Goal: Task Accomplishment & Management: Use online tool/utility

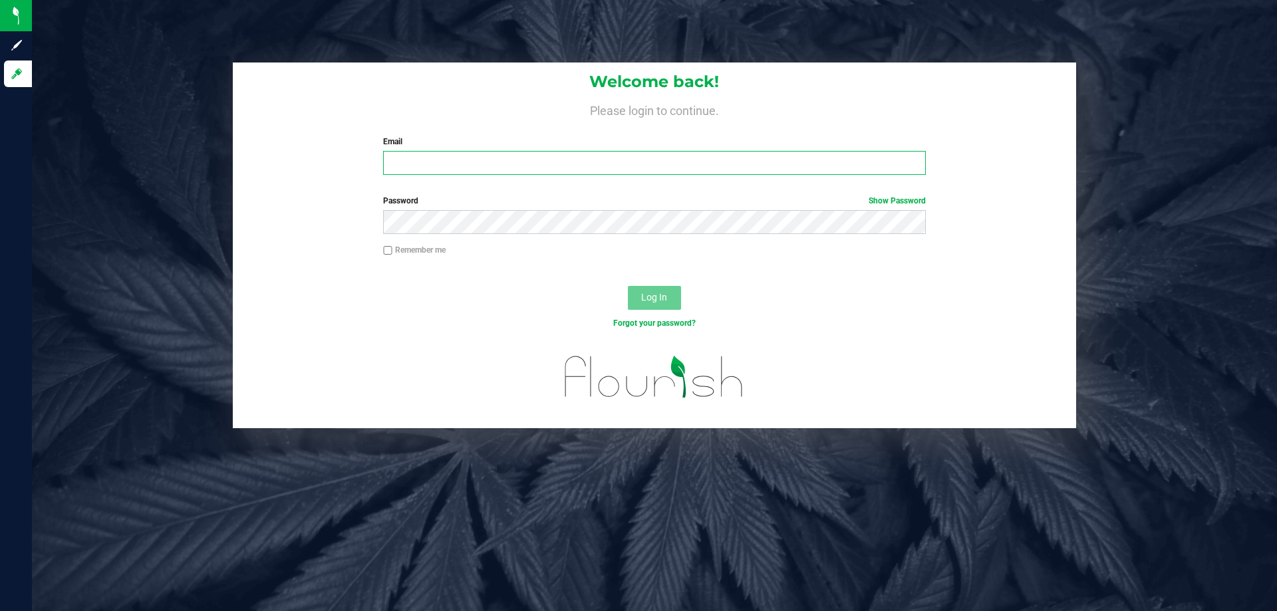
click at [429, 161] on input "Email" at bounding box center [654, 163] width 542 height 24
click at [518, 168] on input "edecoeur@liveparallel" at bounding box center [654, 163] width 542 height 24
type input "edecoeur@liveparallel.com"
click at [628, 286] on button "Log In" at bounding box center [654, 298] width 53 height 24
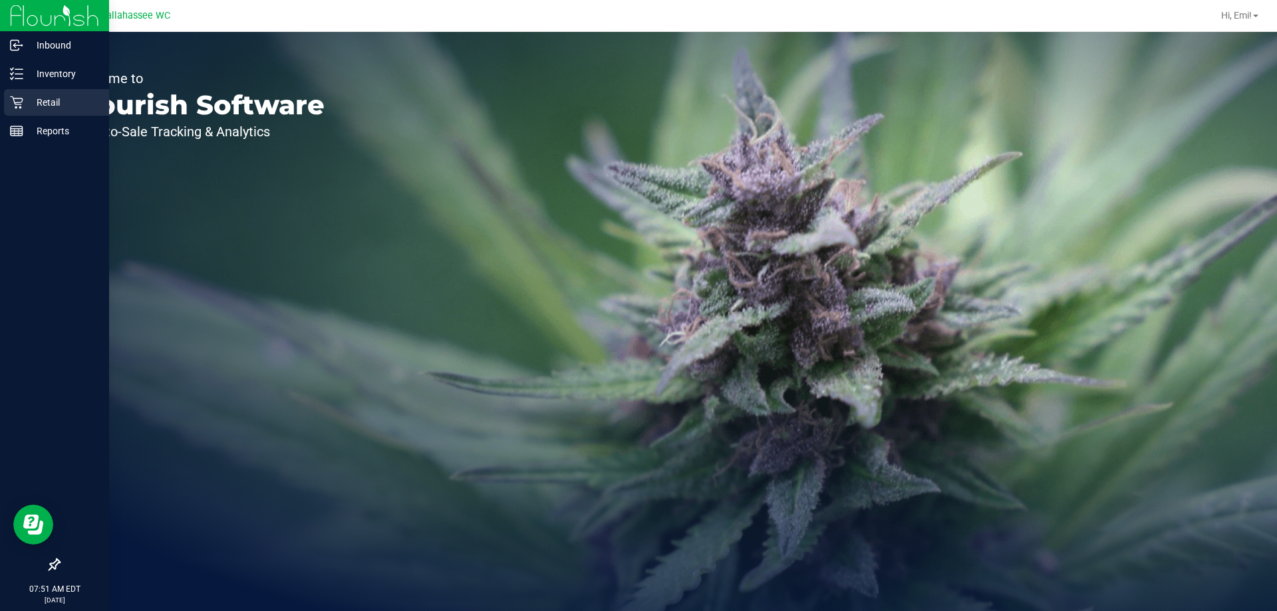
click at [41, 100] on p "Retail" at bounding box center [63, 102] width 80 height 16
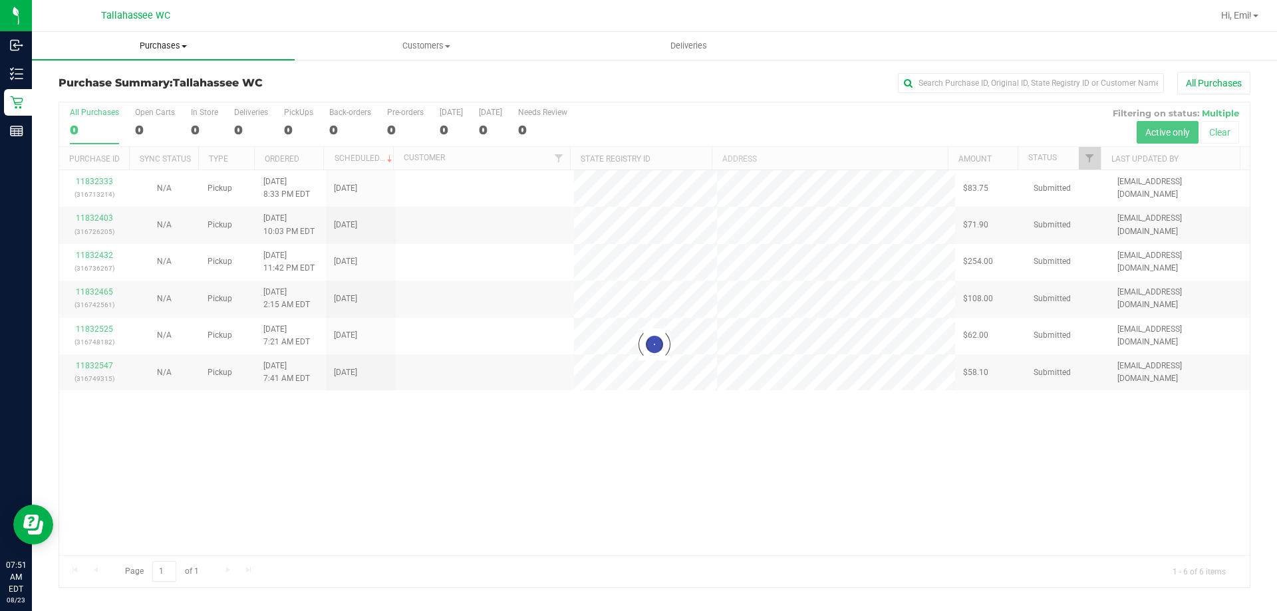
click at [149, 45] on span "Purchases" at bounding box center [163, 46] width 263 height 12
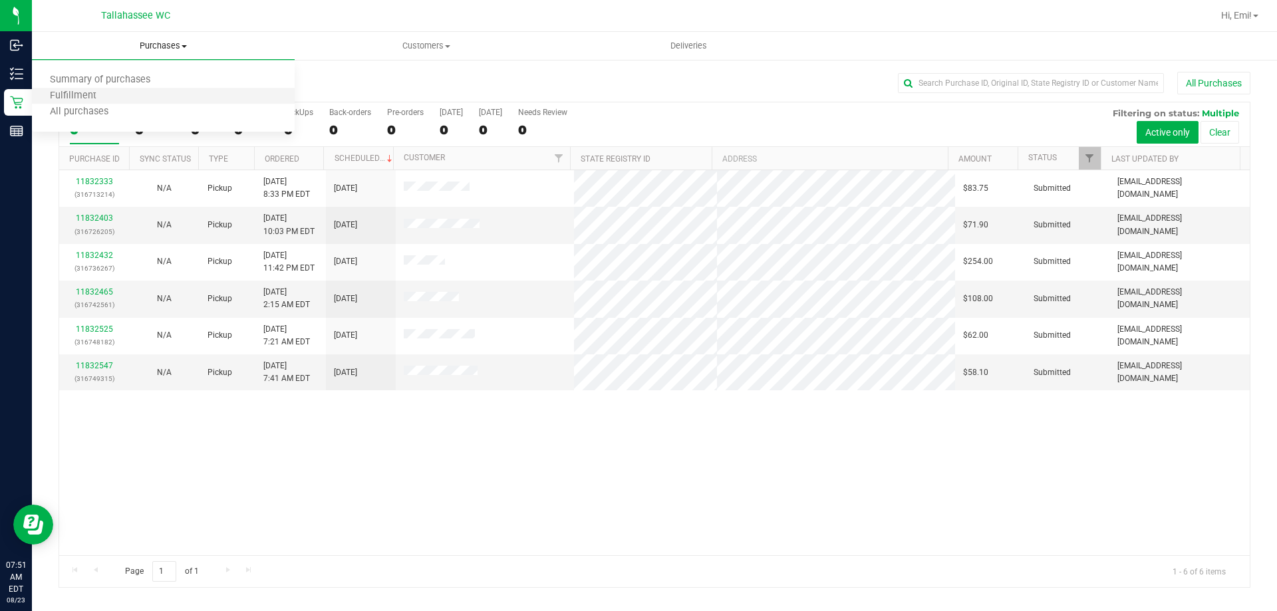
click at [145, 95] on li "Fulfillment" at bounding box center [163, 96] width 263 height 16
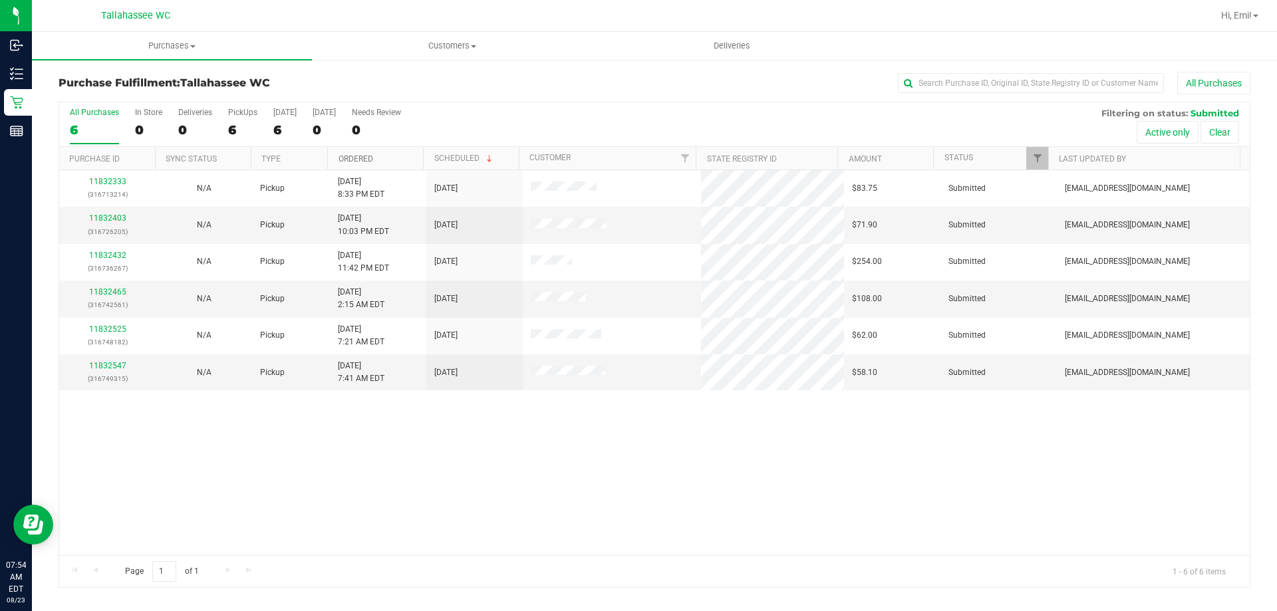
click at [360, 161] on link "Ordered" at bounding box center [356, 158] width 35 height 9
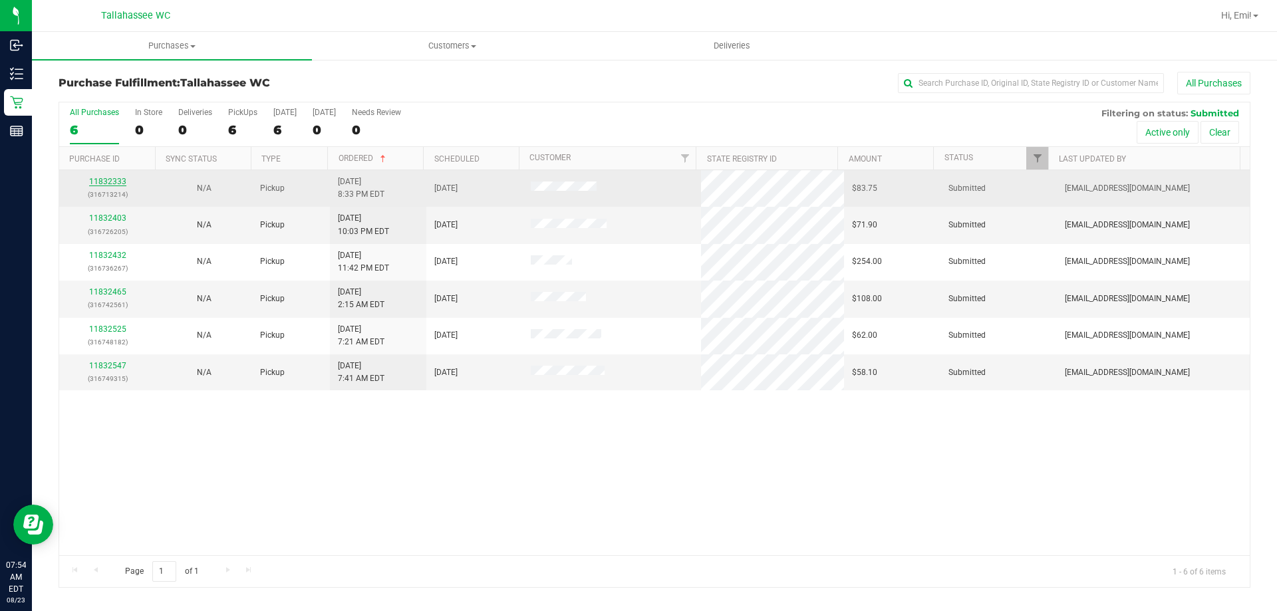
click at [105, 181] on link "11832333" at bounding box center [107, 181] width 37 height 9
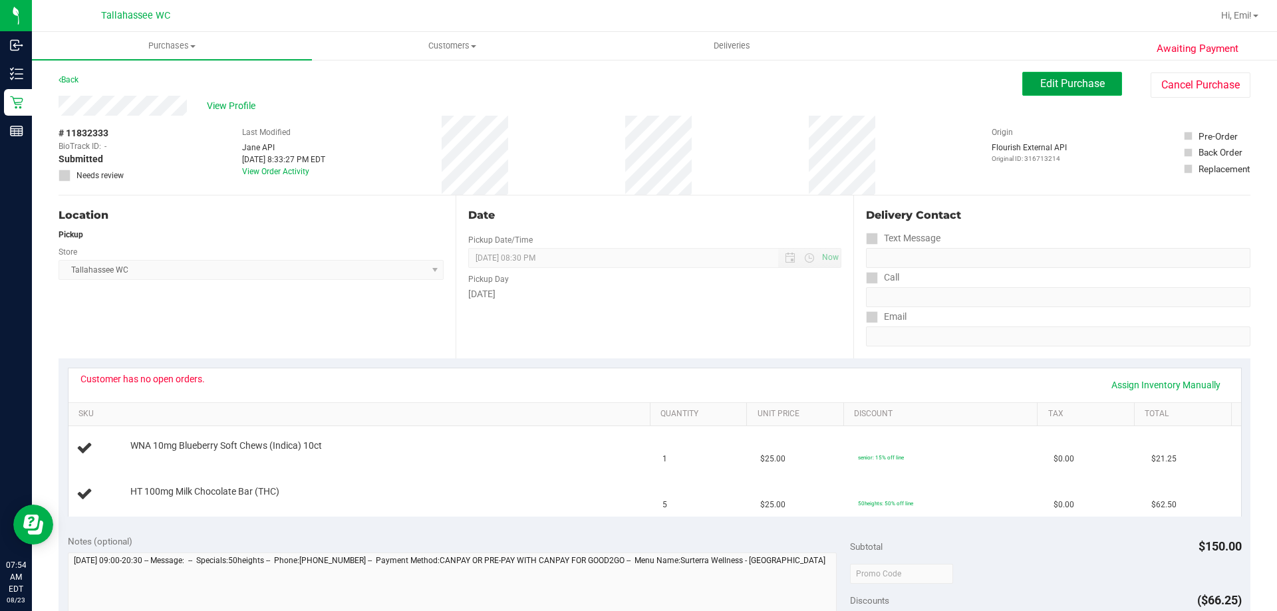
click at [1069, 78] on span "Edit Purchase" at bounding box center [1072, 83] width 65 height 13
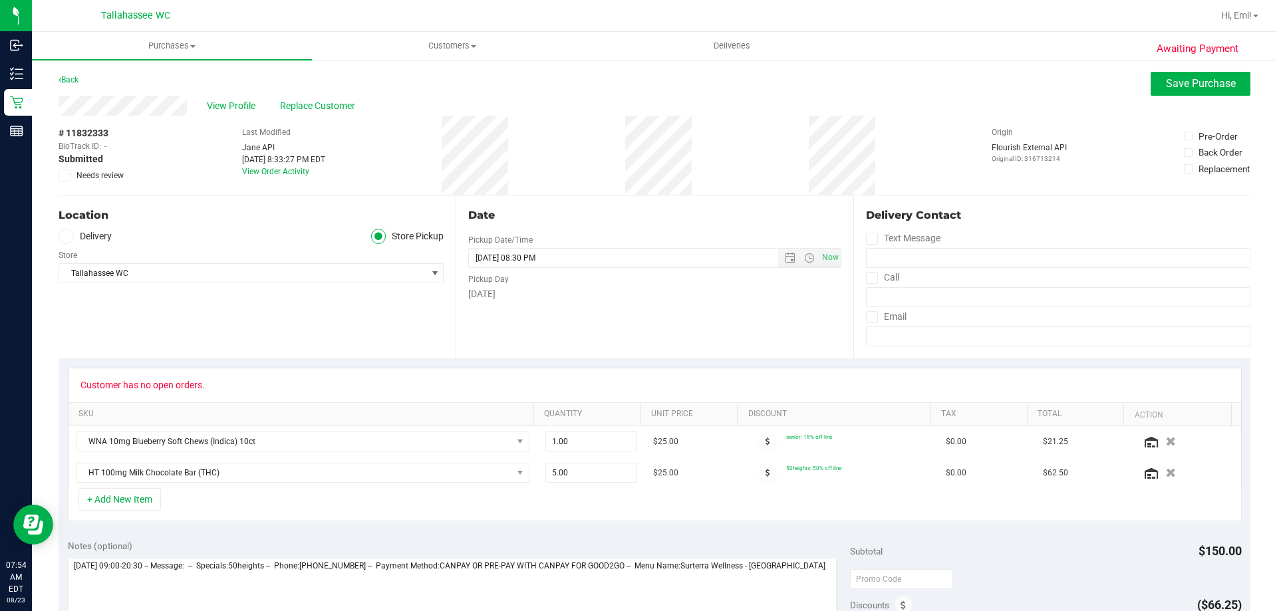
click at [70, 178] on span at bounding box center [65, 176] width 12 height 12
click at [0, 0] on input "Needs review" at bounding box center [0, 0] width 0 height 0
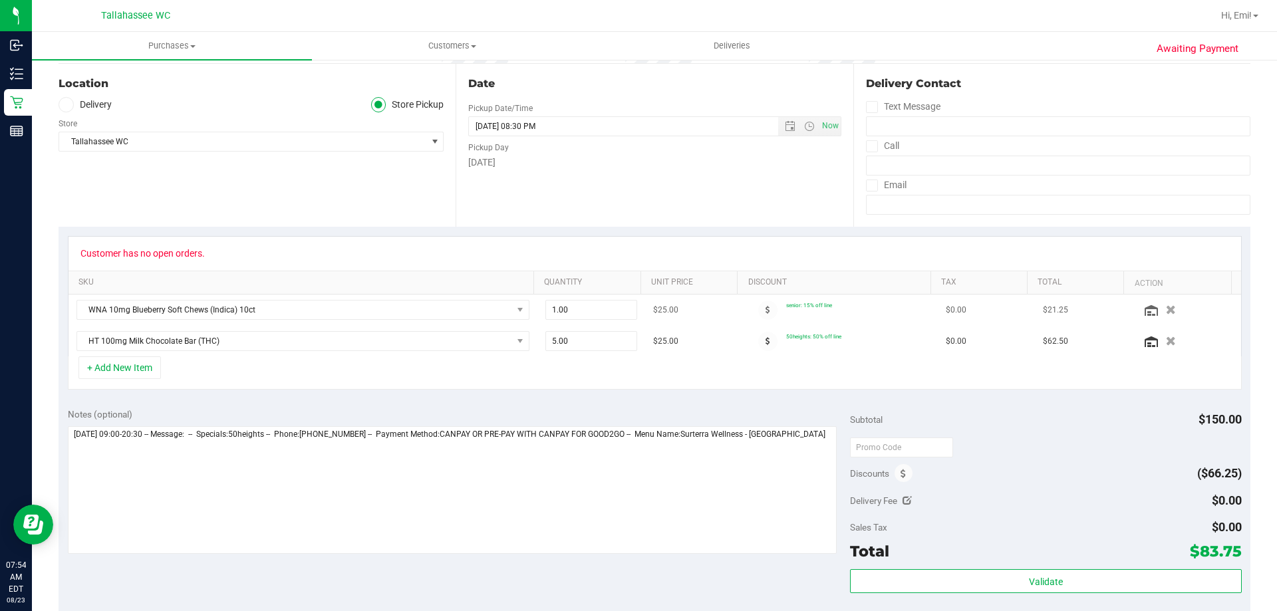
scroll to position [133, 0]
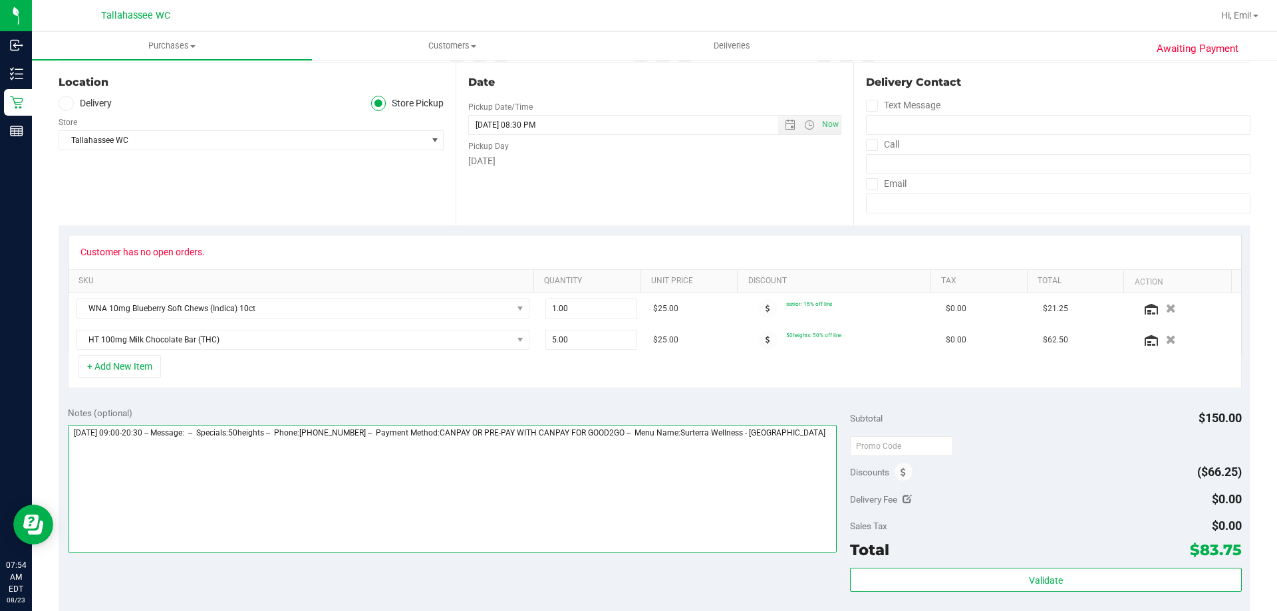
click at [827, 433] on textarea at bounding box center [453, 489] width 770 height 128
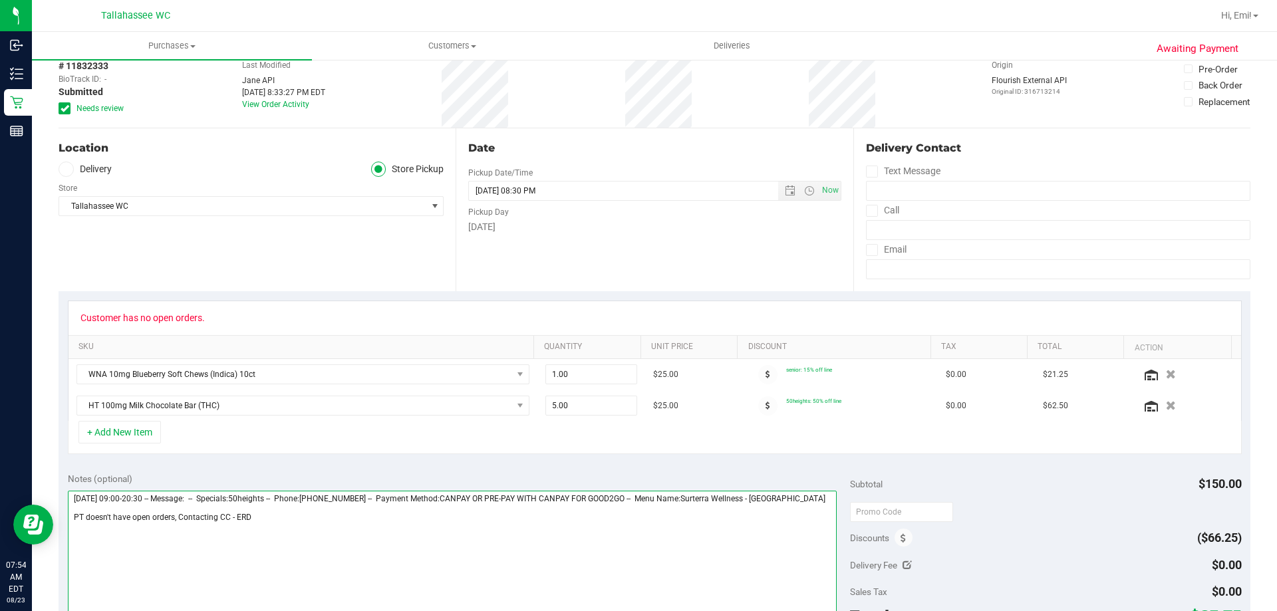
scroll to position [67, 0]
click at [228, 522] on textarea at bounding box center [453, 556] width 770 height 128
click at [318, 518] on textarea at bounding box center [453, 556] width 770 height 128
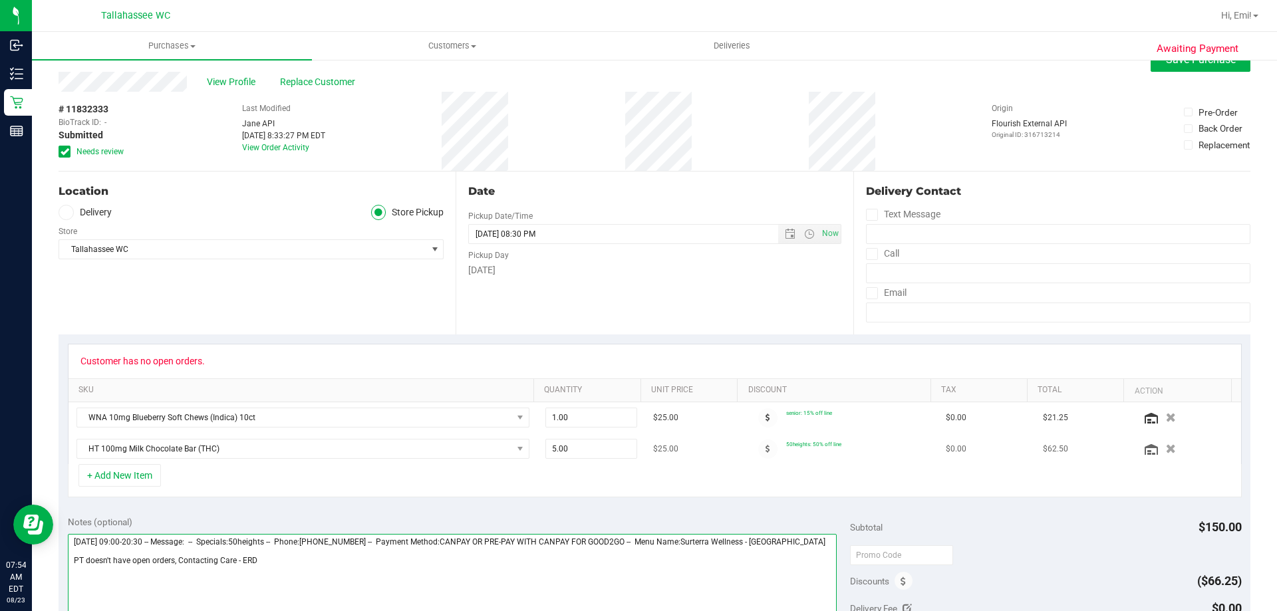
scroll to position [0, 0]
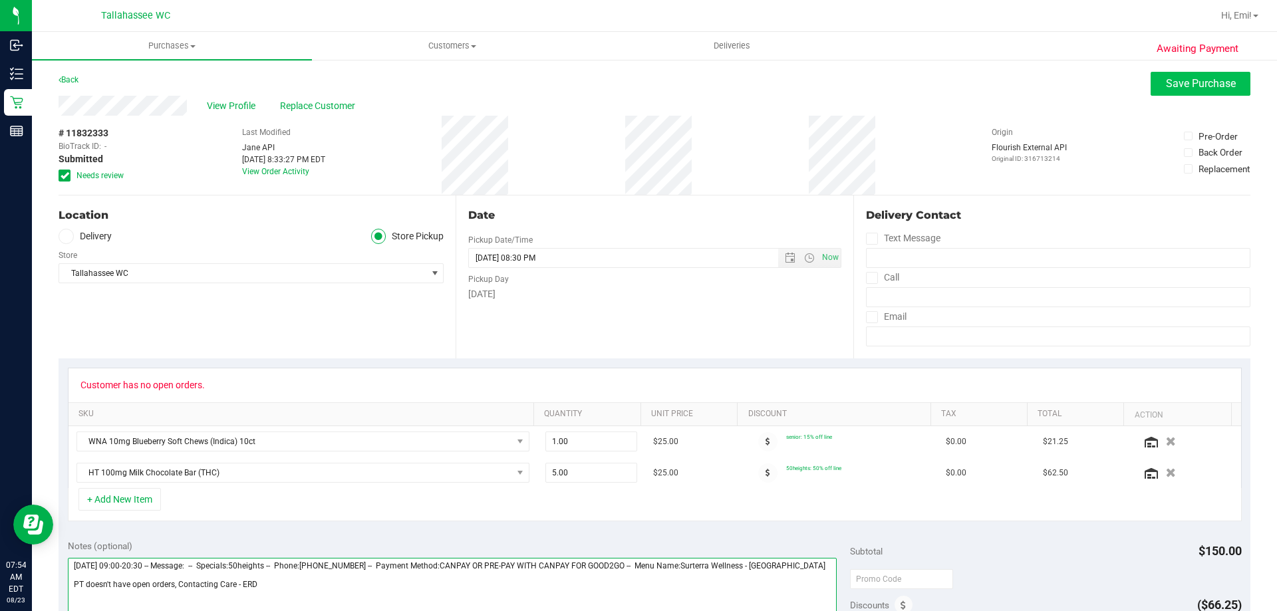
type textarea "Saturday 08/23/2025 09:00-20:30 -- Message: -- Specials:50heights -- Phone:8502…"
click at [1201, 76] on button "Save Purchase" at bounding box center [1201, 84] width 100 height 24
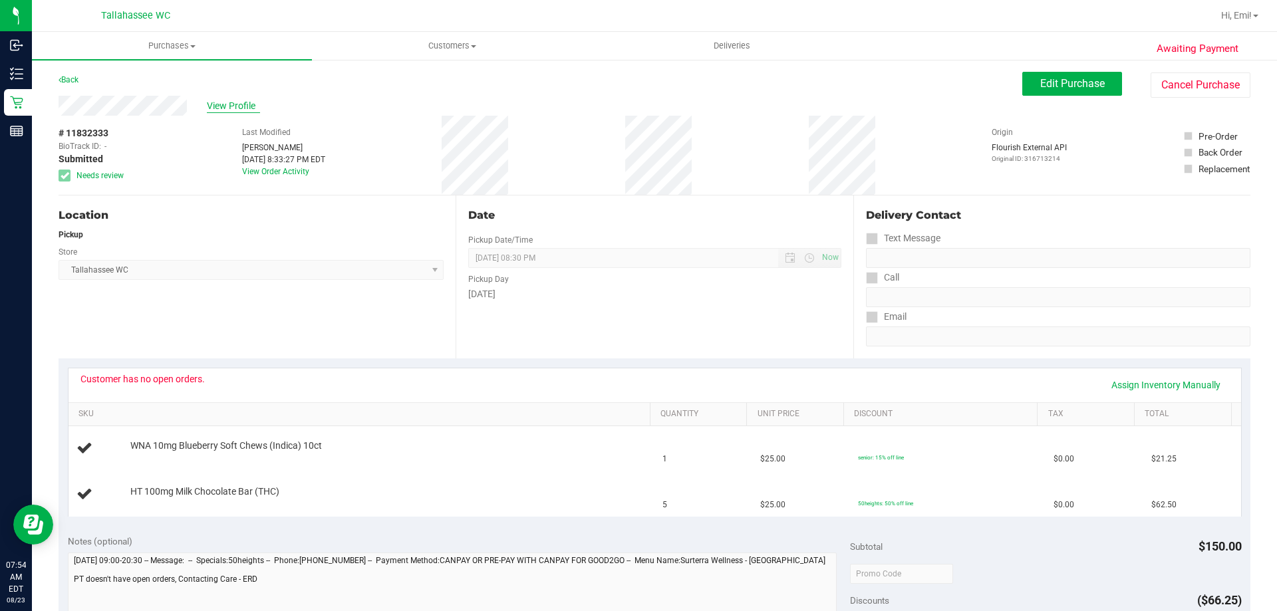
click at [240, 110] on span "View Profile" at bounding box center [233, 106] width 53 height 14
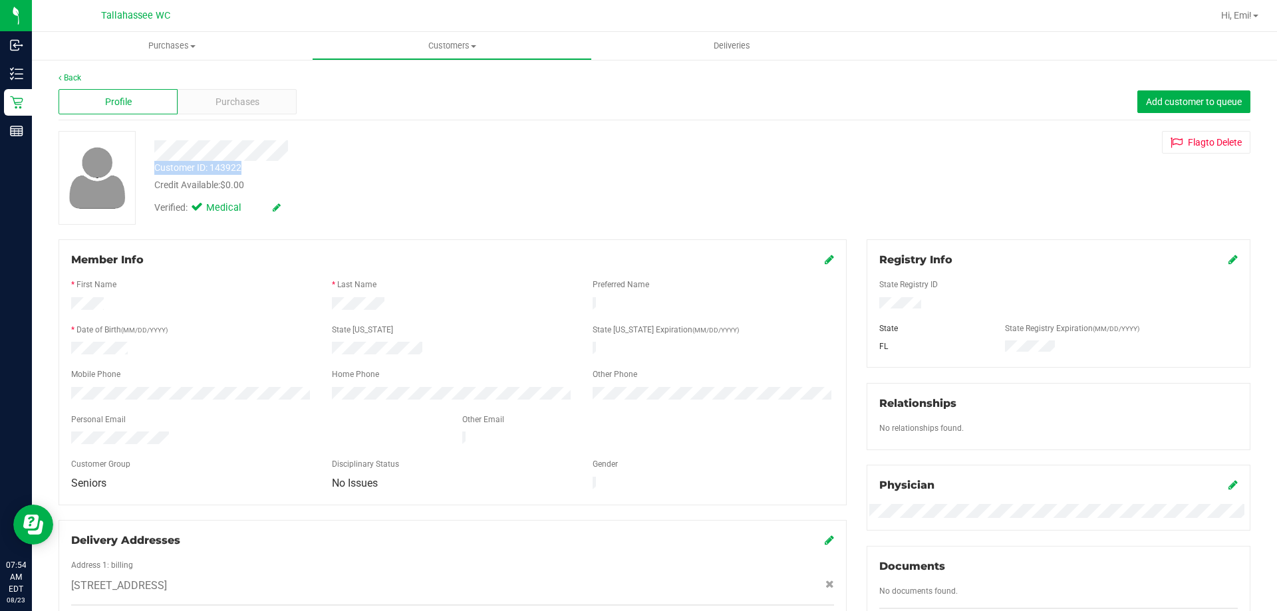
drag, startPoint x: 234, startPoint y: 167, endPoint x: 156, endPoint y: 172, distance: 78.0
click at [154, 172] on div "Customer ID: 143922 Credit Available: $0.00" at bounding box center [447, 176] width 606 height 31
copy div "Customer ID: 143922"
click at [425, 172] on div "Customer ID: 143922 Credit Available: $0.00" at bounding box center [447, 176] width 606 height 31
click at [189, 41] on span "Purchases" at bounding box center [172, 46] width 280 height 12
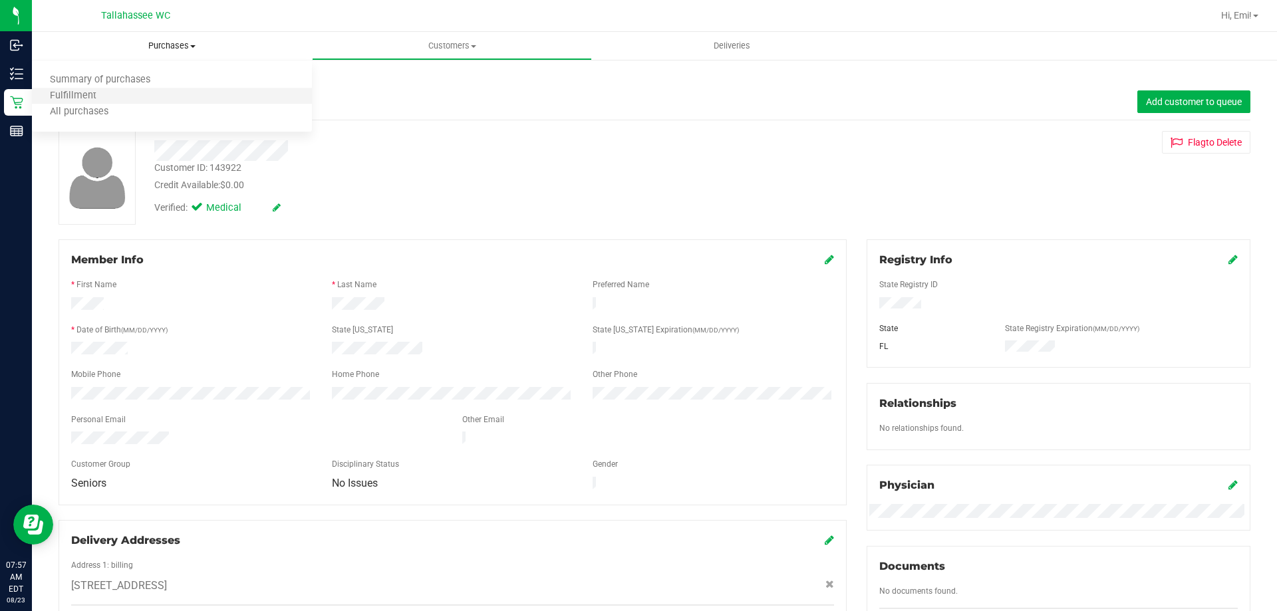
click at [175, 88] on li "Fulfillment" at bounding box center [172, 96] width 280 height 16
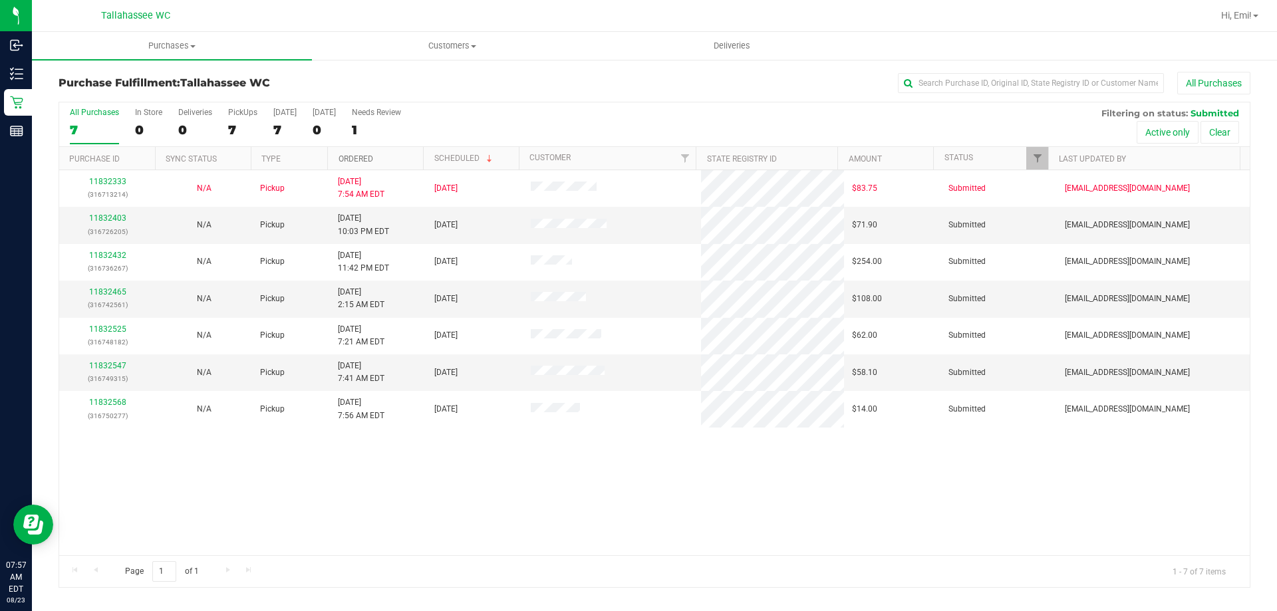
click at [363, 159] on link "Ordered" at bounding box center [356, 158] width 35 height 9
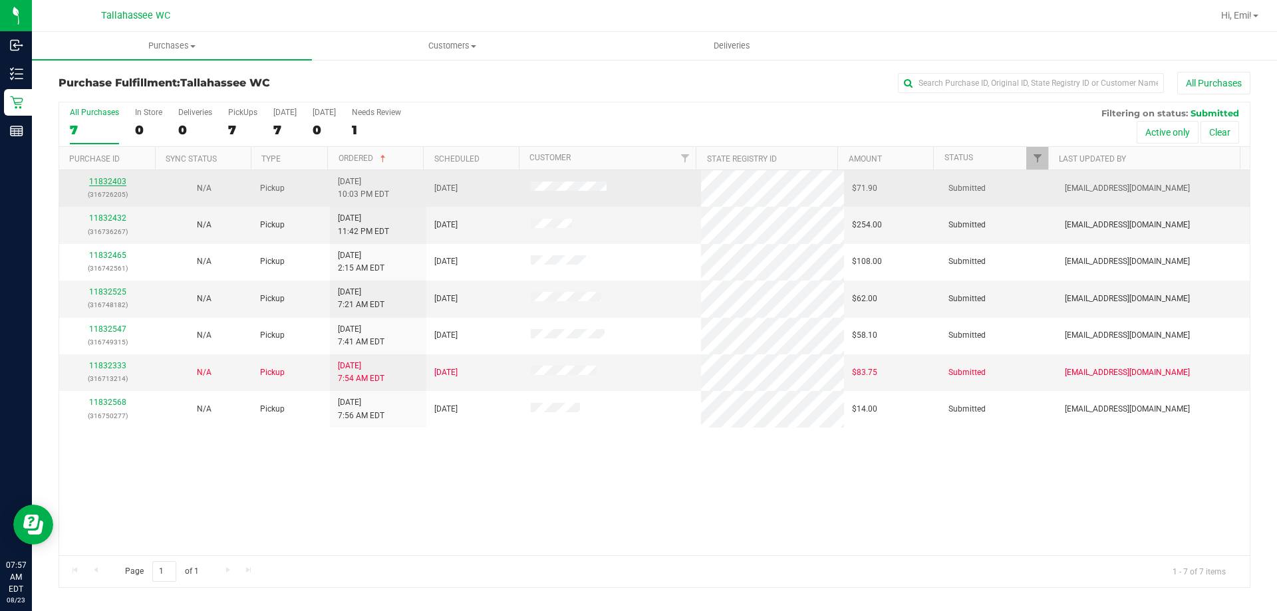
click at [113, 182] on link "11832403" at bounding box center [107, 181] width 37 height 9
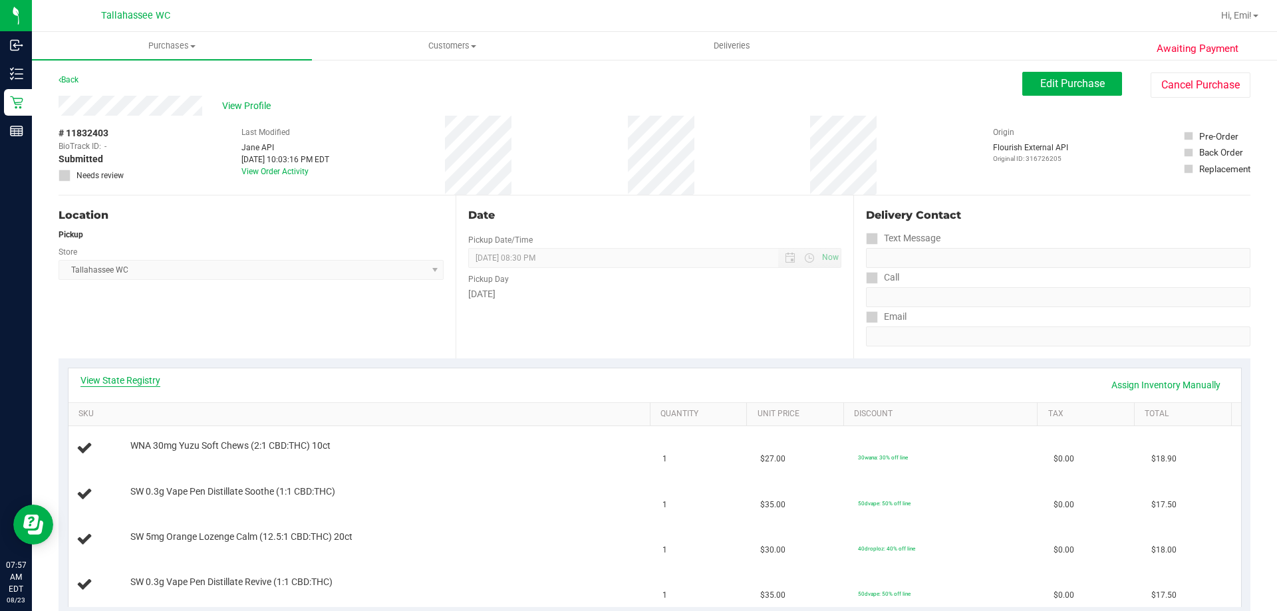
click at [148, 375] on link "View State Registry" at bounding box center [120, 380] width 80 height 13
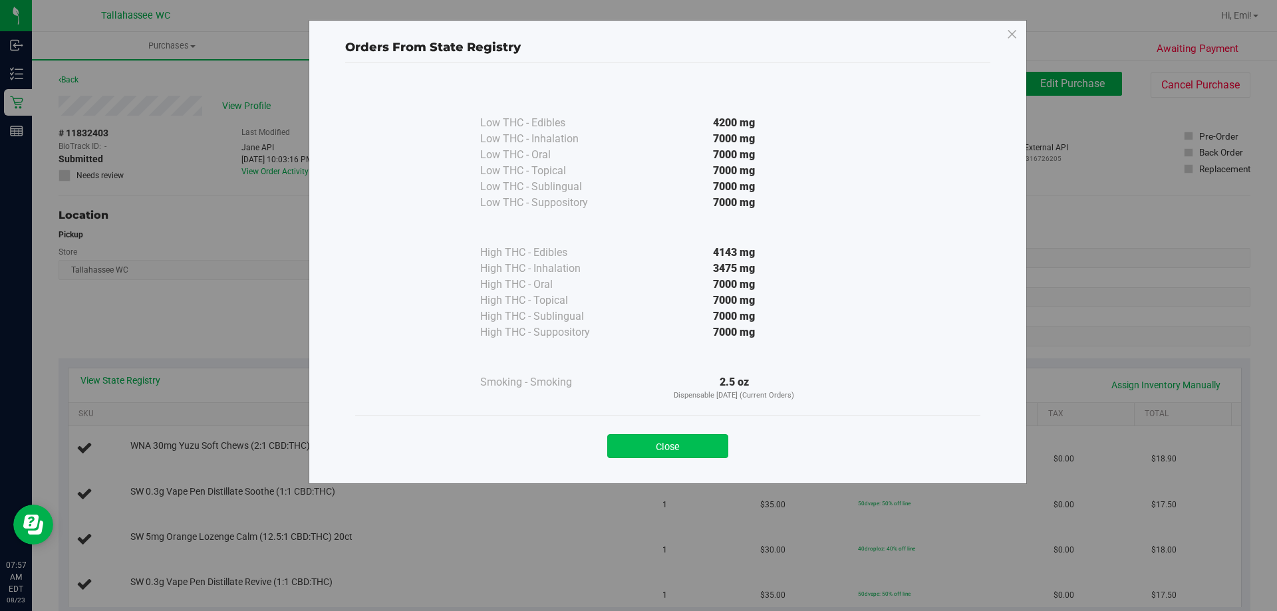
click at [675, 446] on button "Close" at bounding box center [667, 446] width 121 height 24
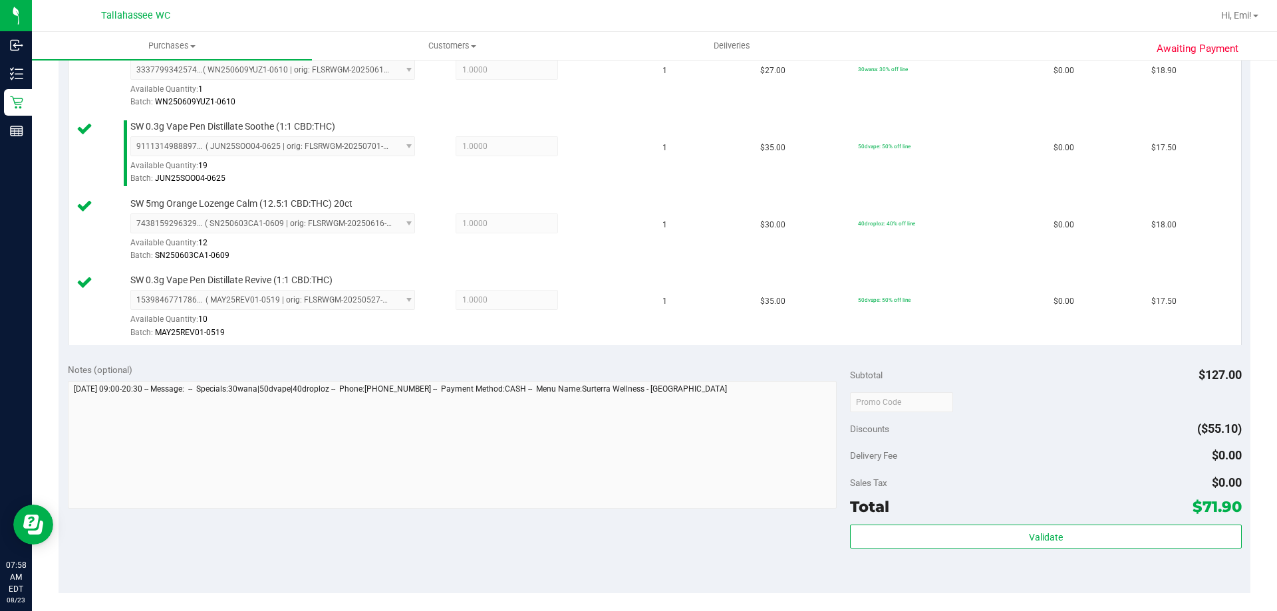
scroll to position [399, 0]
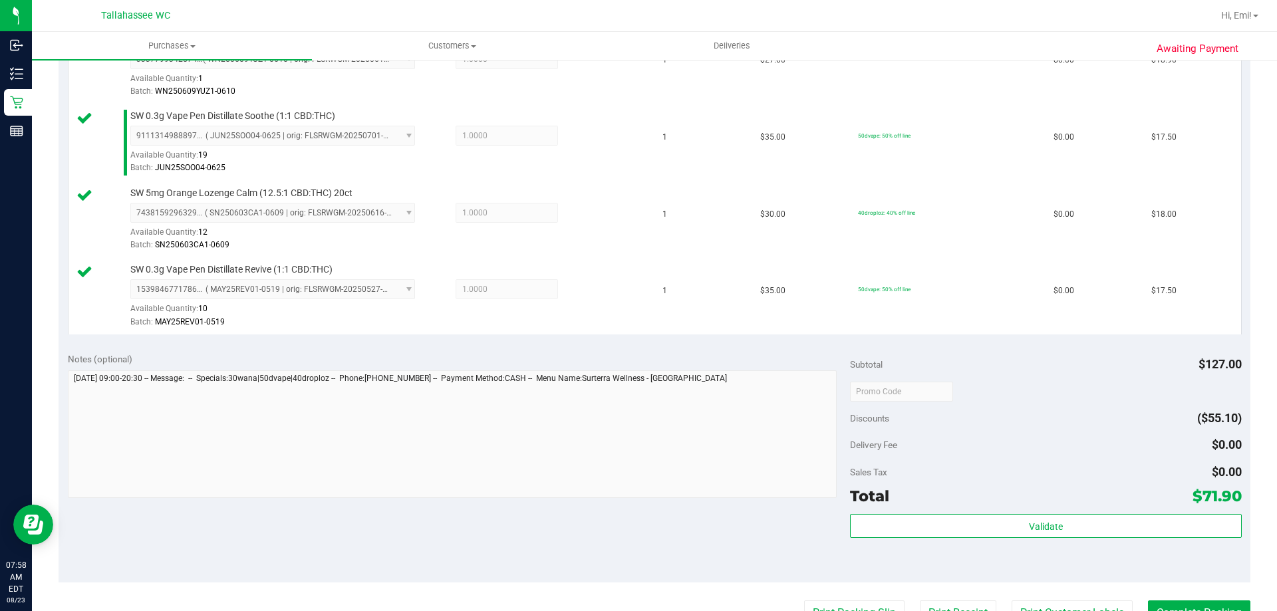
click at [951, 539] on div "Validate" at bounding box center [1045, 544] width 391 height 60
click at [952, 538] on div "Validate" at bounding box center [1045, 526] width 391 height 25
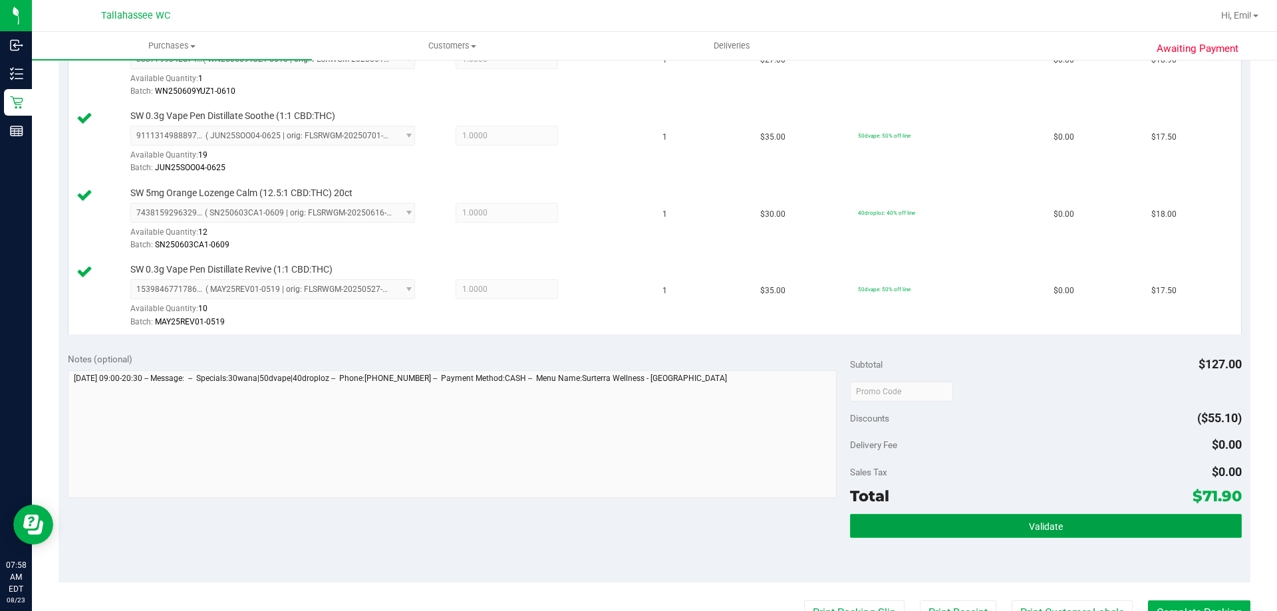
click at [949, 530] on button "Validate" at bounding box center [1045, 526] width 391 height 24
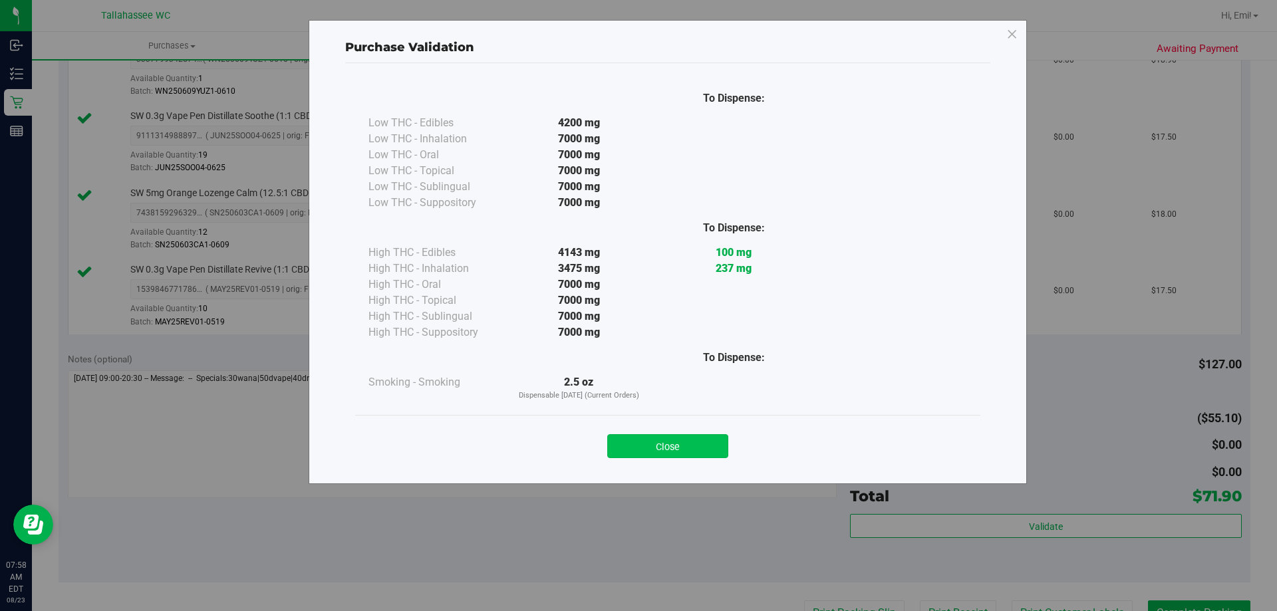
click at [659, 444] on button "Close" at bounding box center [667, 446] width 121 height 24
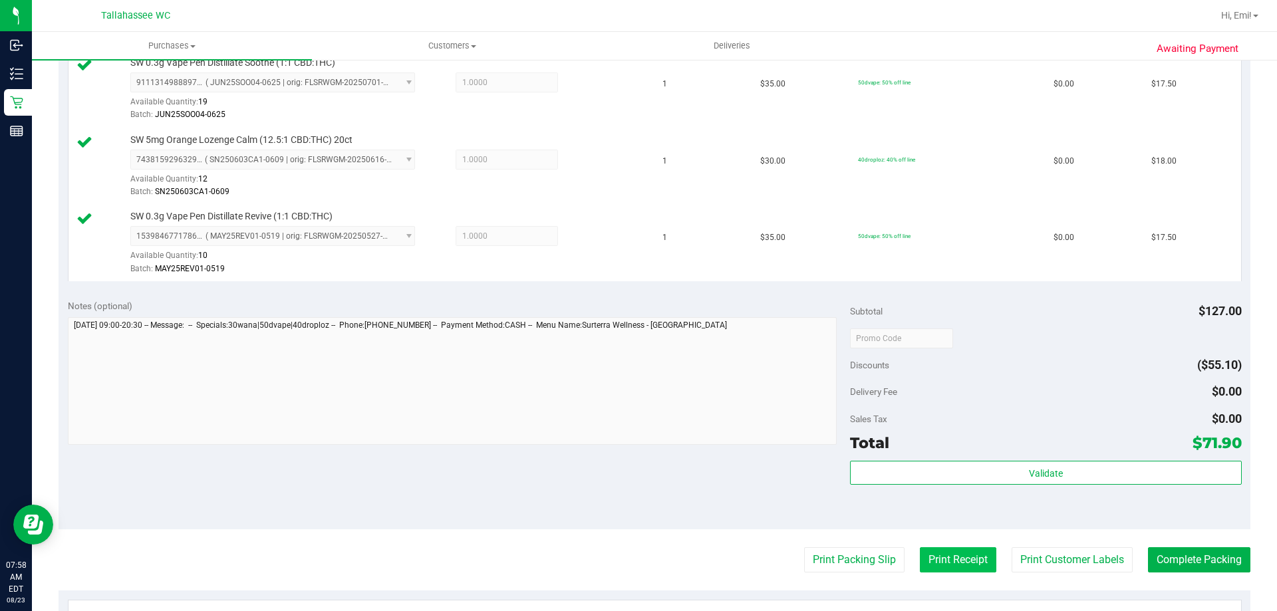
scroll to position [532, 0]
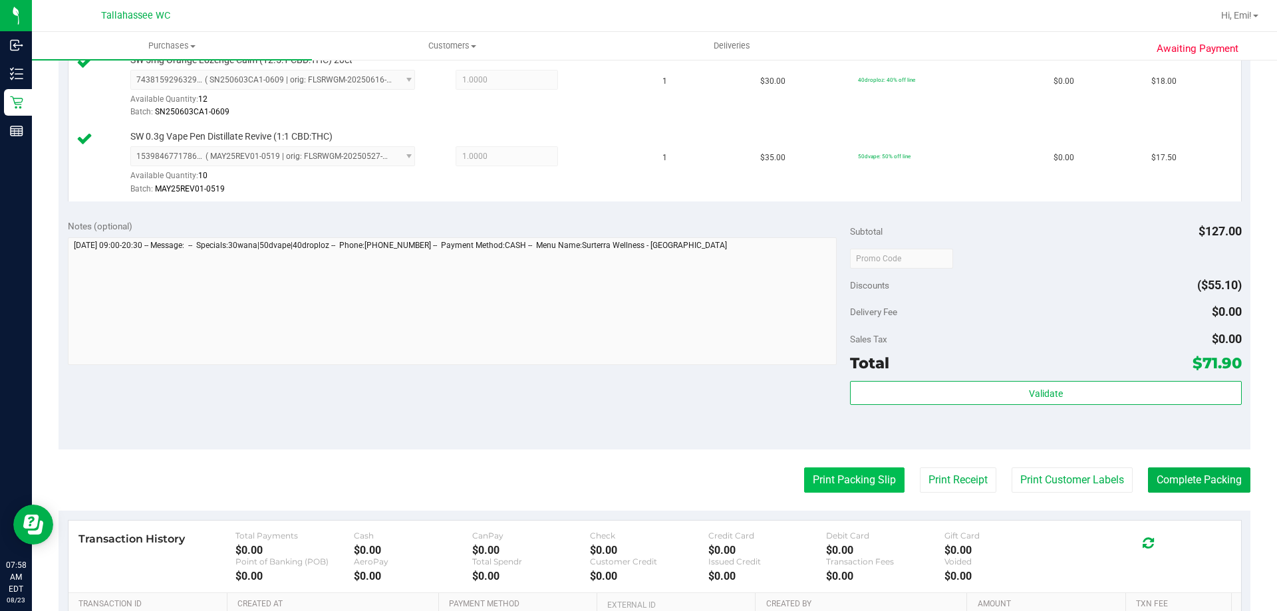
click at [859, 480] on button "Print Packing Slip" at bounding box center [854, 480] width 100 height 25
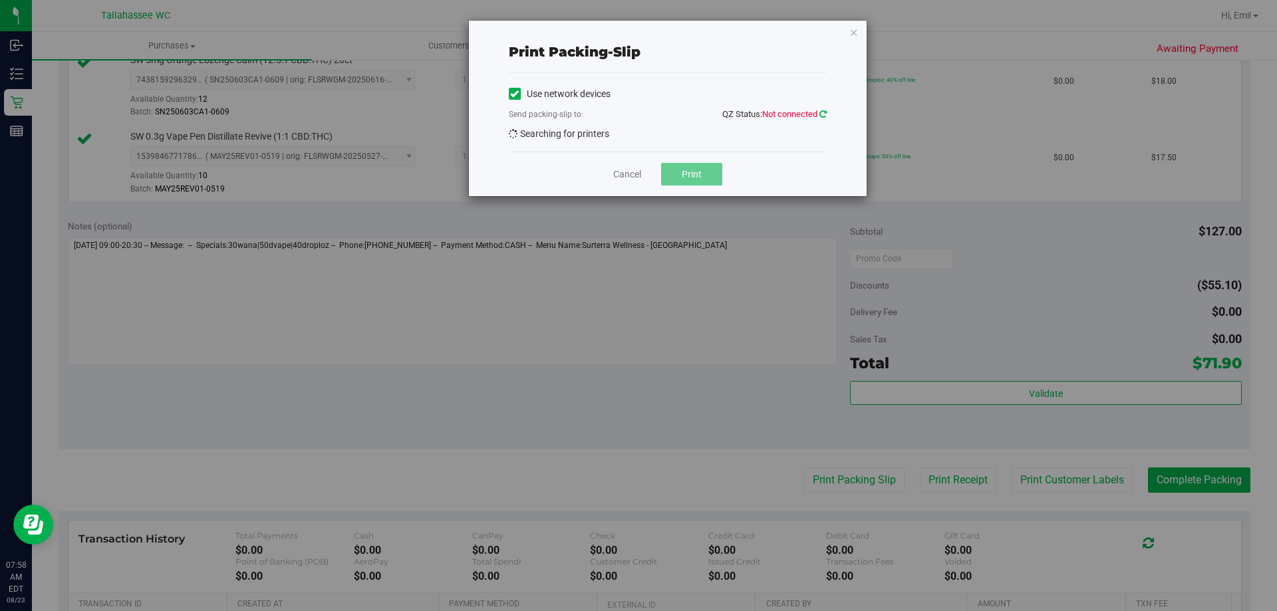
click at [825, 110] on icon at bounding box center [823, 114] width 7 height 9
click at [607, 31] on div "Error: The current connection attempt has not returned yet" at bounding box center [650, 23] width 156 height 27
click at [853, 34] on icon "button" at bounding box center [854, 32] width 9 height 16
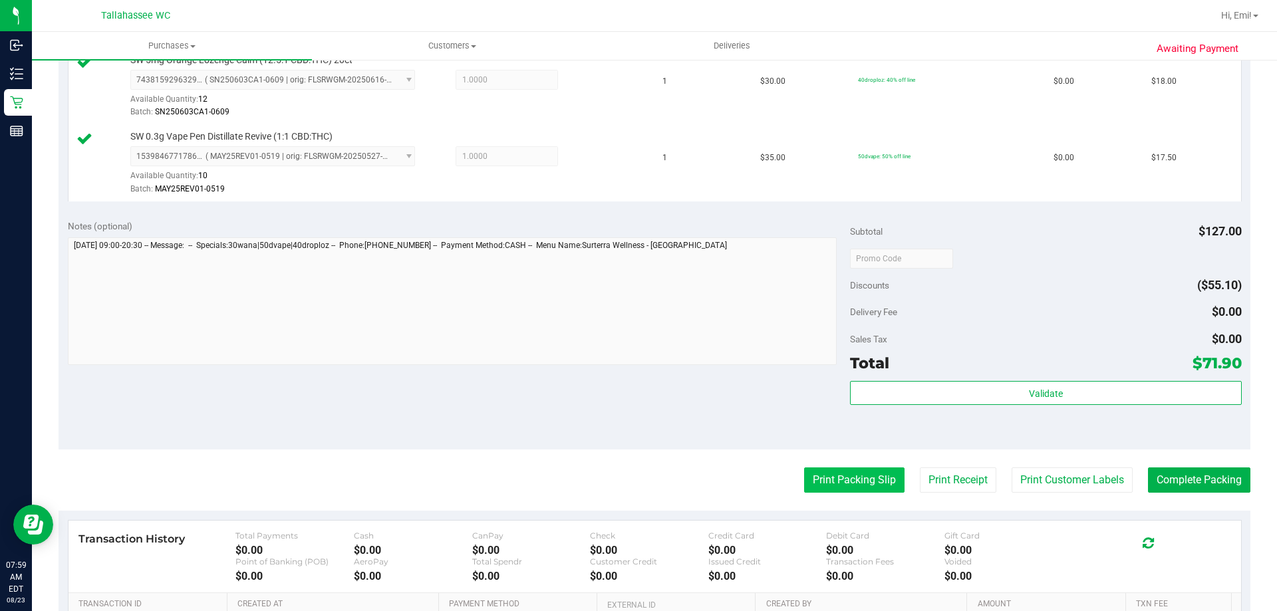
click at [875, 484] on button "Print Packing Slip" at bounding box center [854, 480] width 100 height 25
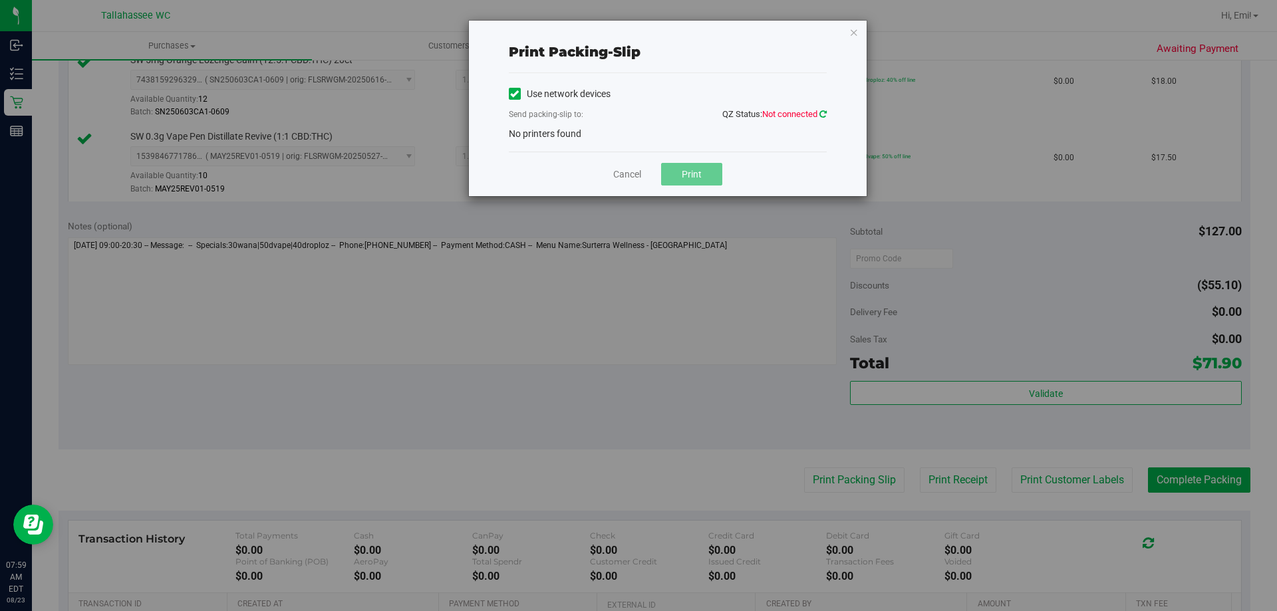
click at [824, 115] on icon at bounding box center [823, 114] width 7 height 9
click at [850, 30] on icon "button" at bounding box center [854, 32] width 9 height 16
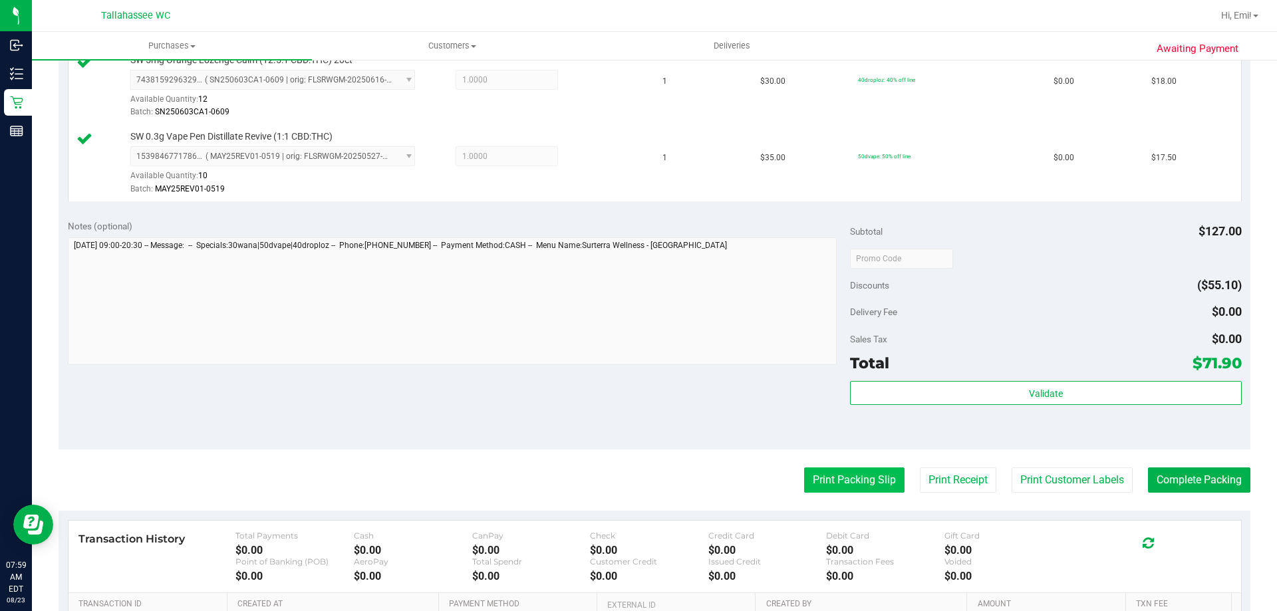
click at [846, 484] on button "Print Packing Slip" at bounding box center [854, 480] width 100 height 25
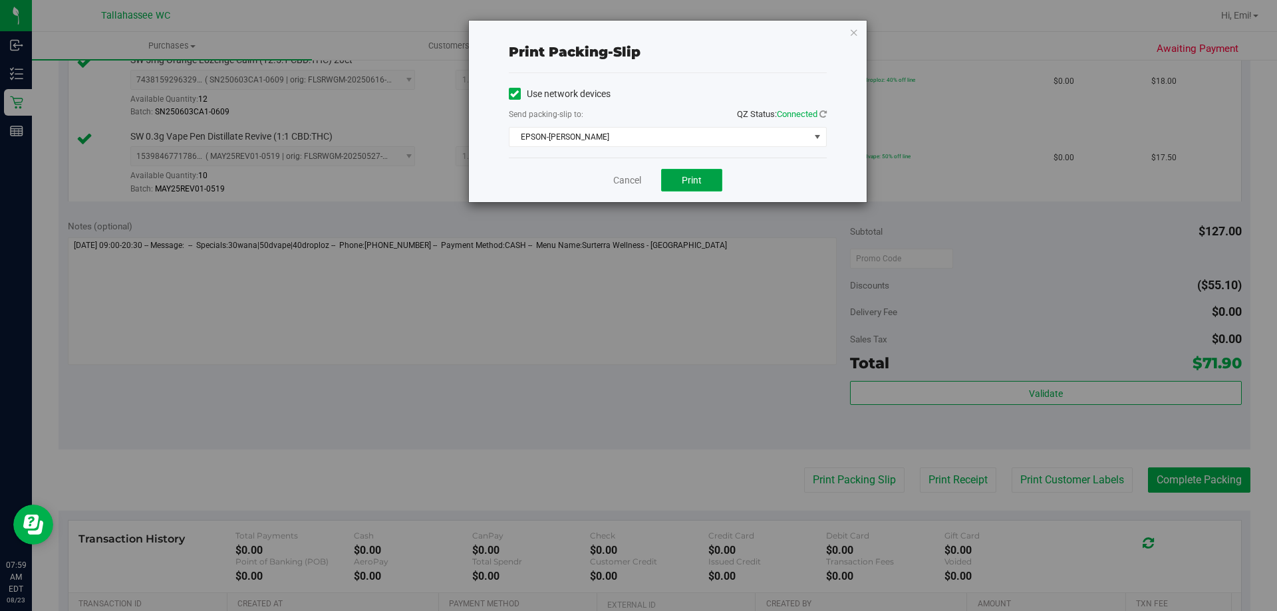
click at [701, 175] on button "Print" at bounding box center [691, 180] width 61 height 23
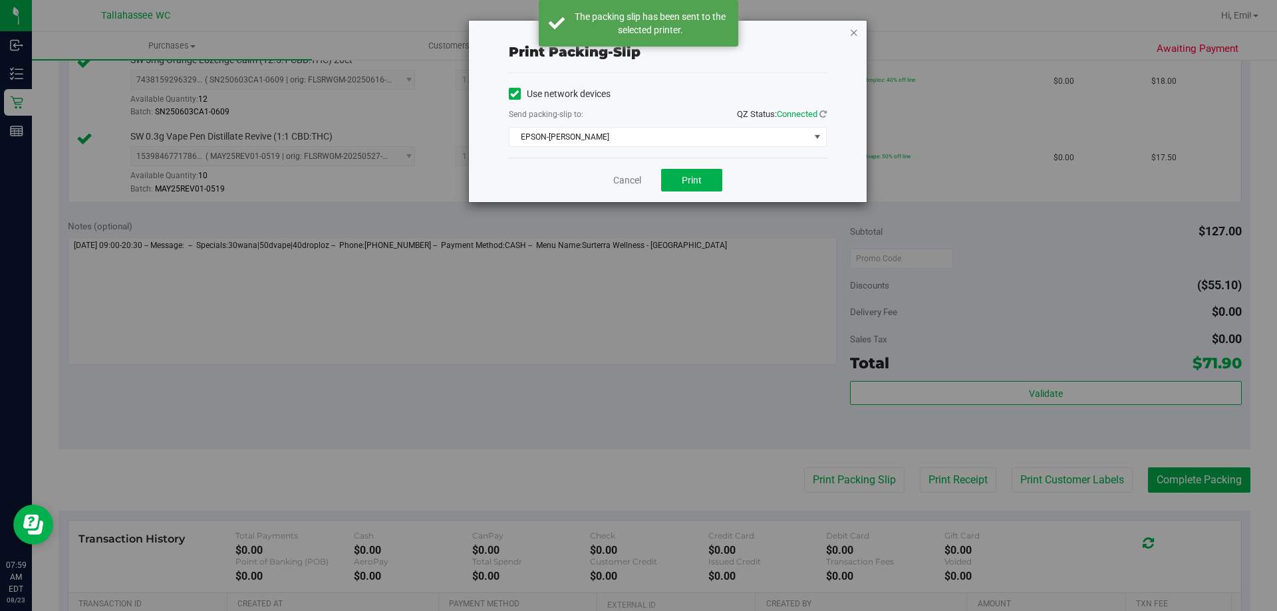
click at [851, 34] on icon "button" at bounding box center [854, 32] width 9 height 16
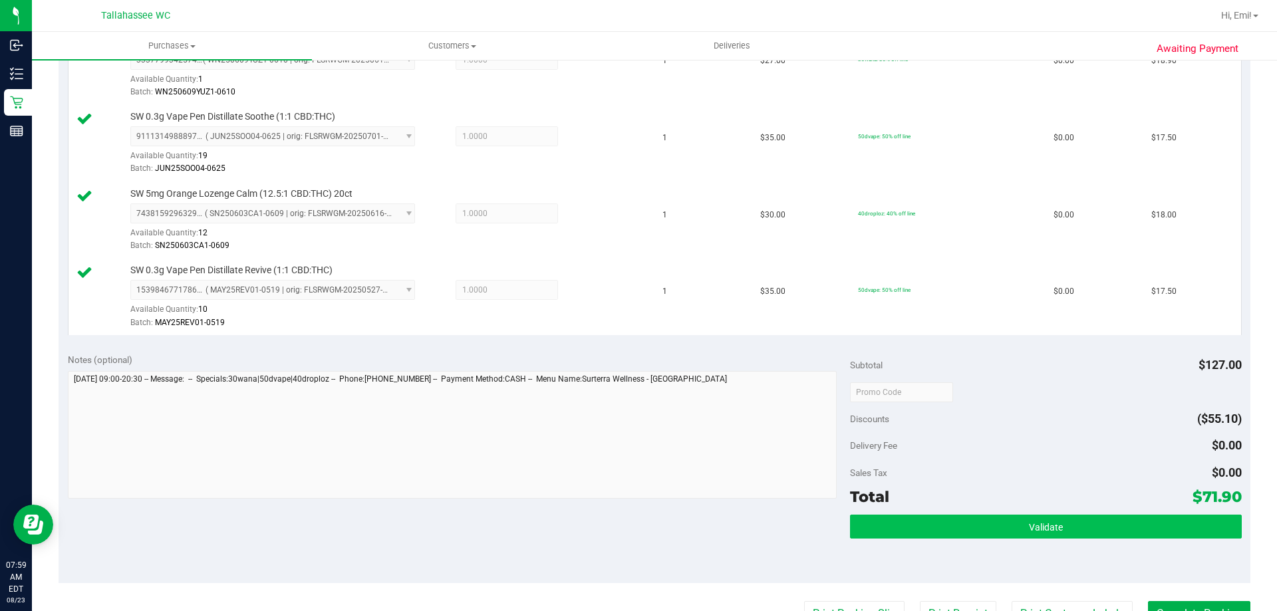
scroll to position [466, 0]
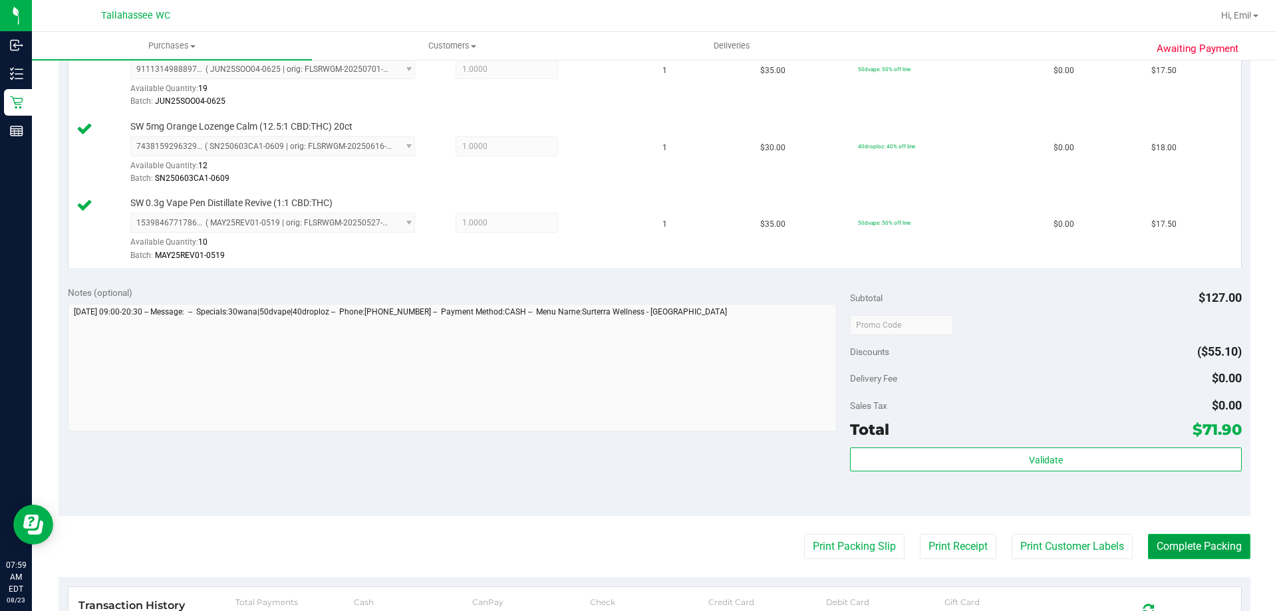
click at [1209, 540] on button "Complete Packing" at bounding box center [1199, 546] width 102 height 25
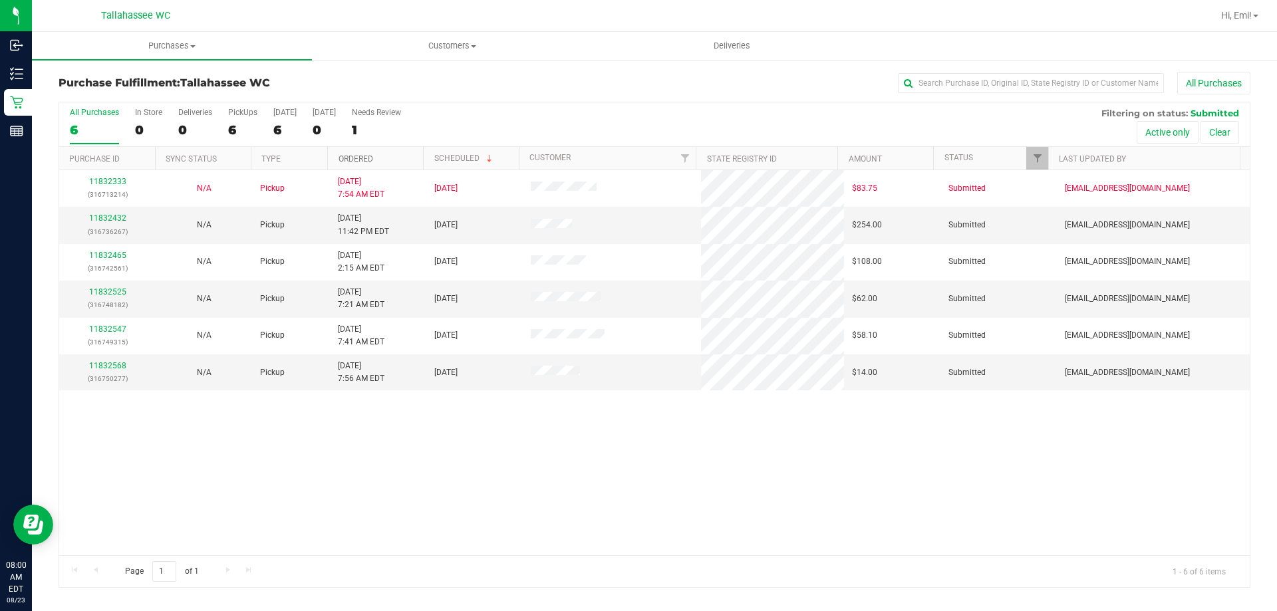
click at [353, 157] on link "Ordered" at bounding box center [356, 158] width 35 height 9
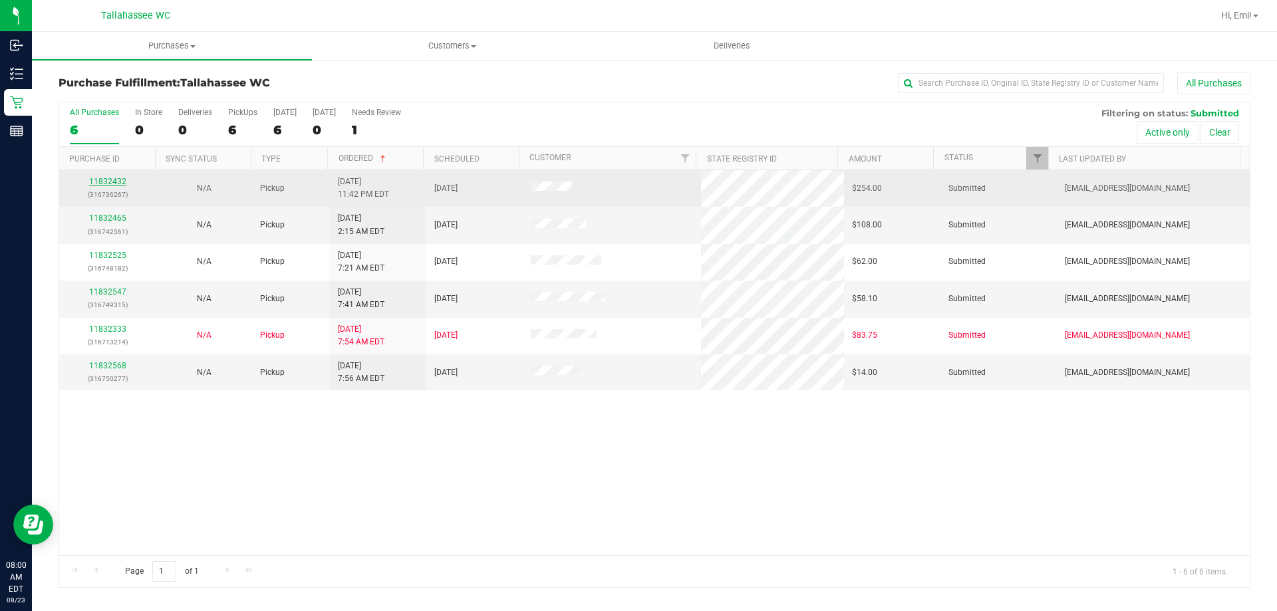
click at [116, 180] on link "11832432" at bounding box center [107, 181] width 37 height 9
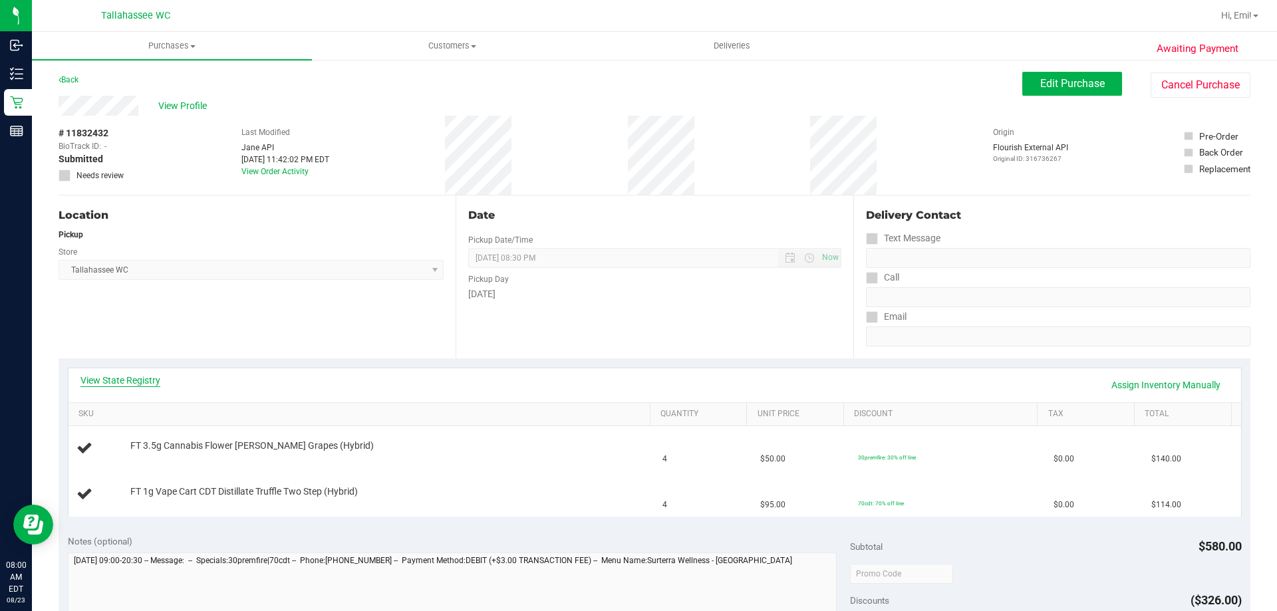
click at [119, 376] on link "View State Registry" at bounding box center [120, 380] width 80 height 13
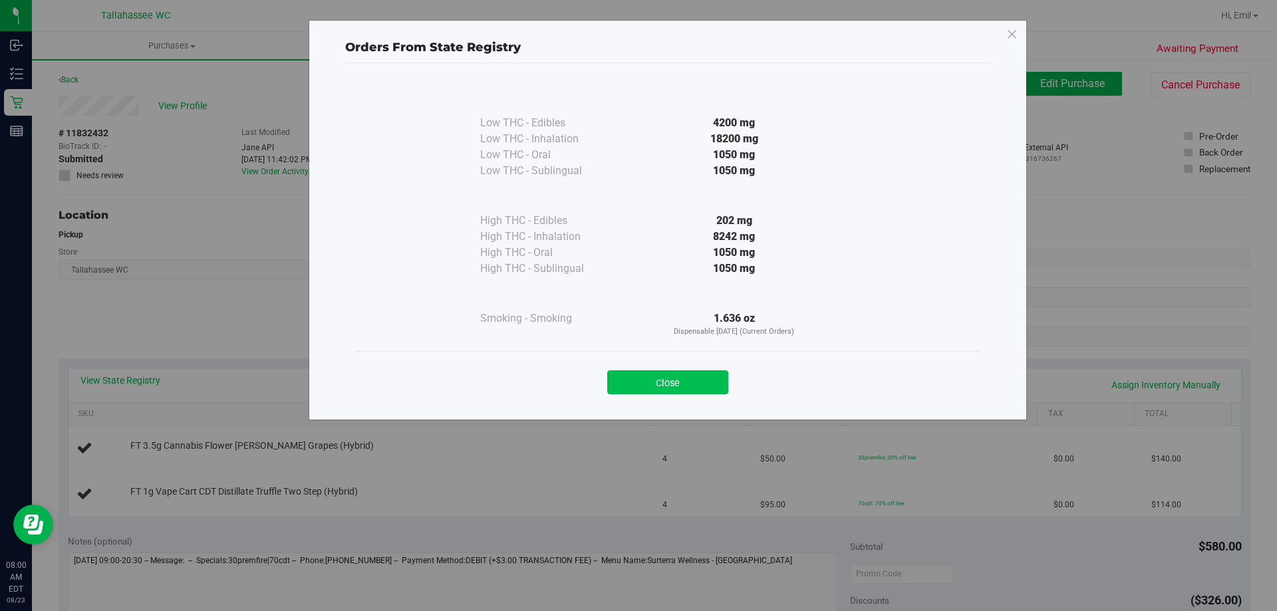
click at [623, 387] on button "Close" at bounding box center [667, 383] width 121 height 24
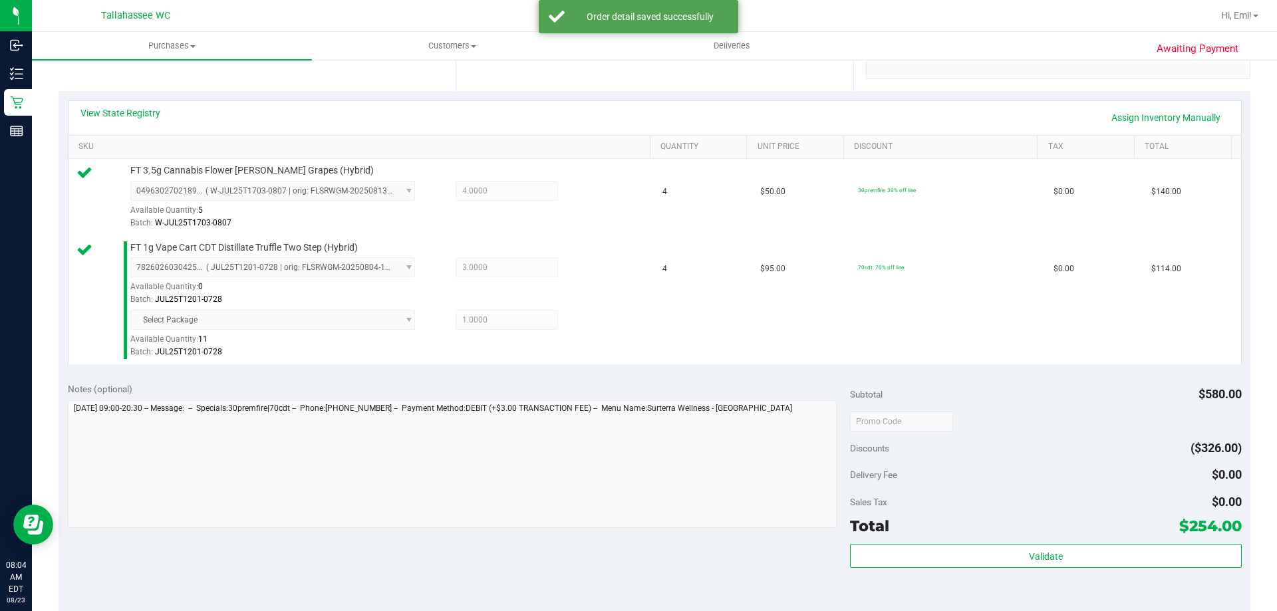
scroll to position [333, 0]
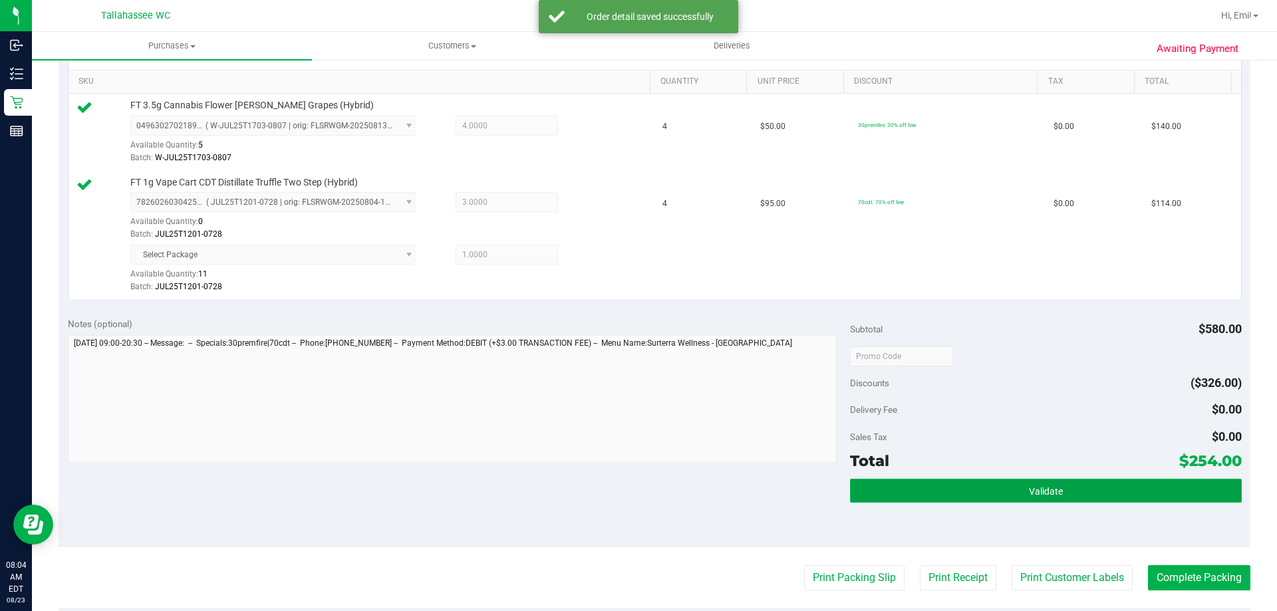
click at [918, 485] on button "Validate" at bounding box center [1045, 491] width 391 height 24
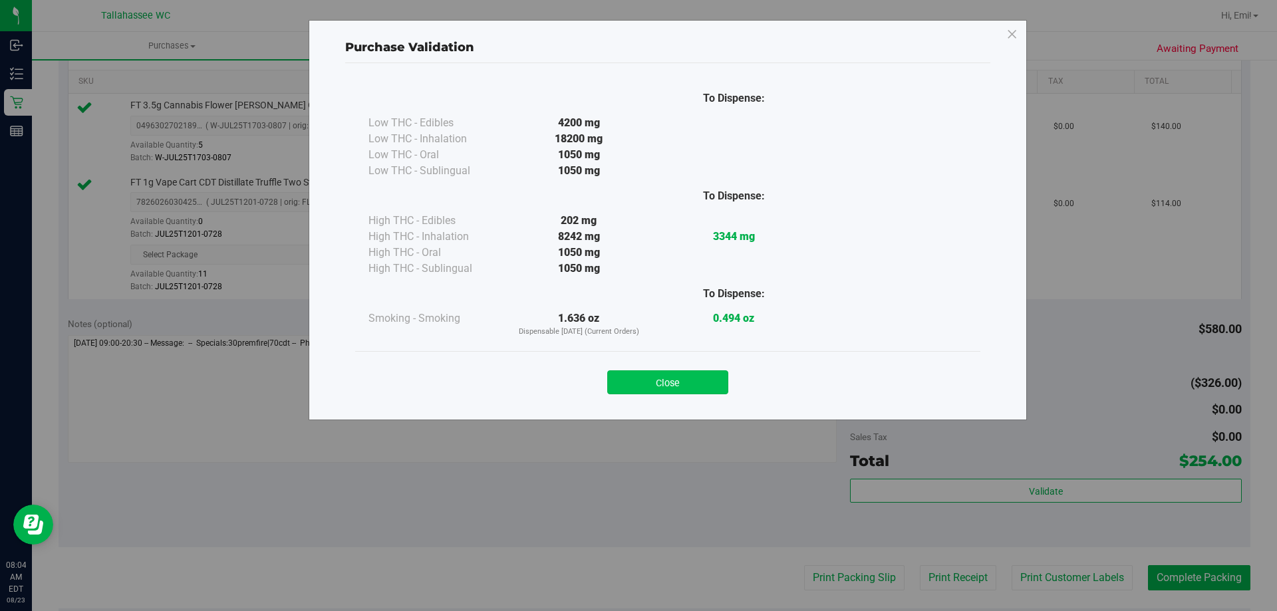
click at [662, 389] on button "Close" at bounding box center [667, 383] width 121 height 24
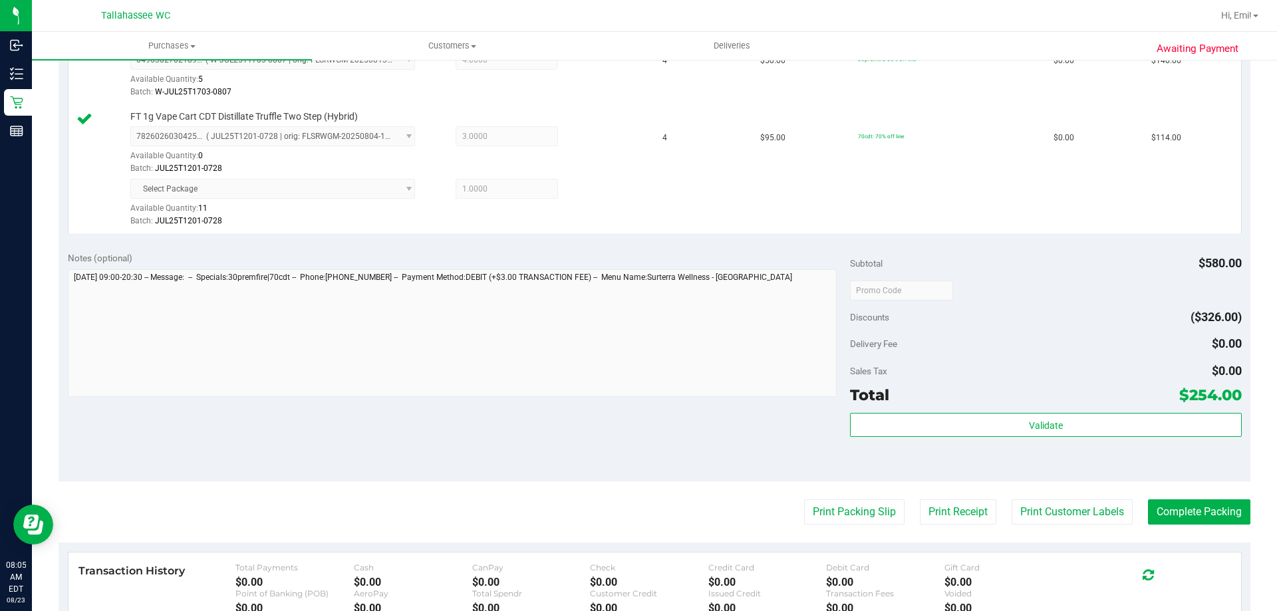
scroll to position [399, 0]
click at [824, 503] on button "Print Packing Slip" at bounding box center [854, 511] width 100 height 25
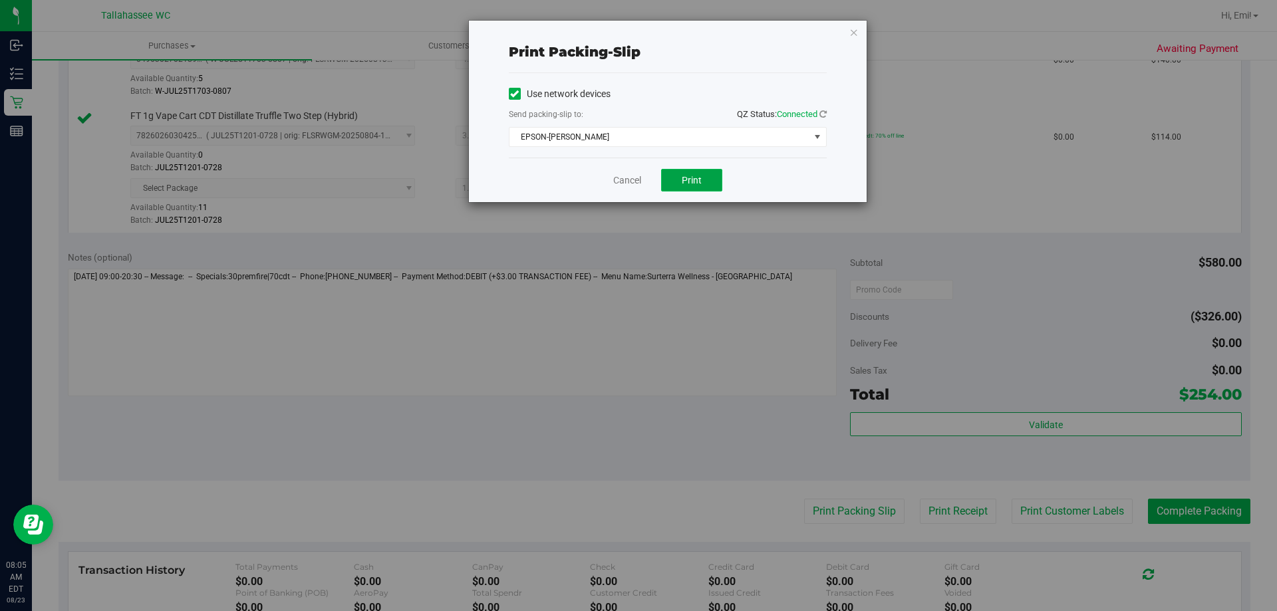
click at [706, 185] on button "Print" at bounding box center [691, 180] width 61 height 23
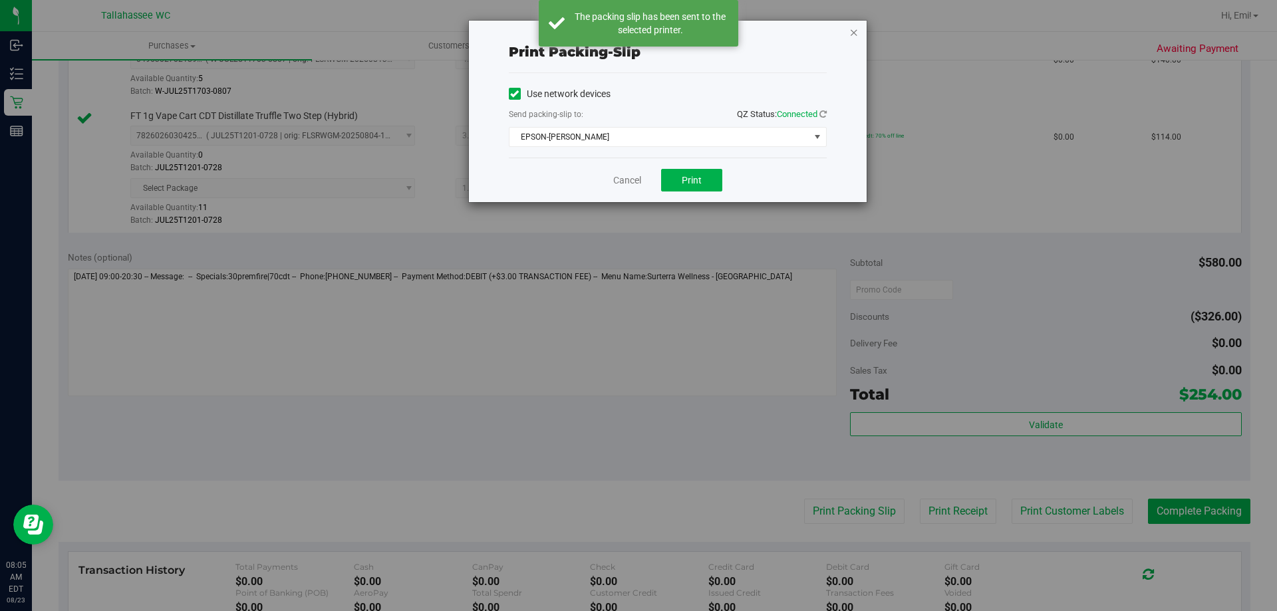
click at [857, 27] on icon "button" at bounding box center [854, 32] width 9 height 16
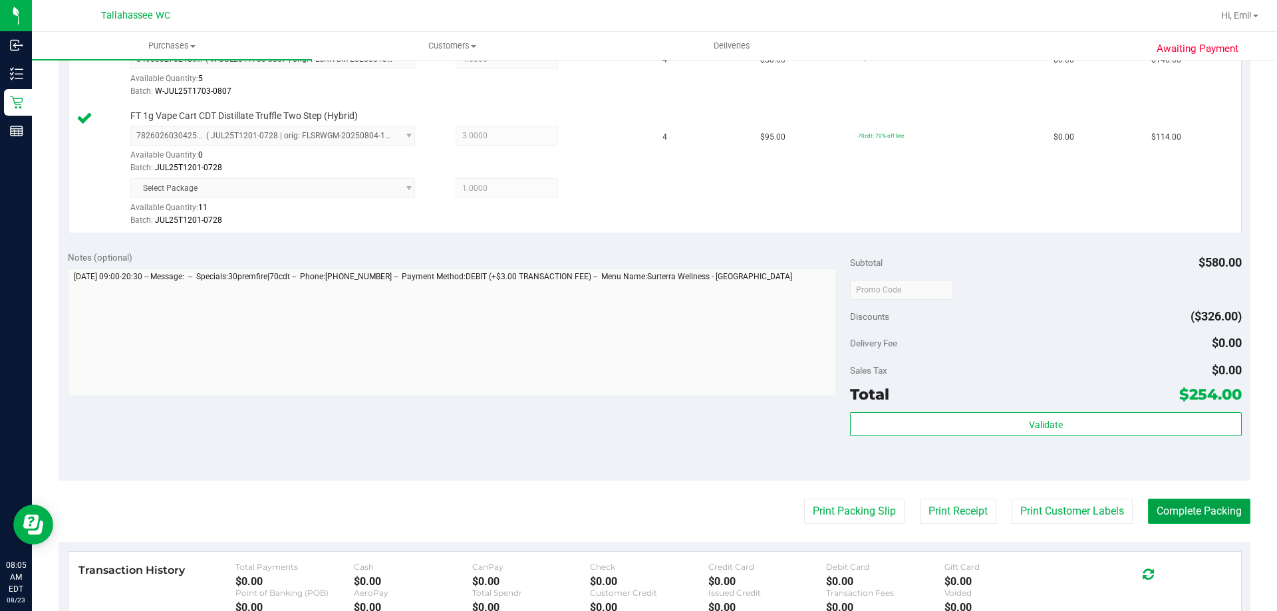
click at [1152, 513] on button "Complete Packing" at bounding box center [1199, 511] width 102 height 25
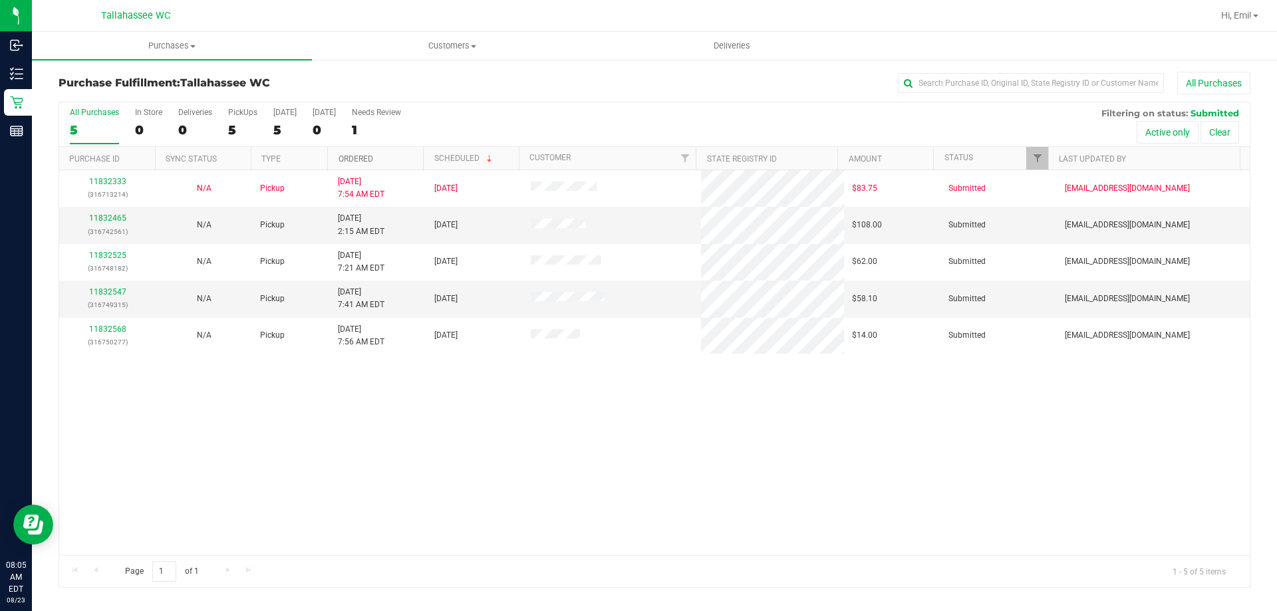
click at [349, 160] on link "Ordered" at bounding box center [356, 158] width 35 height 9
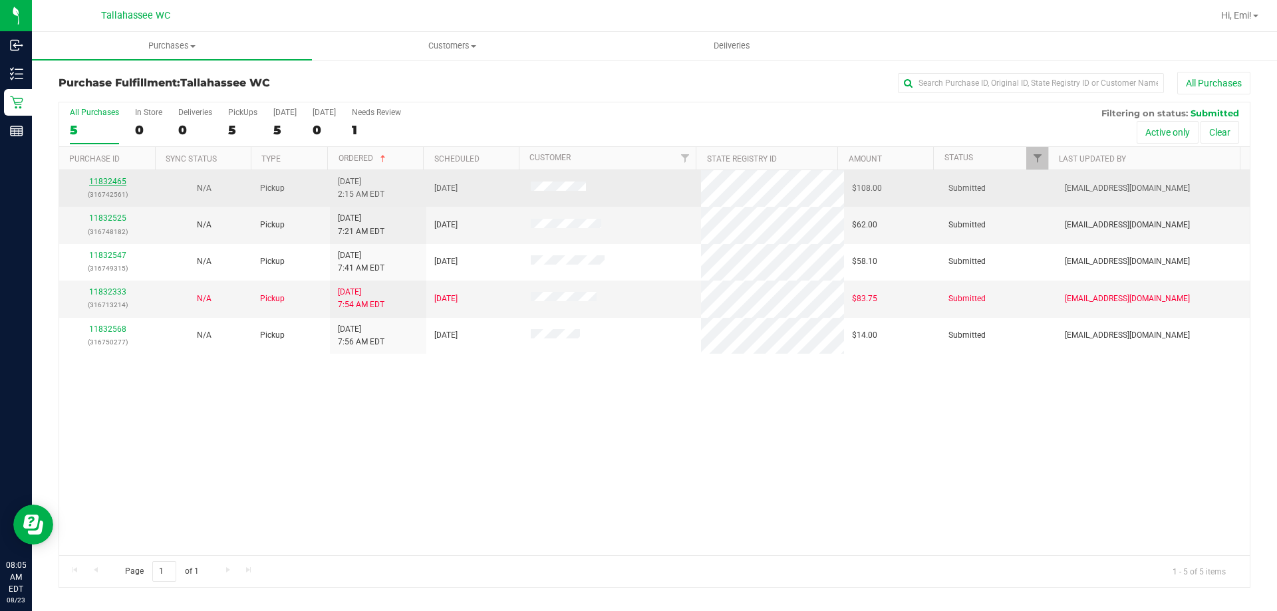
click at [107, 180] on link "11832465" at bounding box center [107, 181] width 37 height 9
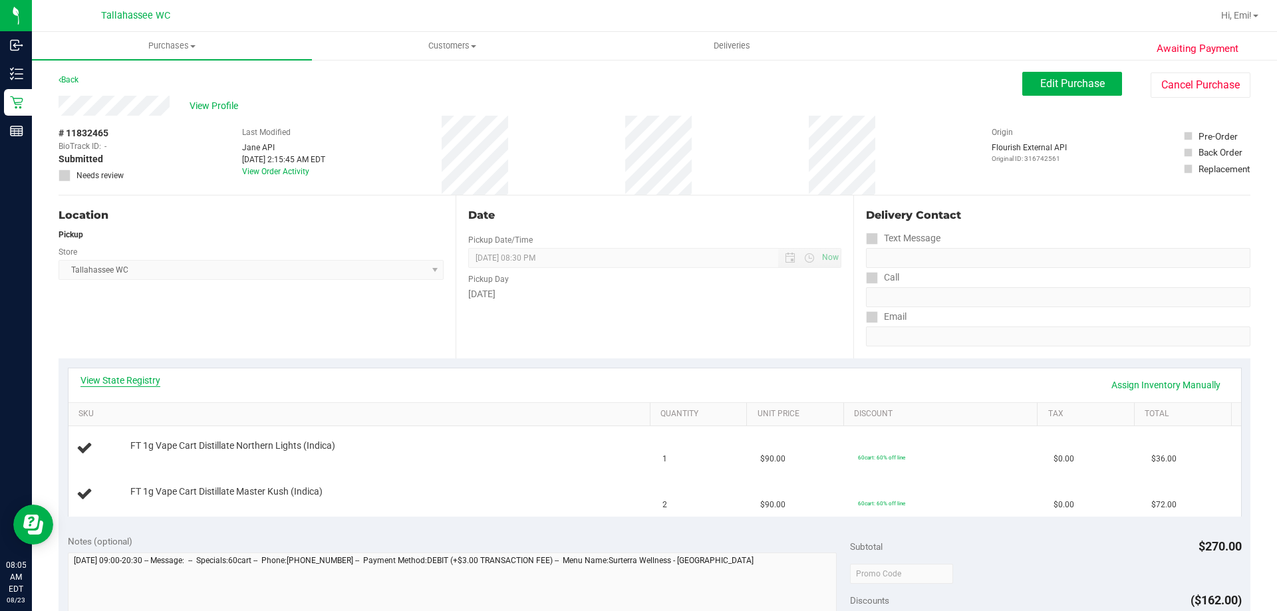
click at [130, 379] on link "View State Registry" at bounding box center [120, 380] width 80 height 13
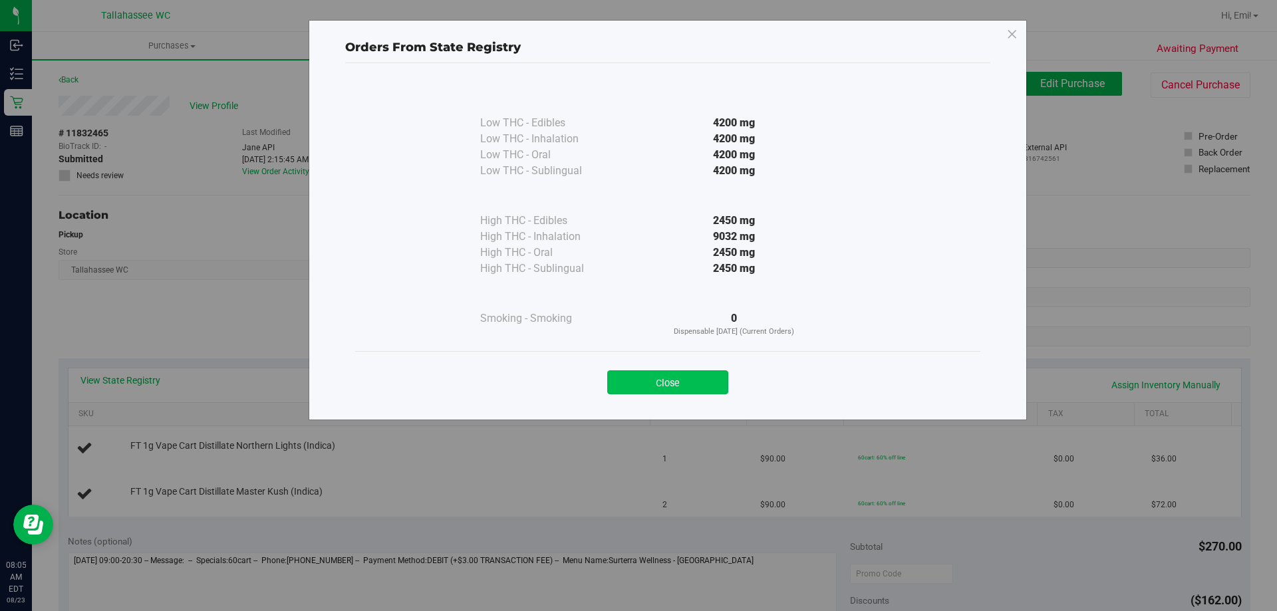
click at [643, 392] on button "Close" at bounding box center [667, 383] width 121 height 24
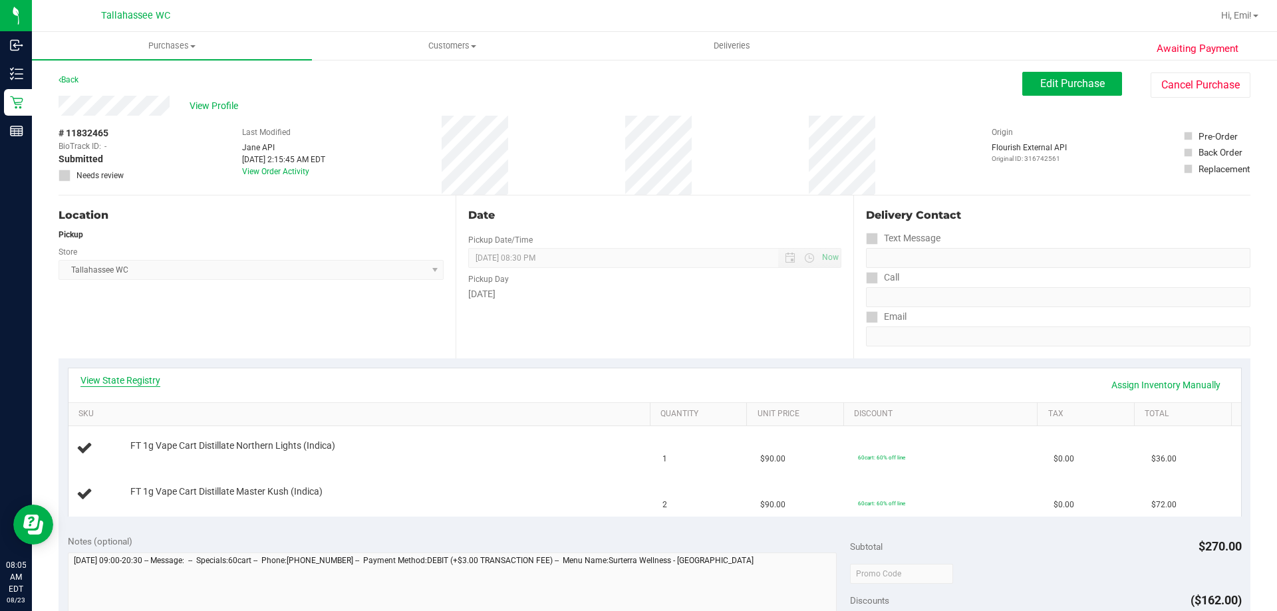
click at [114, 383] on link "View State Registry" at bounding box center [120, 380] width 80 height 13
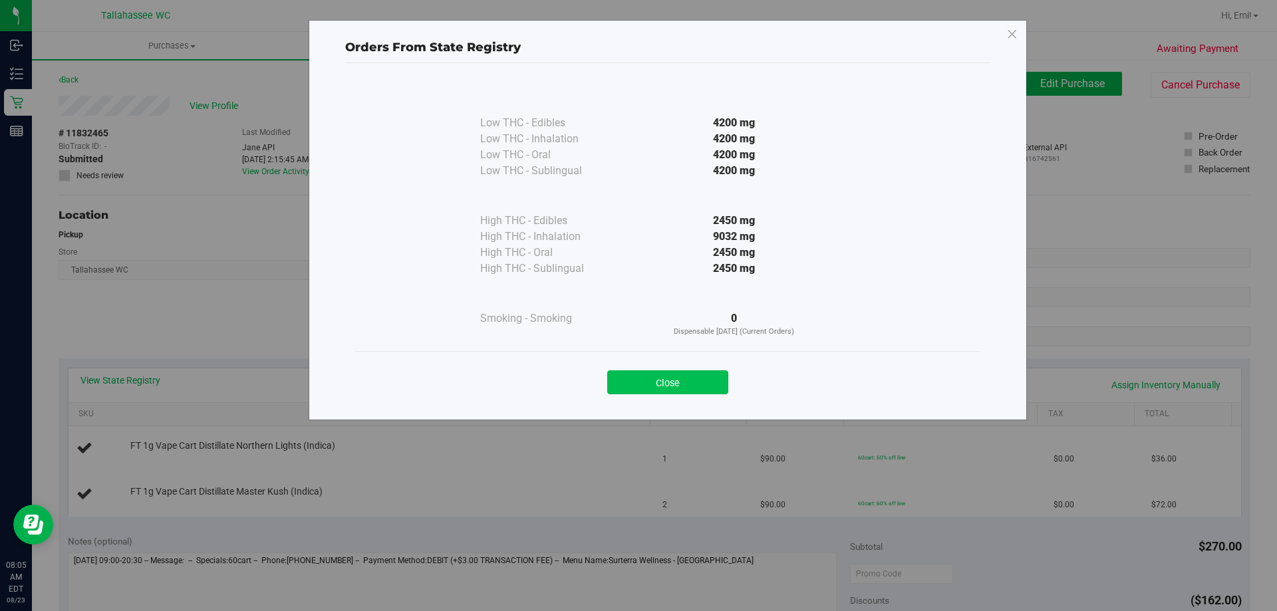
click at [632, 383] on button "Close" at bounding box center [667, 383] width 121 height 24
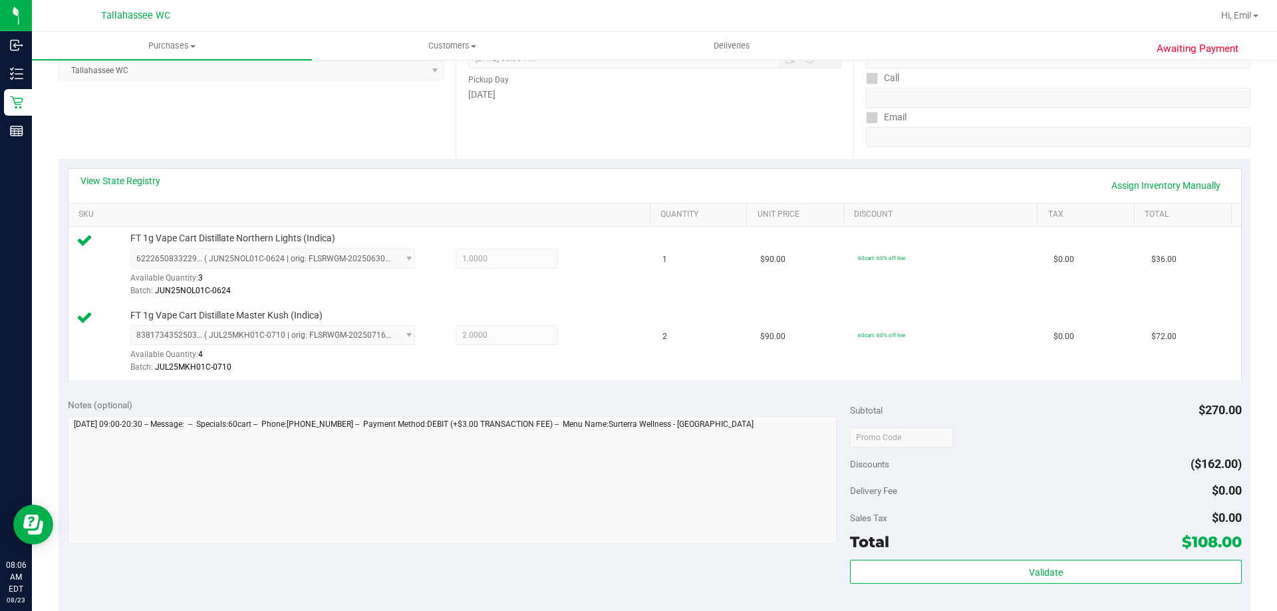
scroll to position [266, 0]
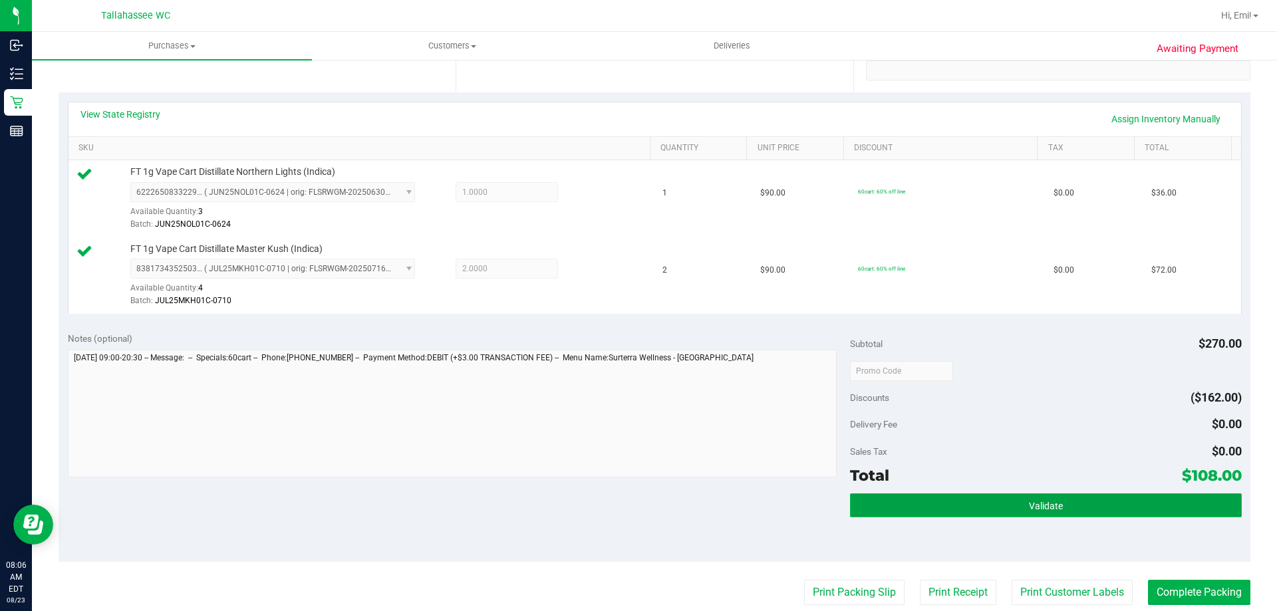
click at [1011, 510] on button "Validate" at bounding box center [1045, 506] width 391 height 24
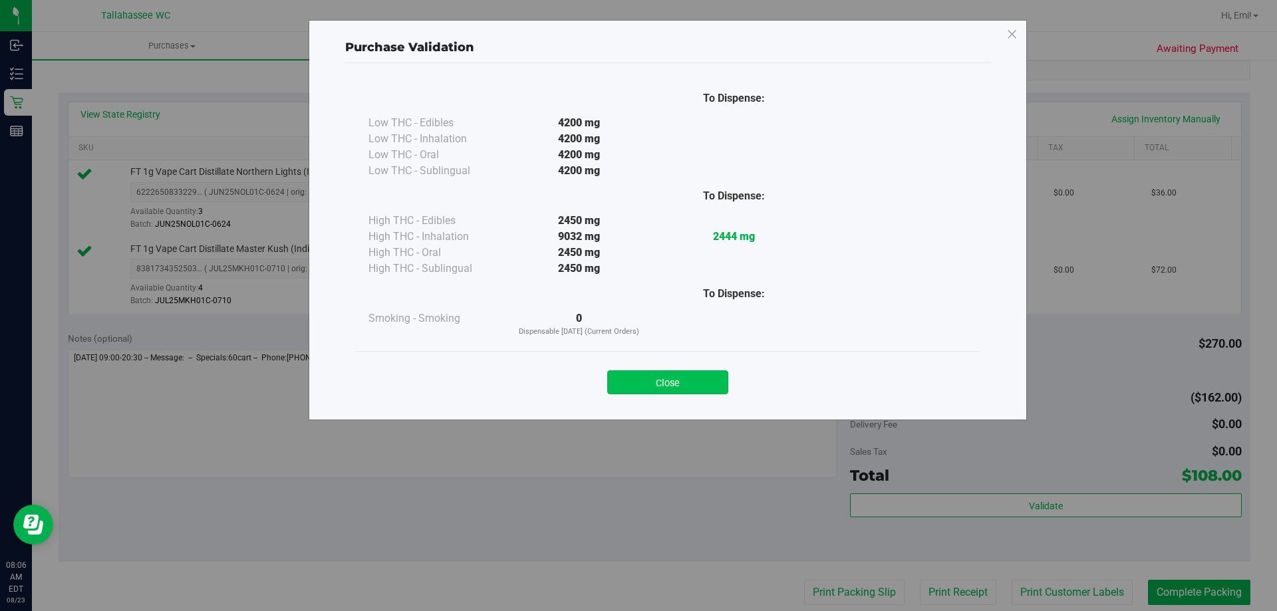
click at [712, 379] on button "Close" at bounding box center [667, 383] width 121 height 24
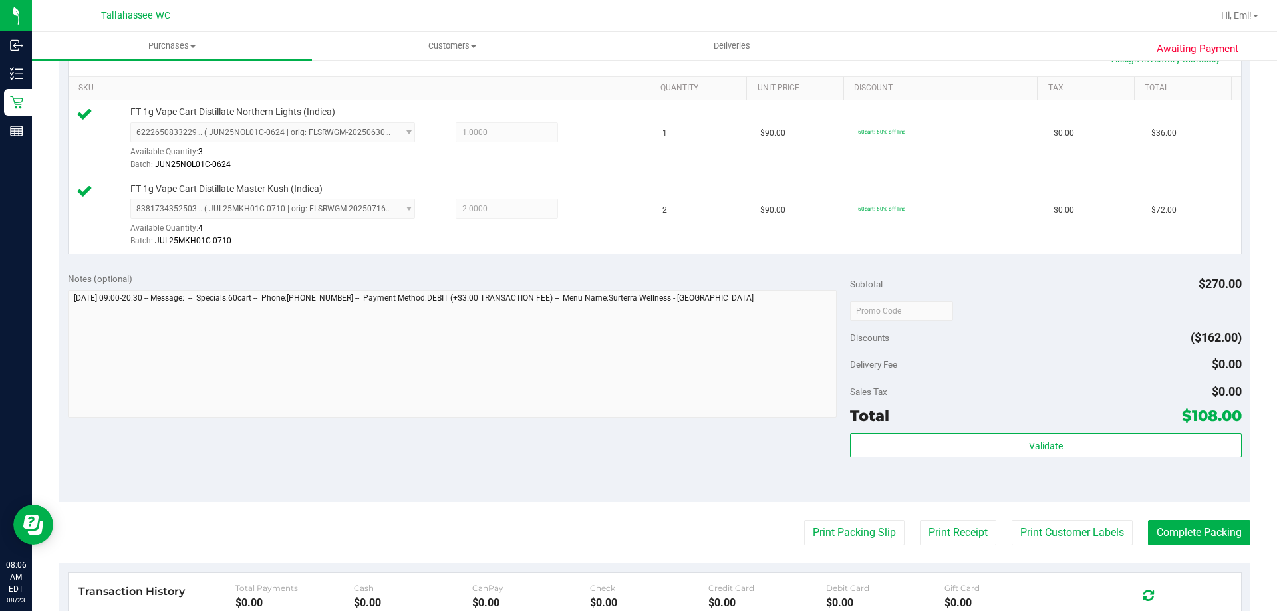
scroll to position [399, 0]
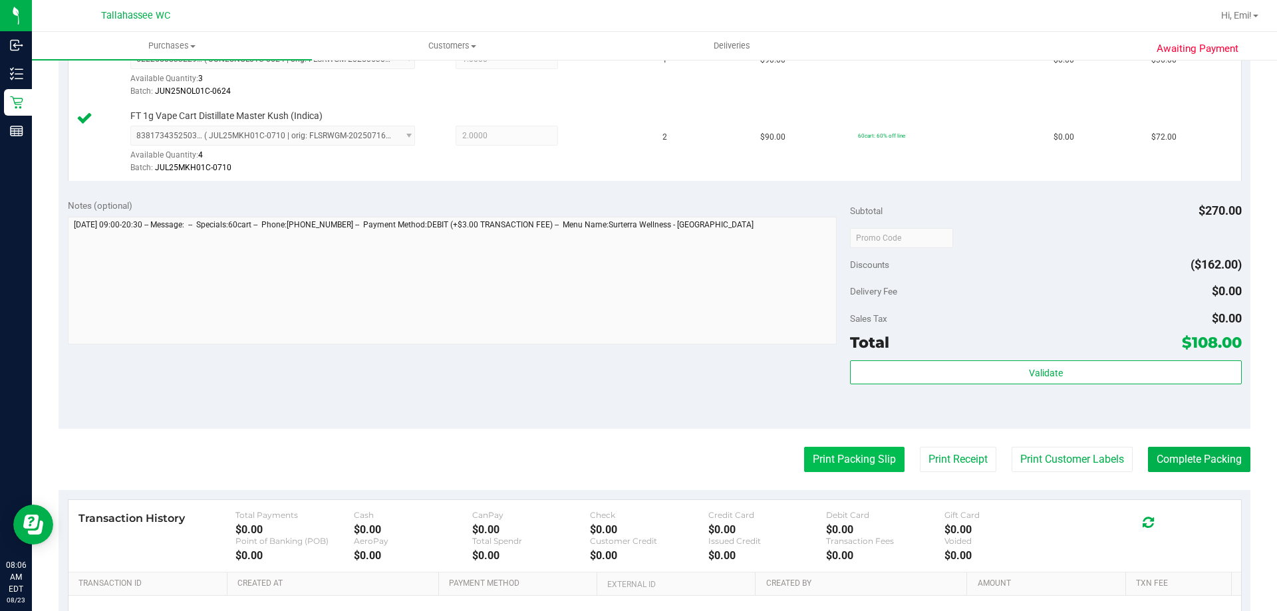
click at [854, 459] on button "Print Packing Slip" at bounding box center [854, 459] width 100 height 25
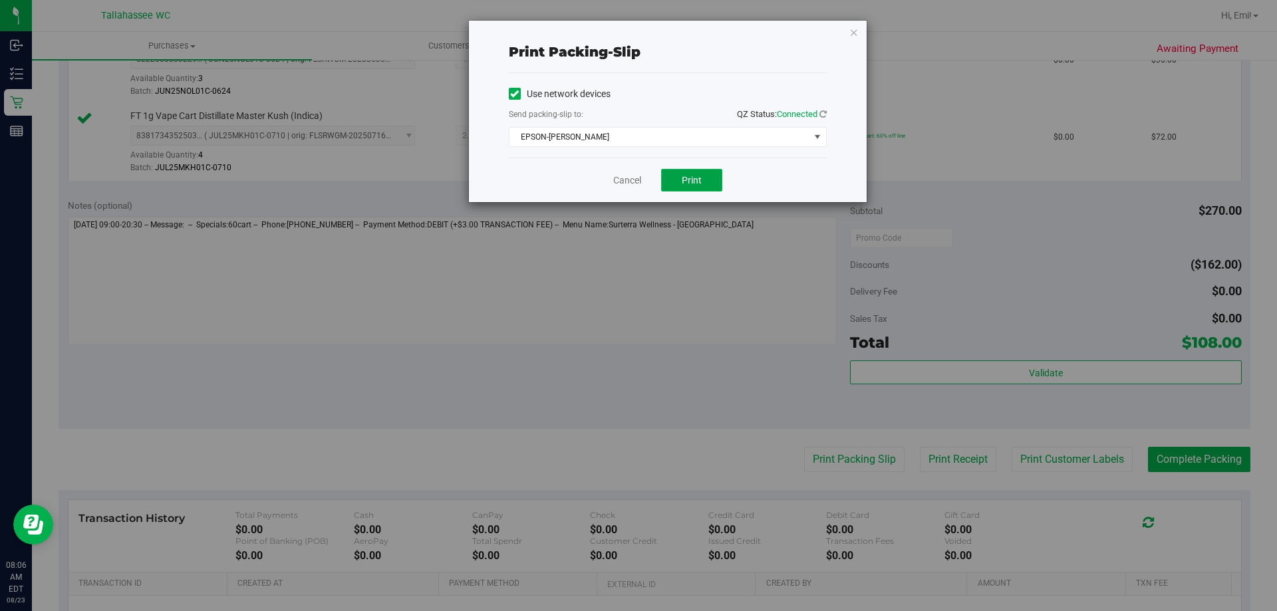
click at [702, 177] on button "Print" at bounding box center [691, 180] width 61 height 23
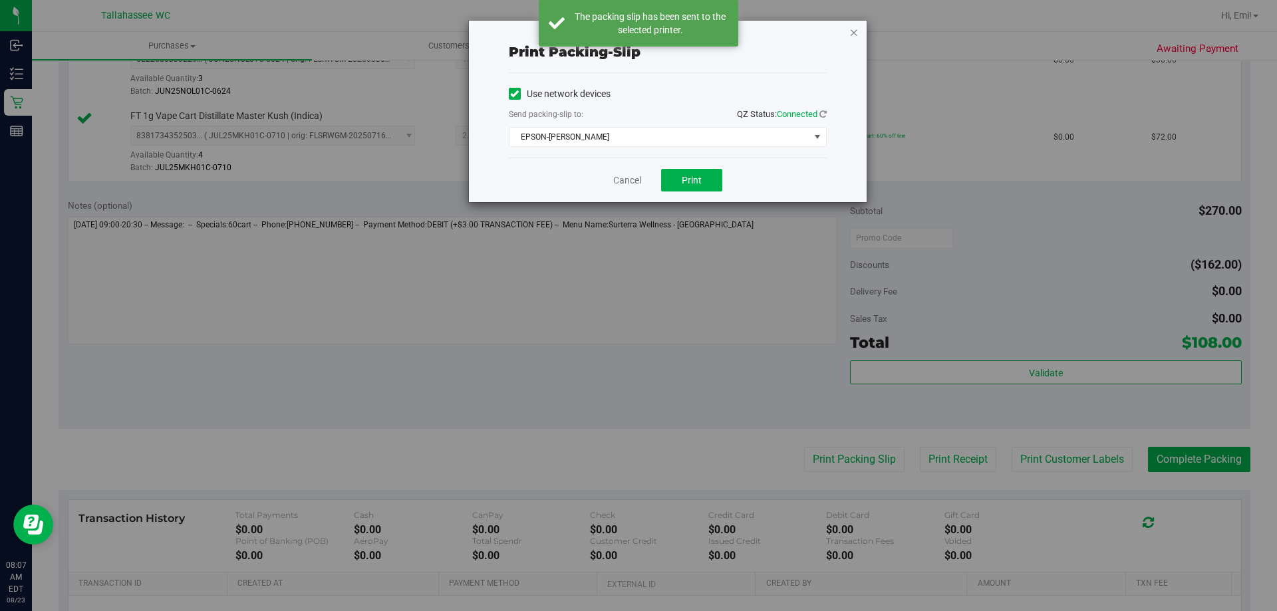
click at [854, 30] on icon "button" at bounding box center [854, 32] width 9 height 16
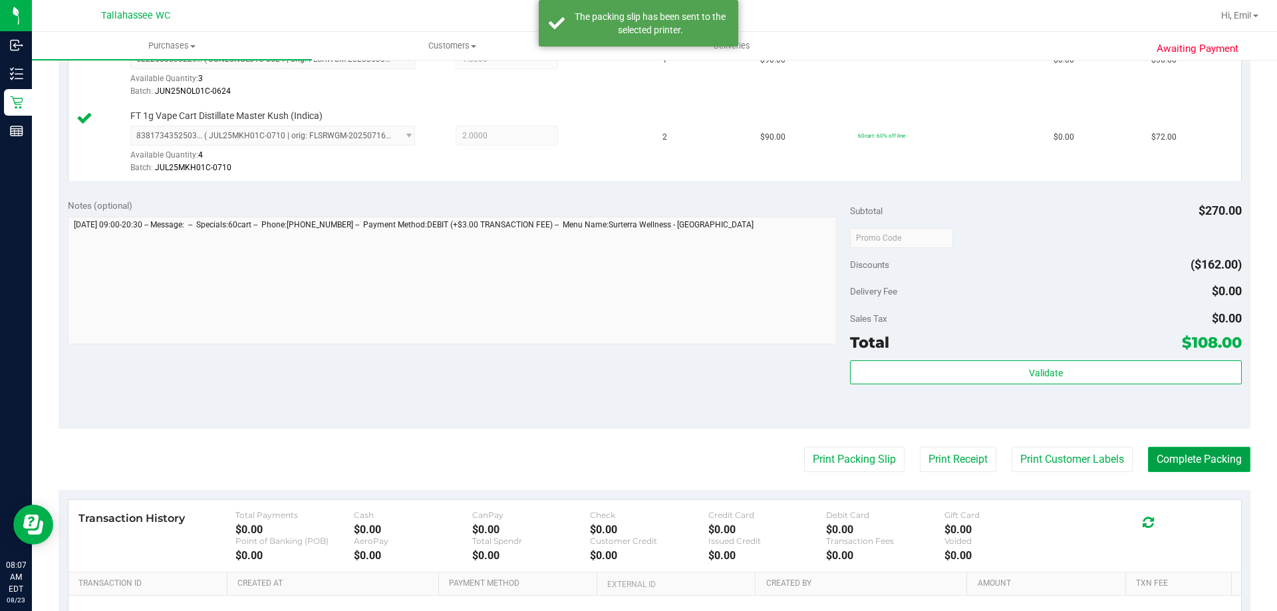
click at [1150, 450] on button "Complete Packing" at bounding box center [1199, 459] width 102 height 25
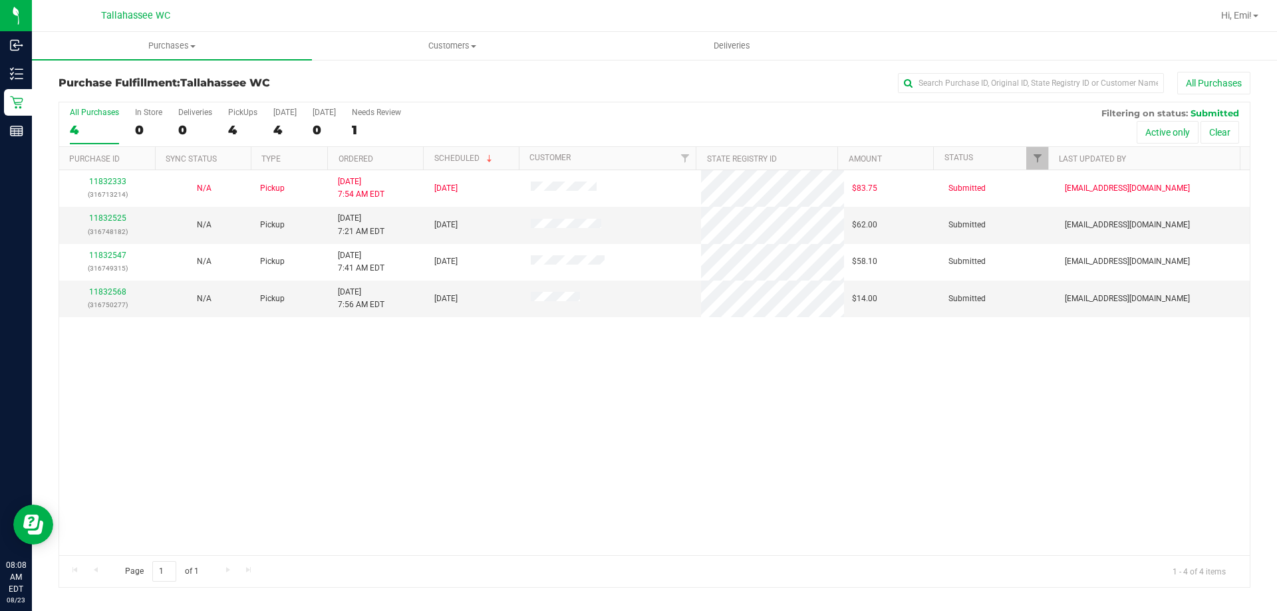
click at [355, 164] on th "Ordered" at bounding box center [375, 158] width 96 height 23
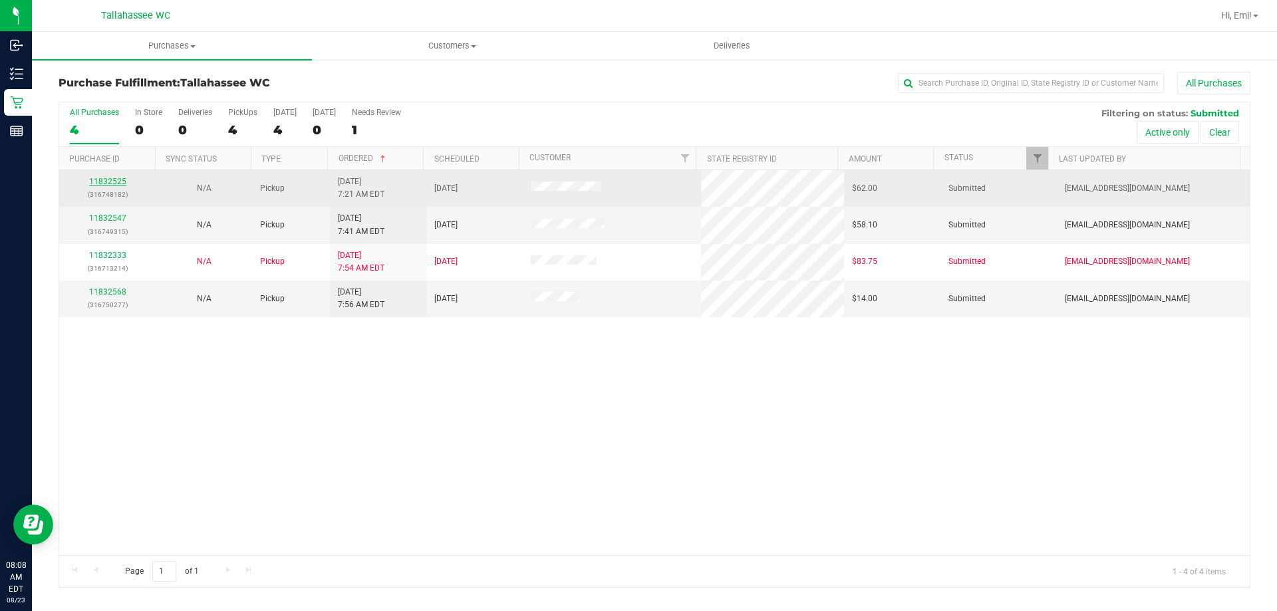
click at [122, 177] on link "11832525" at bounding box center [107, 181] width 37 height 9
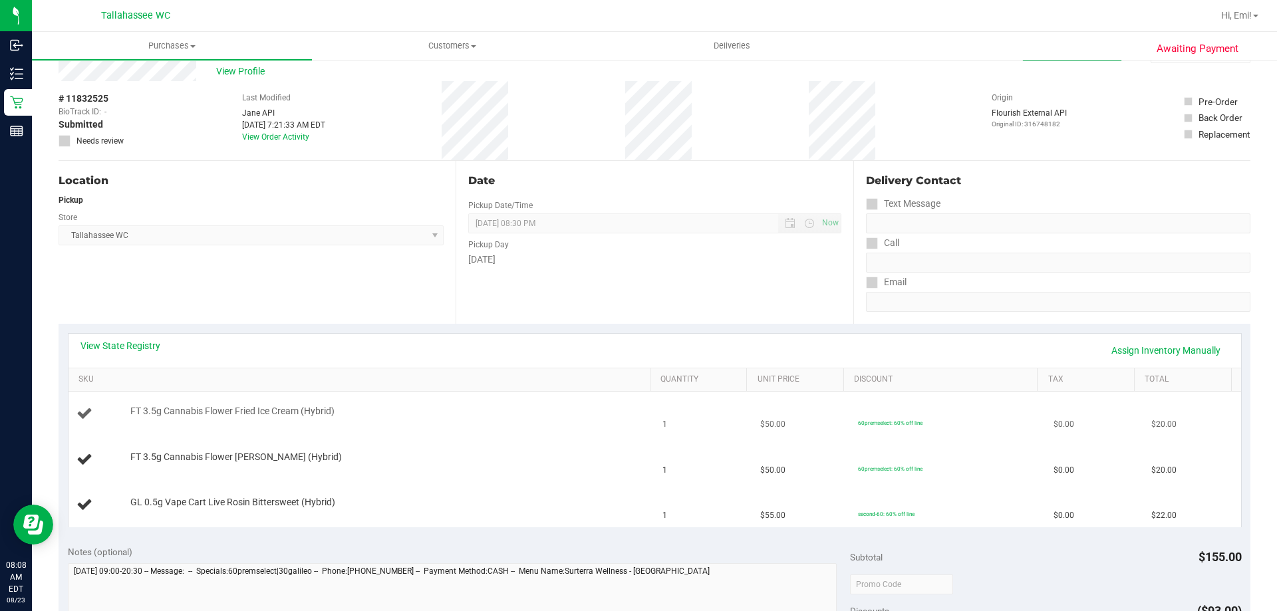
scroll to position [67, 0]
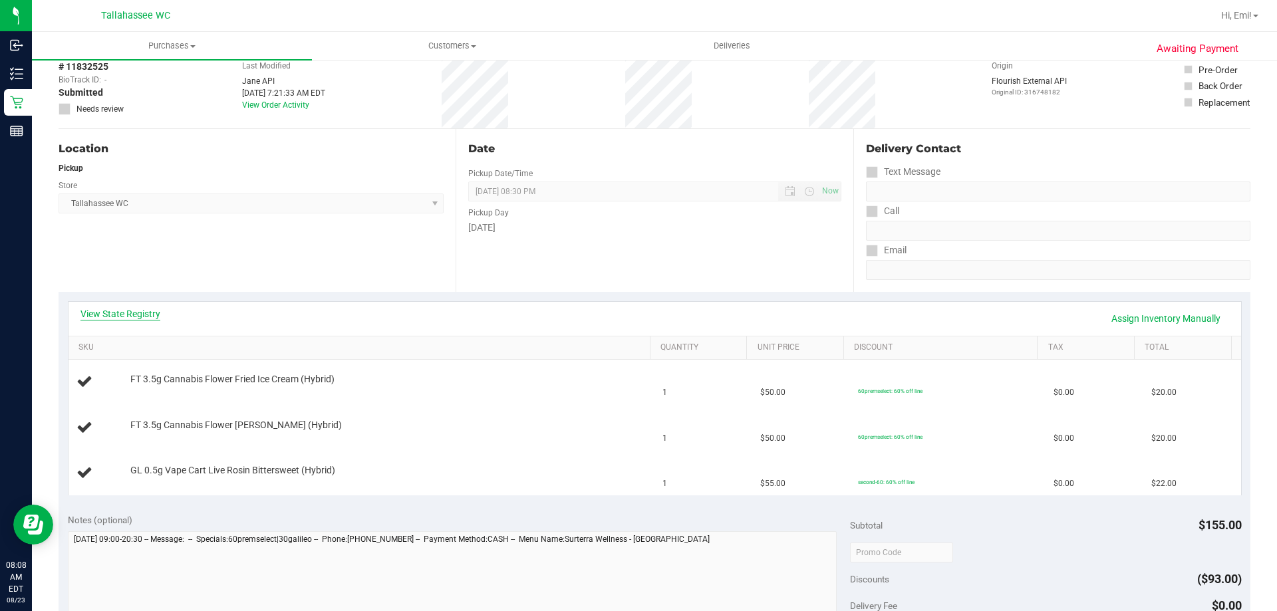
click at [112, 315] on link "View State Registry" at bounding box center [120, 313] width 80 height 13
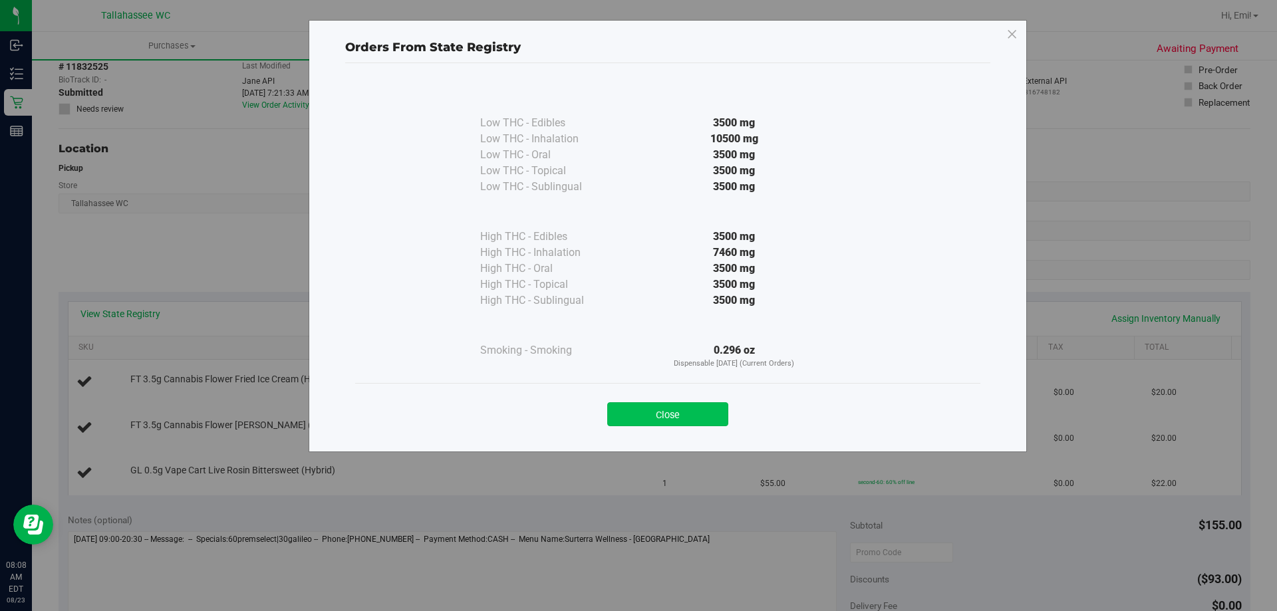
click at [679, 408] on button "Close" at bounding box center [667, 414] width 121 height 24
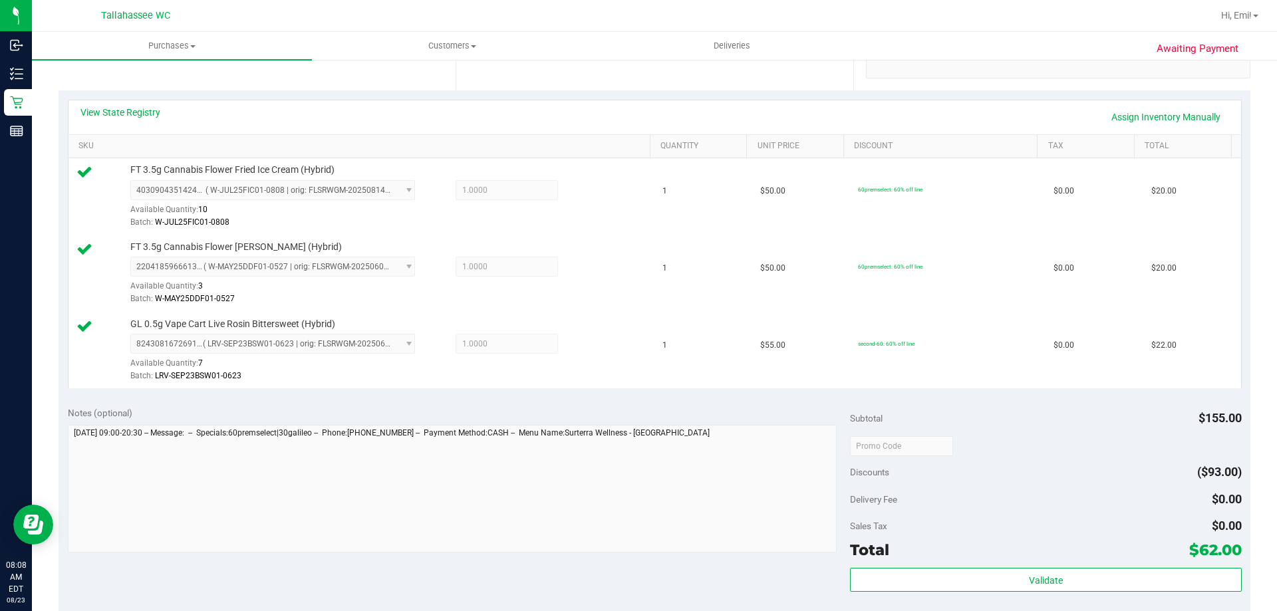
scroll to position [399, 0]
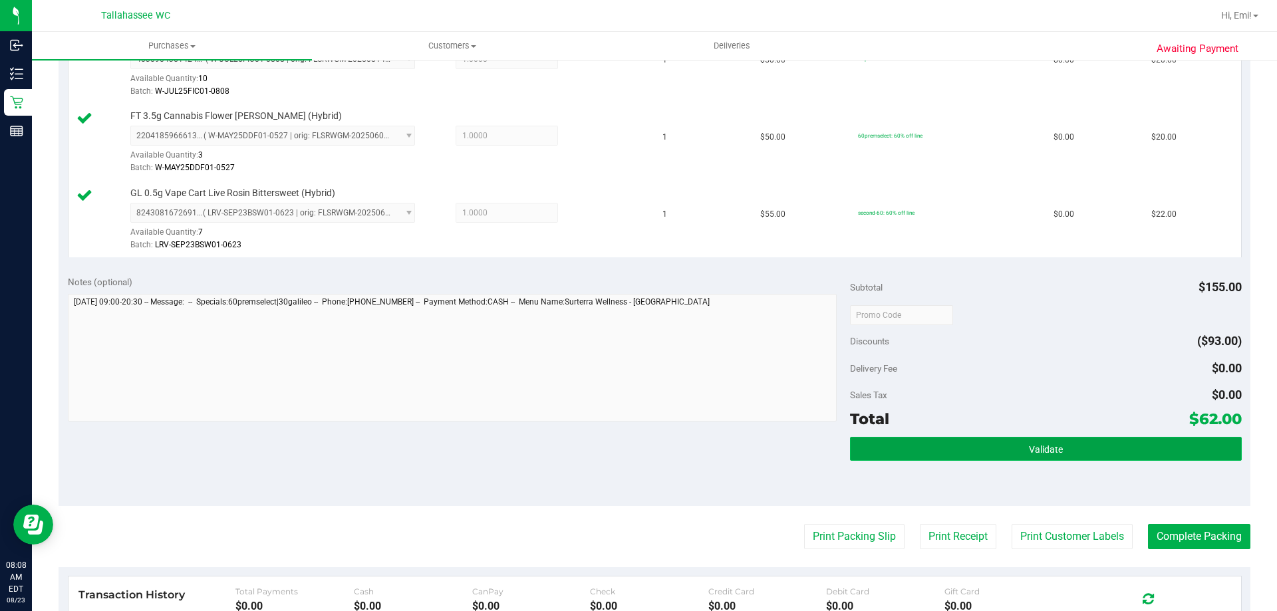
click at [907, 441] on button "Validate" at bounding box center [1045, 449] width 391 height 24
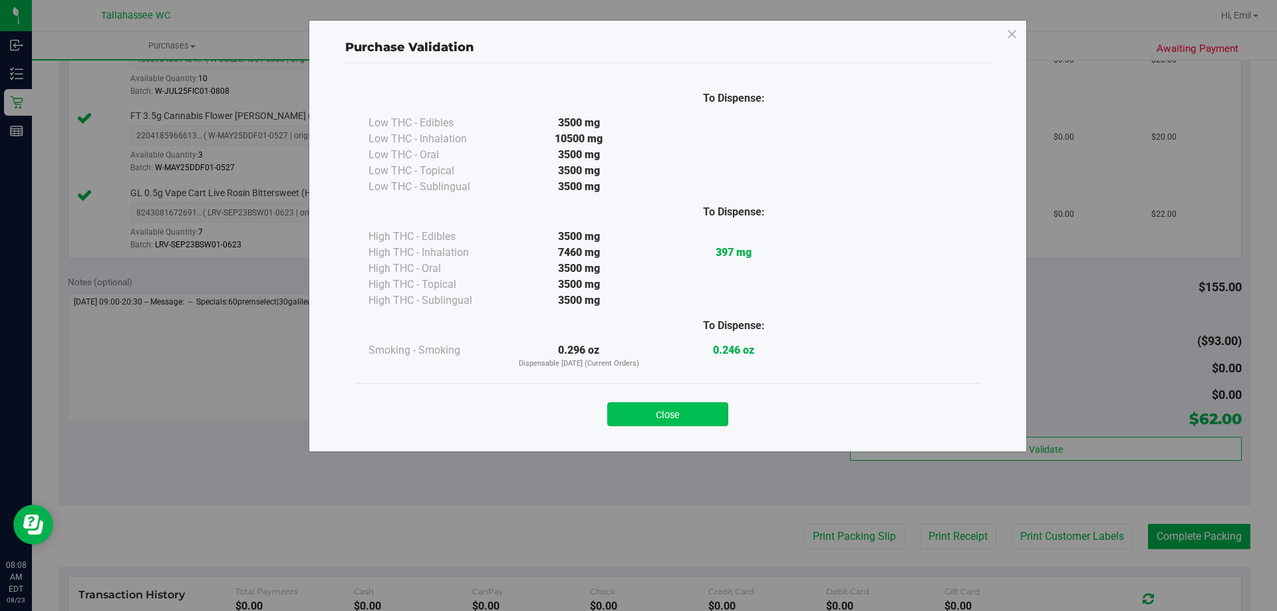
click at [699, 406] on button "Close" at bounding box center [667, 414] width 121 height 24
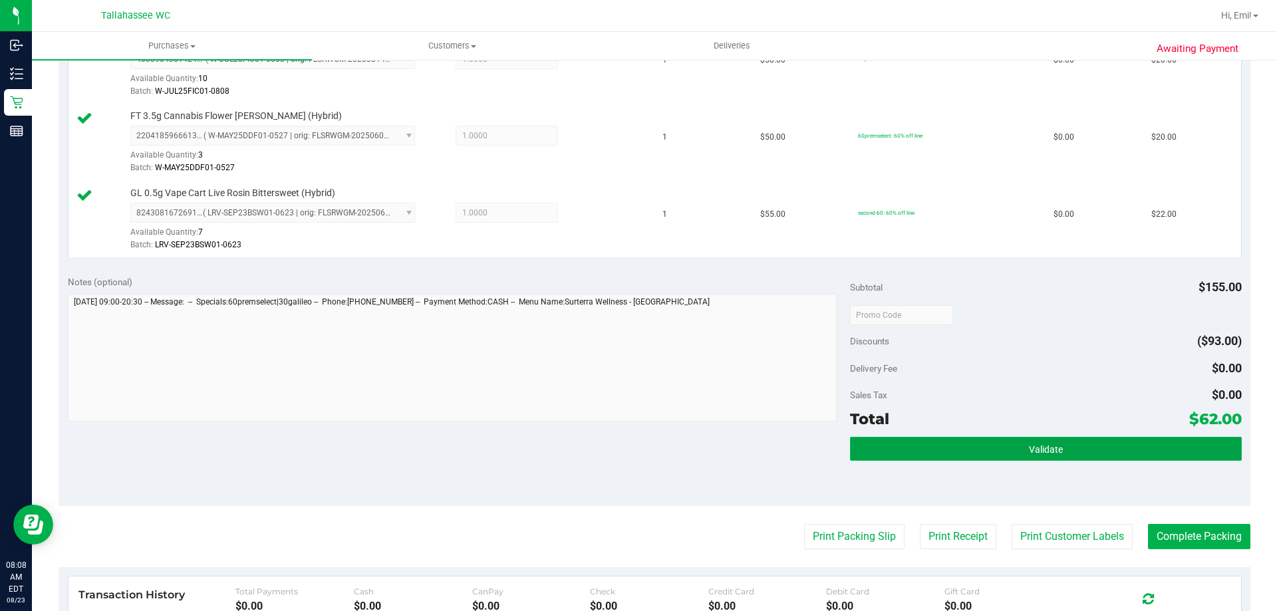
click at [894, 439] on button "Validate" at bounding box center [1045, 449] width 391 height 24
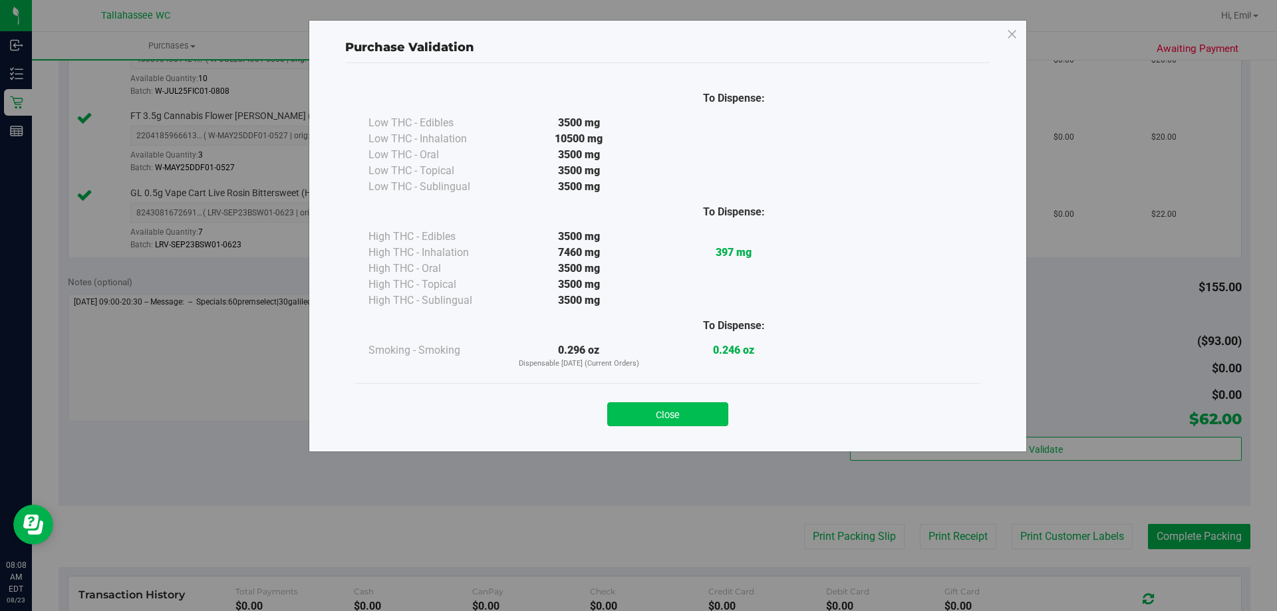
click at [680, 409] on button "Close" at bounding box center [667, 414] width 121 height 24
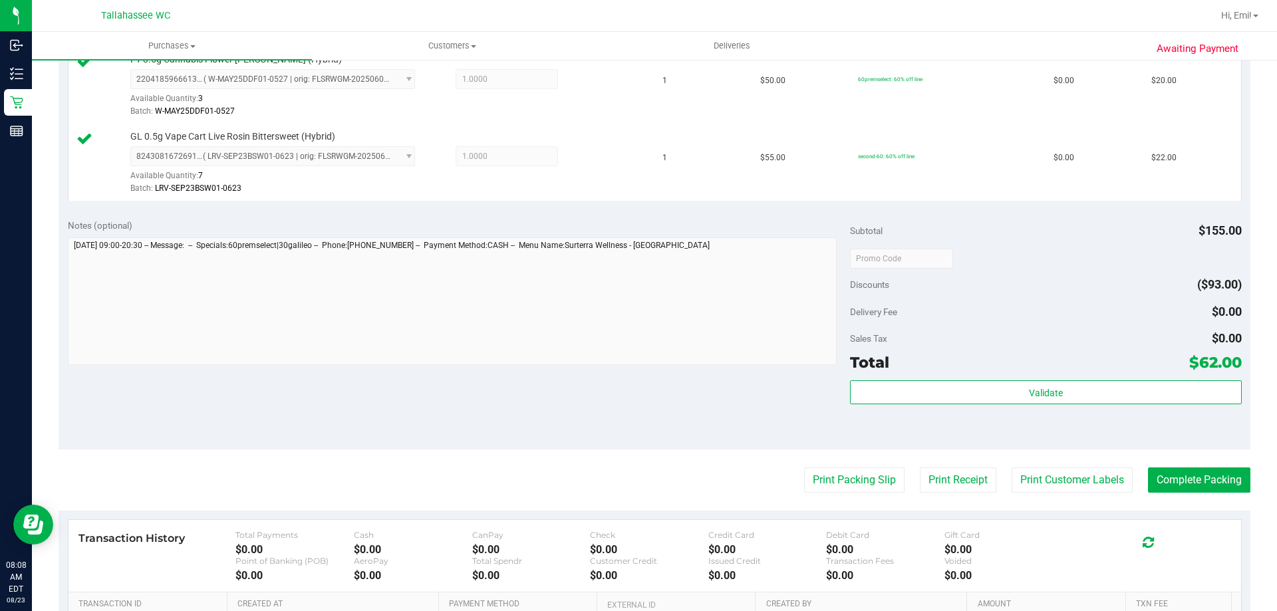
scroll to position [532, 0]
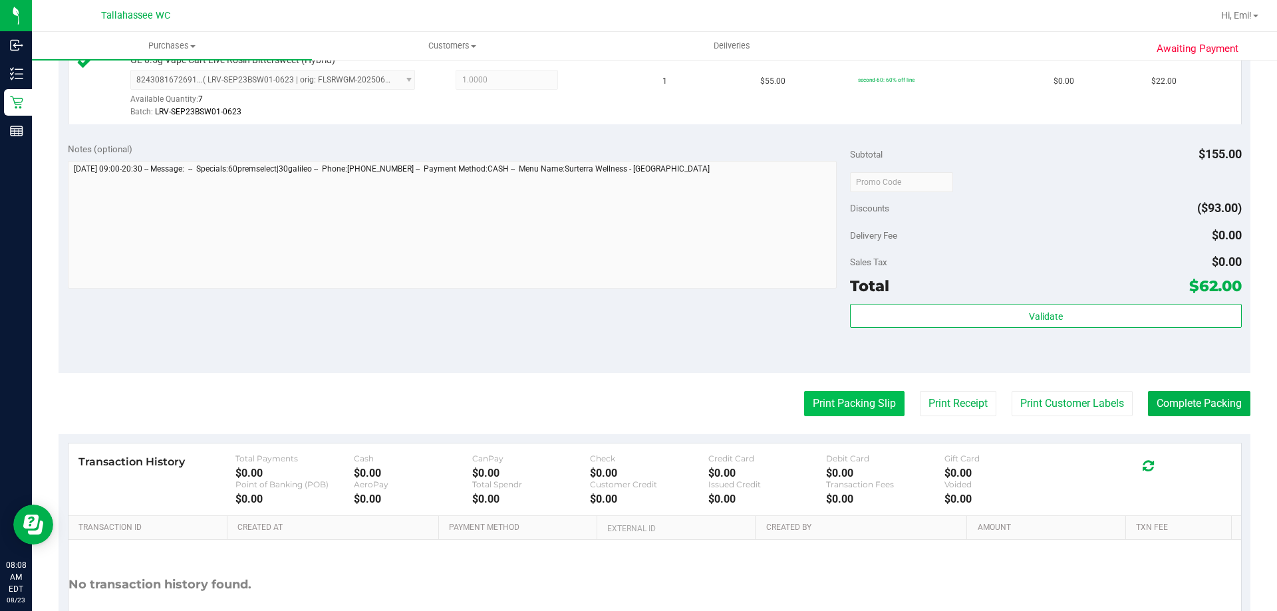
click at [818, 403] on button "Print Packing Slip" at bounding box center [854, 403] width 100 height 25
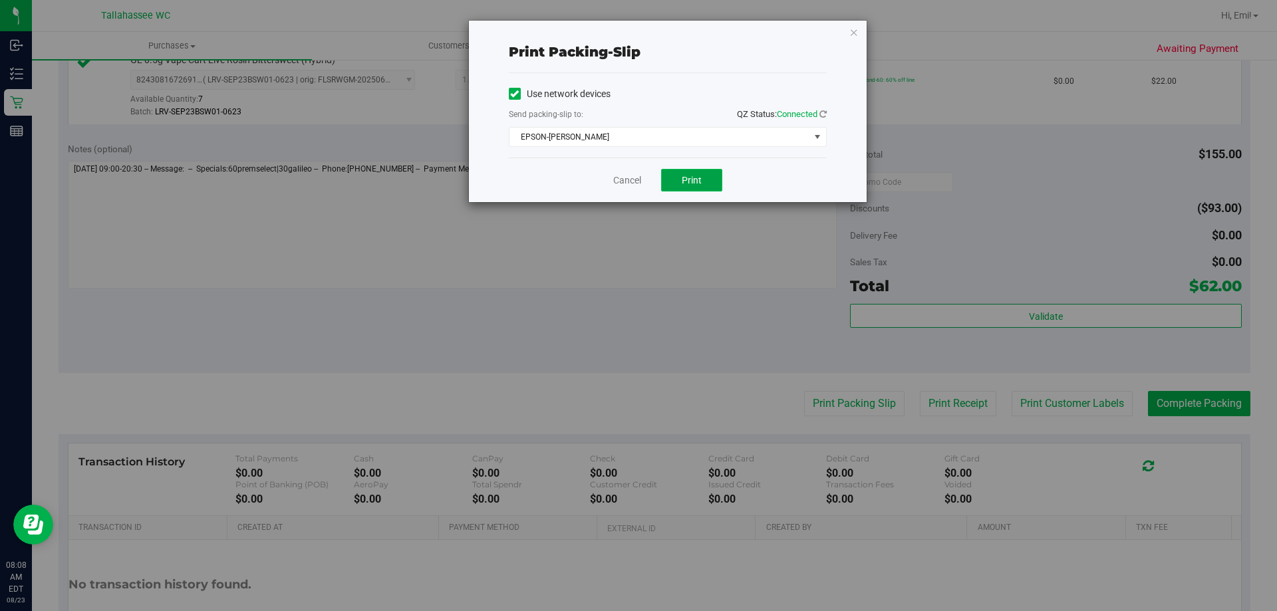
click at [670, 177] on button "Print" at bounding box center [691, 180] width 61 height 23
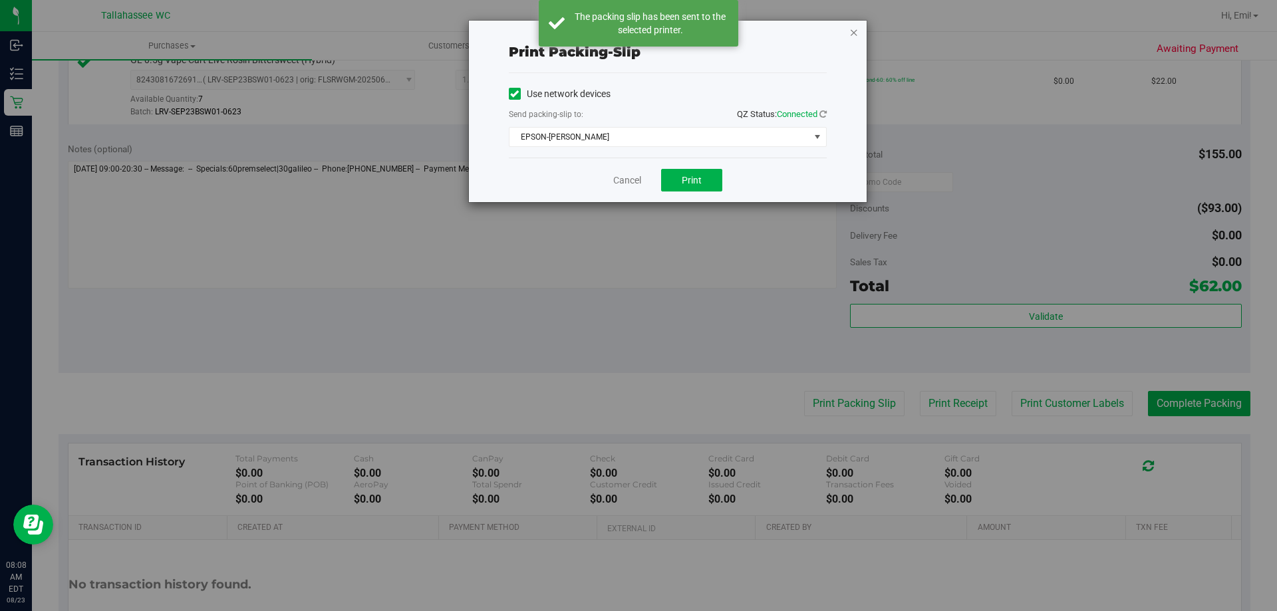
click at [854, 29] on icon "button" at bounding box center [854, 32] width 9 height 16
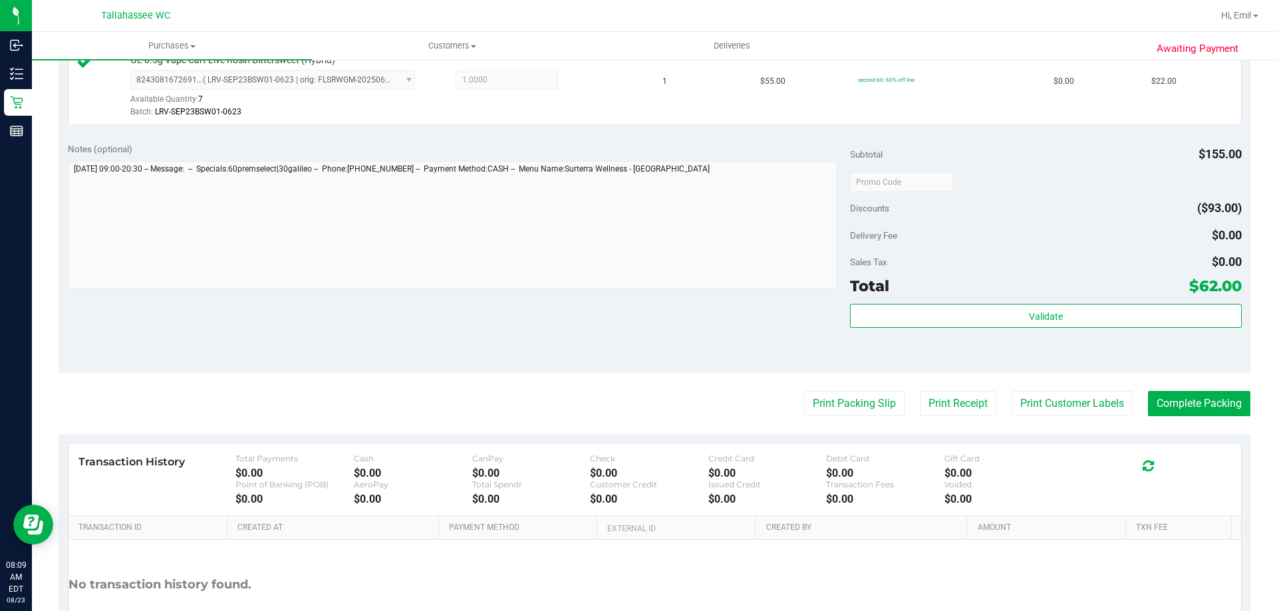
click at [1173, 389] on purchase-details "Back Edit Purchase Cancel Purchase View Profile # 11832525 BioTrack ID: - Submi…" at bounding box center [655, 112] width 1192 height 1144
click at [1177, 402] on button "Complete Packing" at bounding box center [1199, 403] width 102 height 25
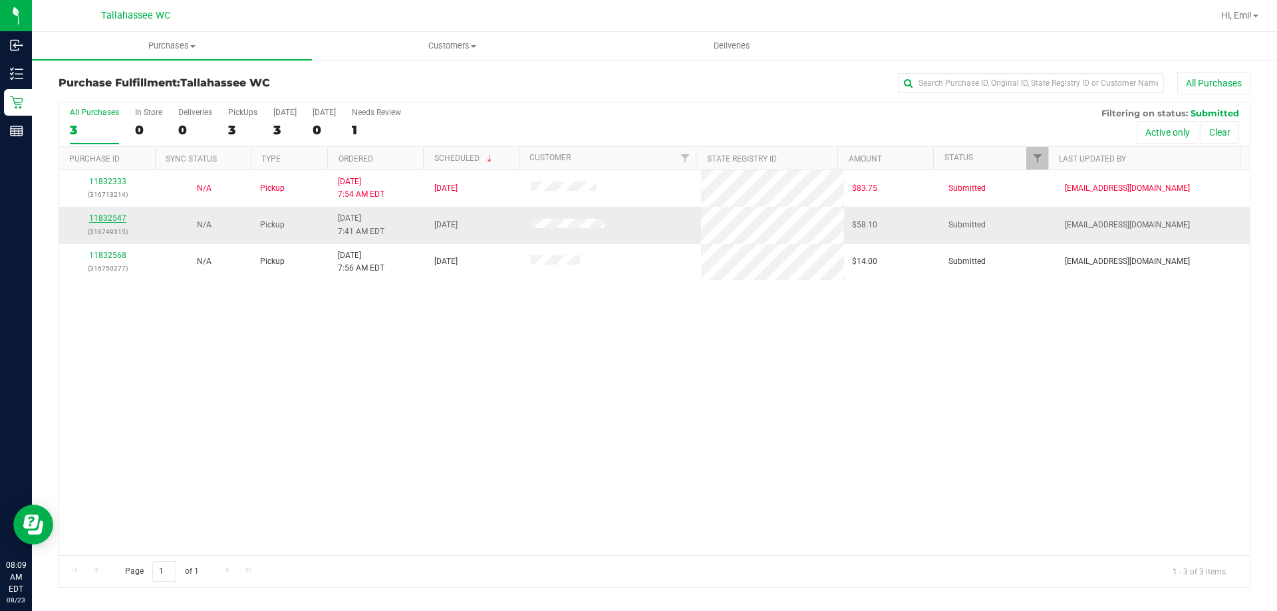
click at [92, 217] on link "11832547" at bounding box center [107, 218] width 37 height 9
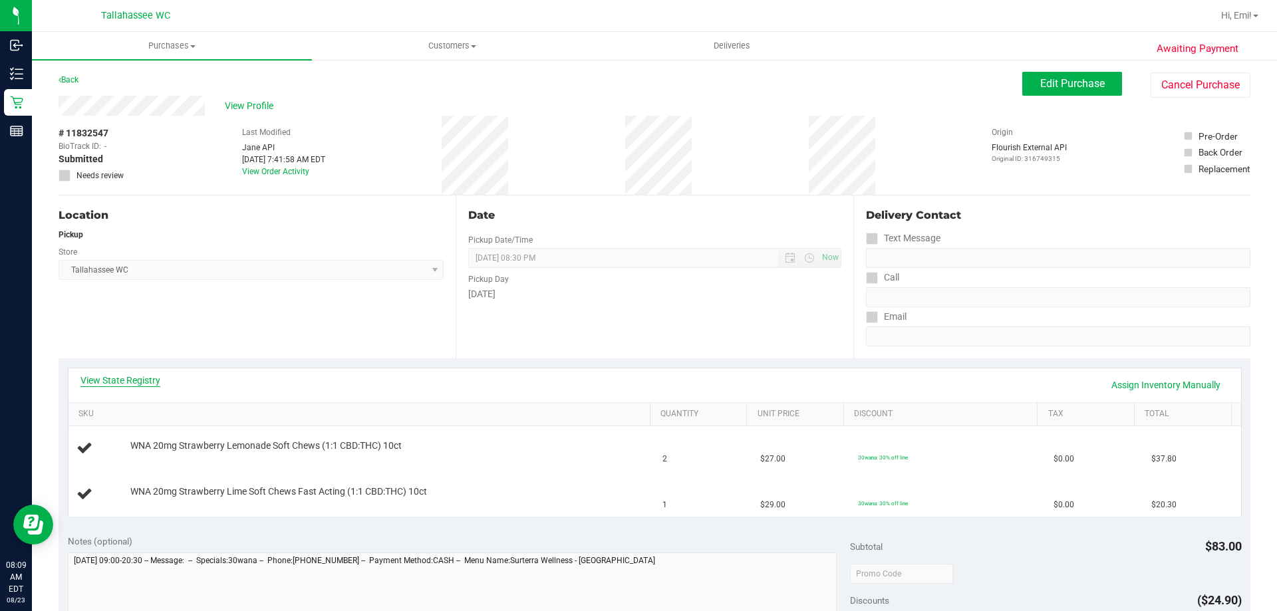
click at [107, 381] on link "View State Registry" at bounding box center [120, 380] width 80 height 13
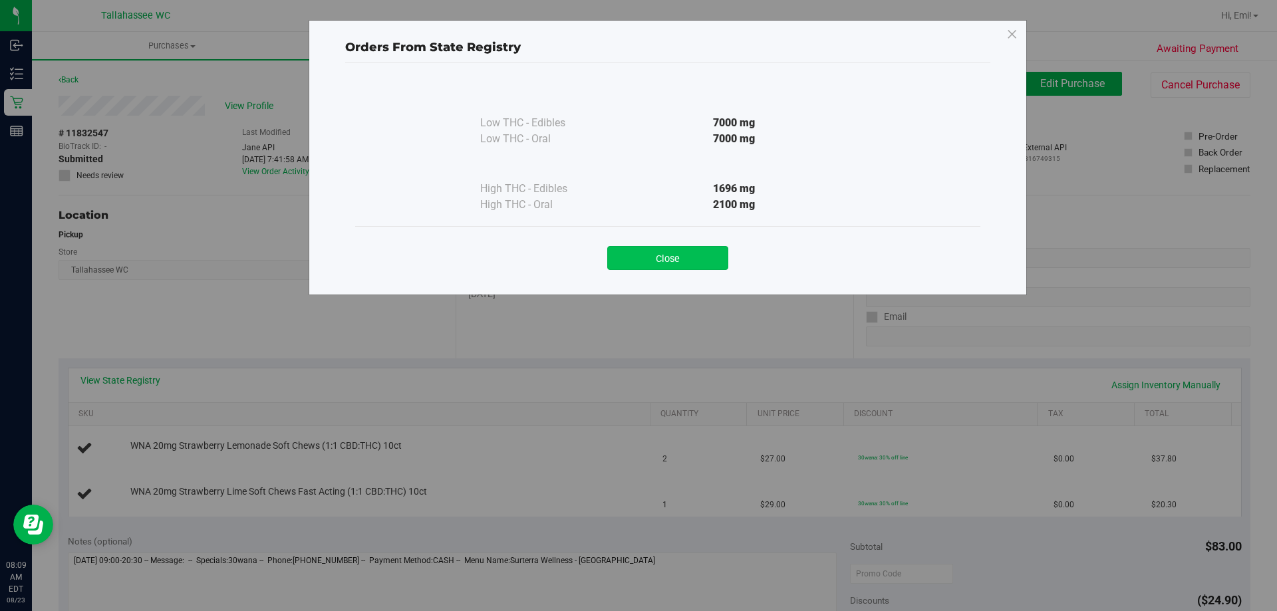
click at [624, 257] on button "Close" at bounding box center [667, 258] width 121 height 24
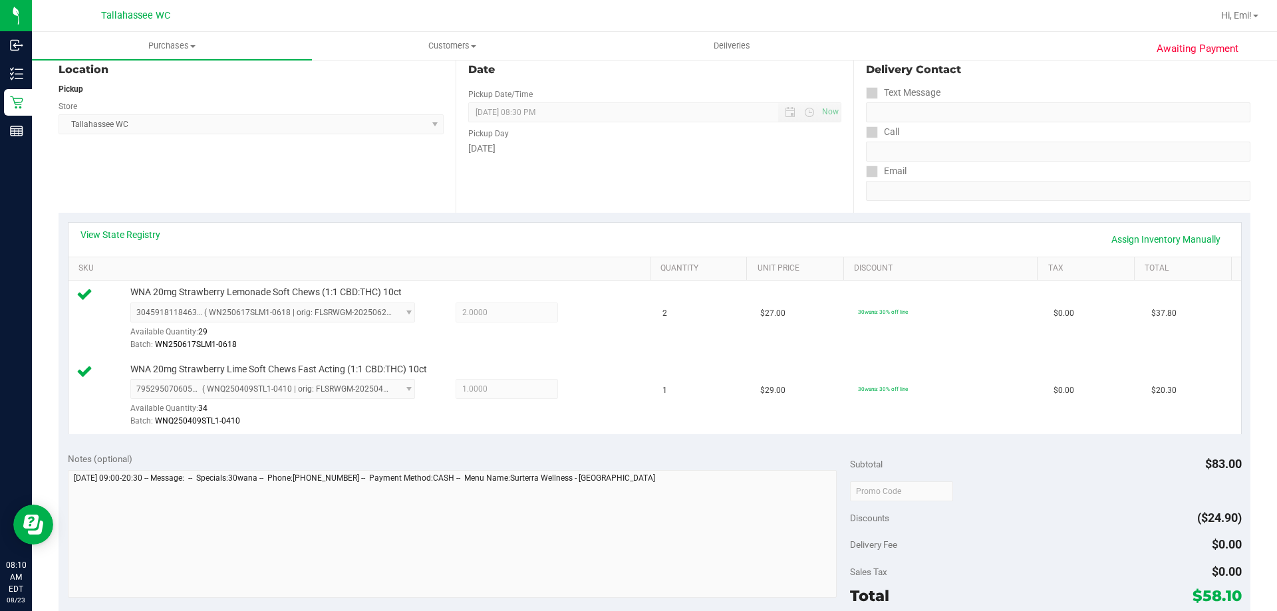
scroll to position [333, 0]
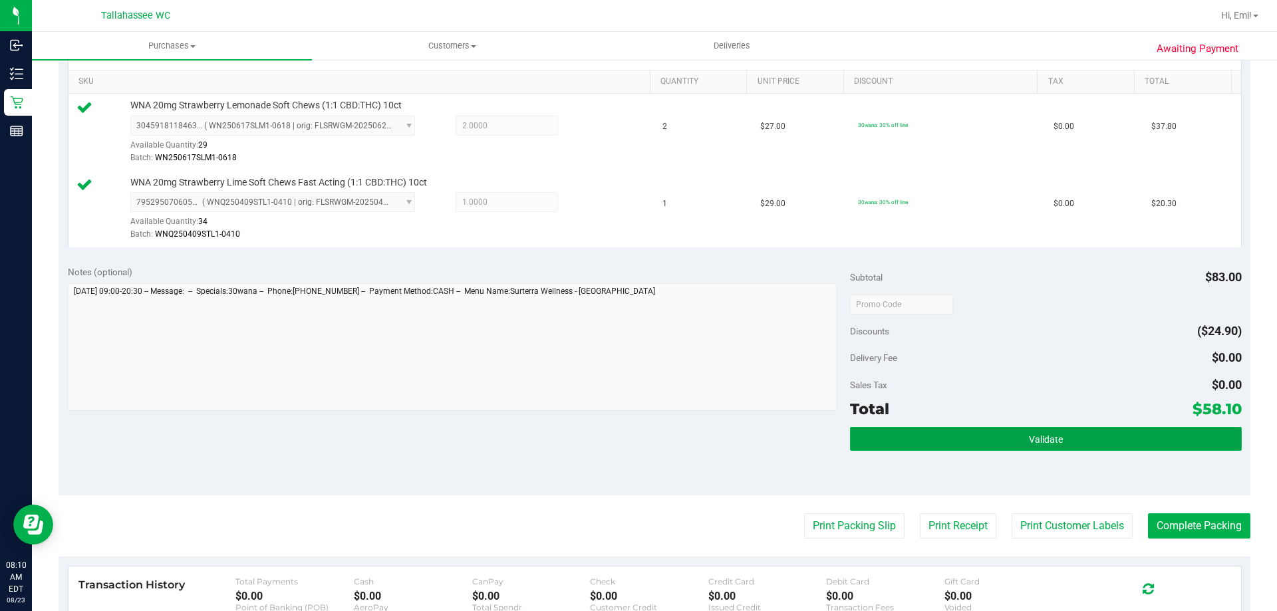
click at [877, 438] on button "Validate" at bounding box center [1045, 439] width 391 height 24
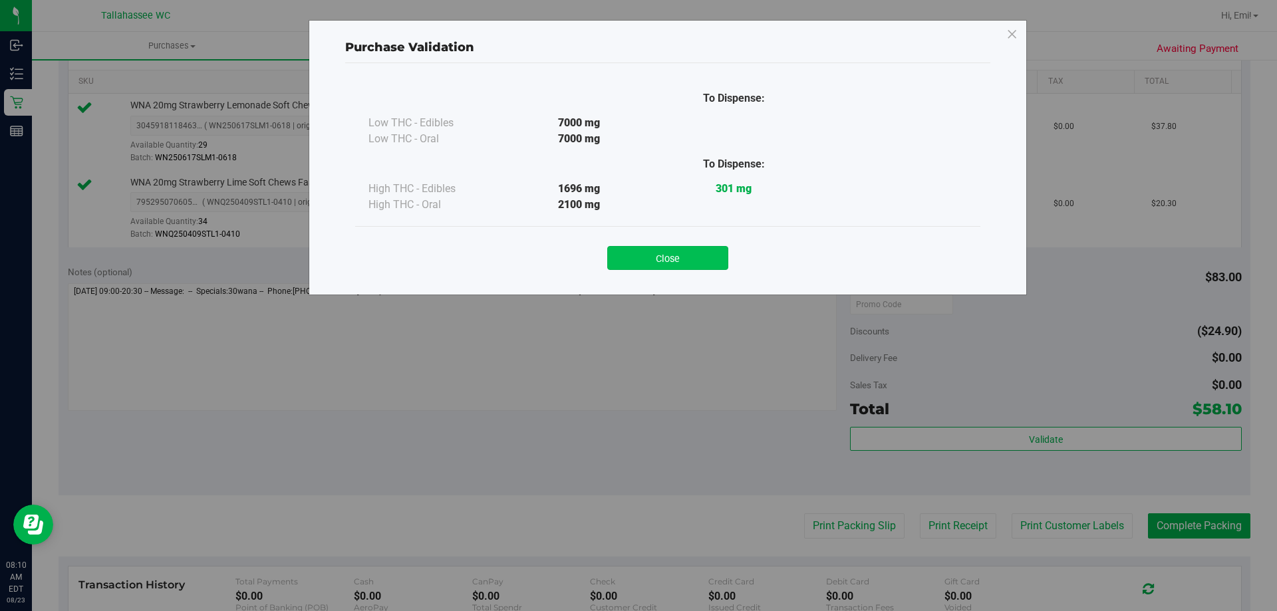
click at [645, 259] on button "Close" at bounding box center [667, 258] width 121 height 24
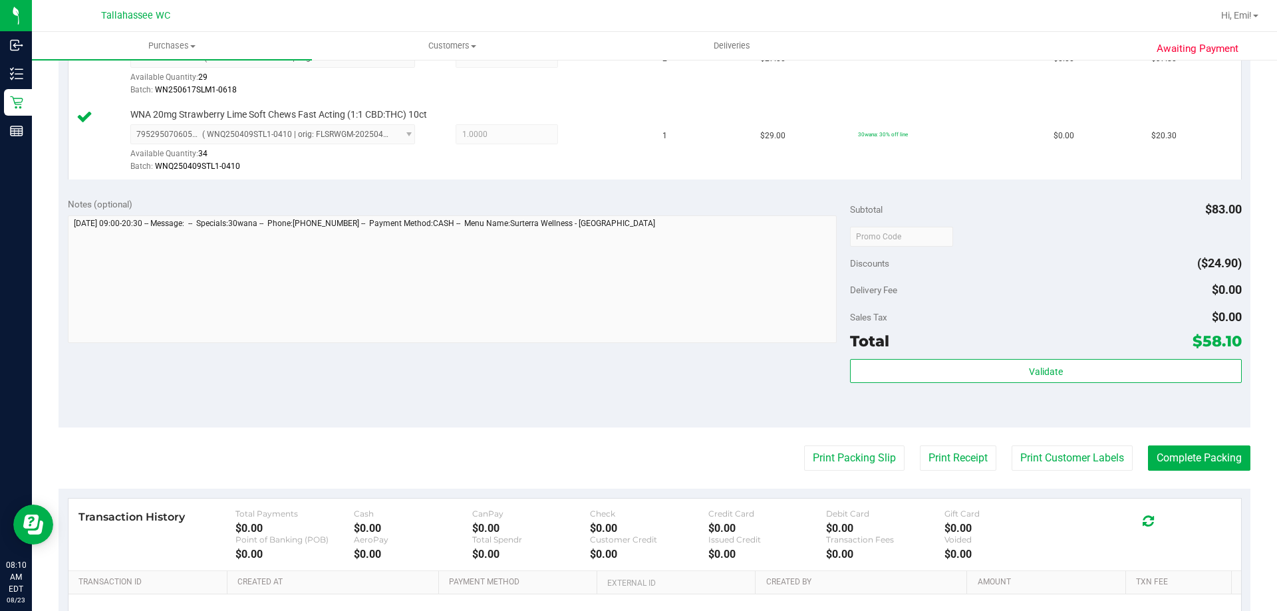
scroll to position [466, 0]
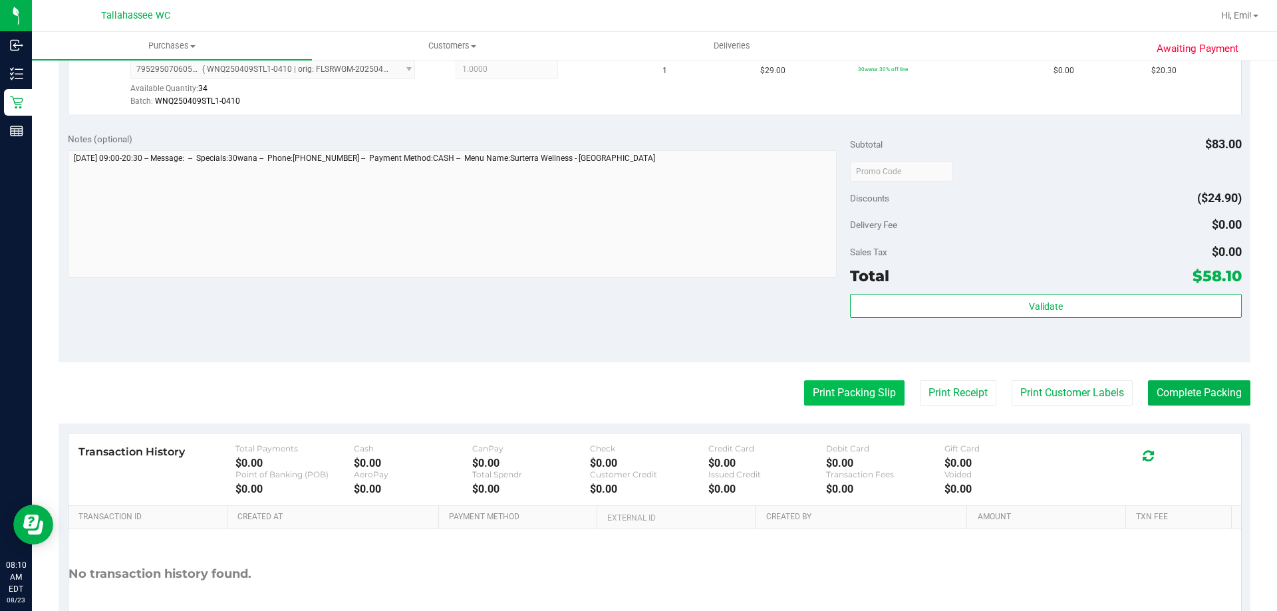
click at [833, 387] on button "Print Packing Slip" at bounding box center [854, 393] width 100 height 25
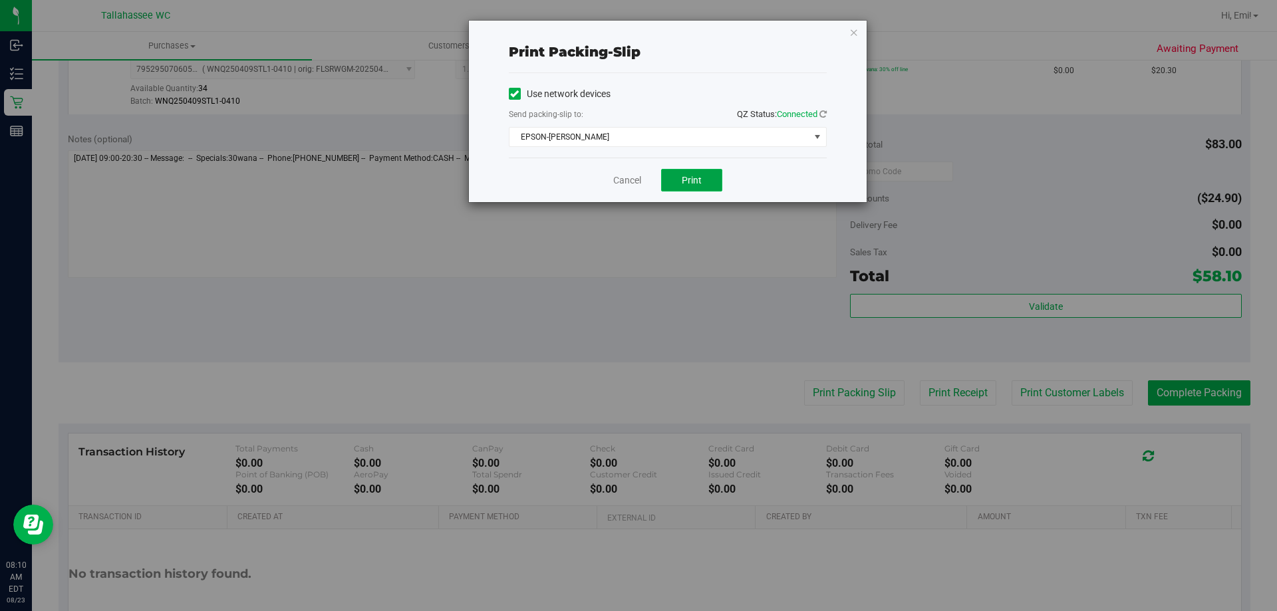
click at [706, 186] on button "Print" at bounding box center [691, 180] width 61 height 23
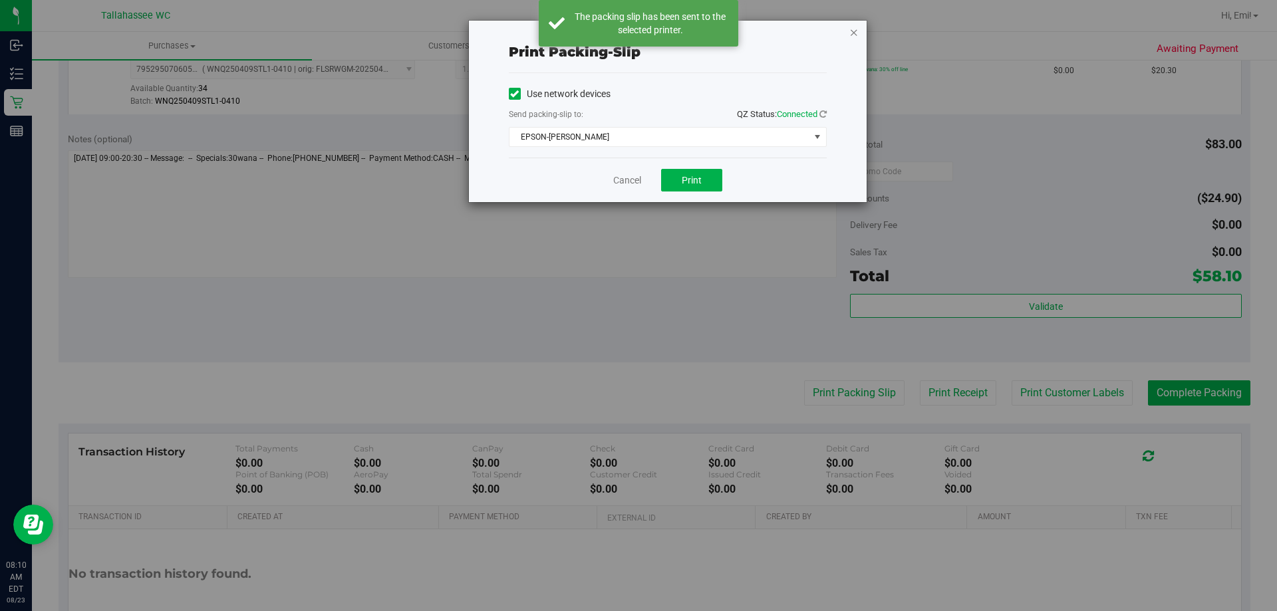
click at [854, 33] on icon "button" at bounding box center [854, 32] width 9 height 16
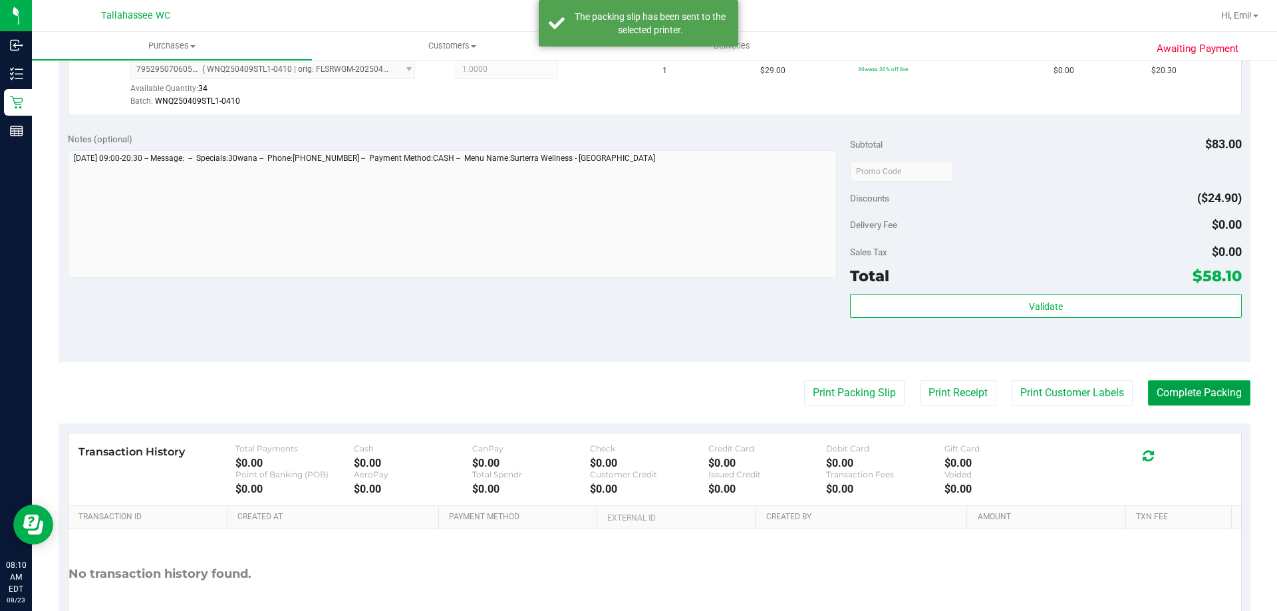
click at [1187, 389] on button "Complete Packing" at bounding box center [1199, 393] width 102 height 25
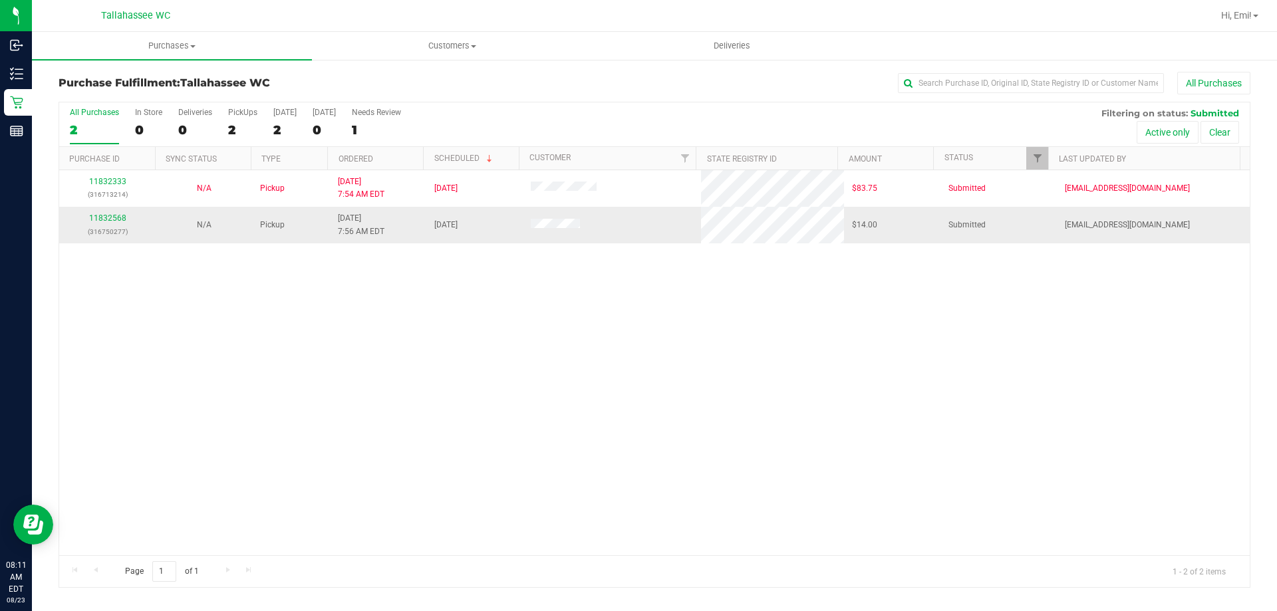
click at [94, 213] on div "11832568 (316750277)" at bounding box center [107, 224] width 80 height 25
click at [99, 220] on link "11832568" at bounding box center [107, 218] width 37 height 9
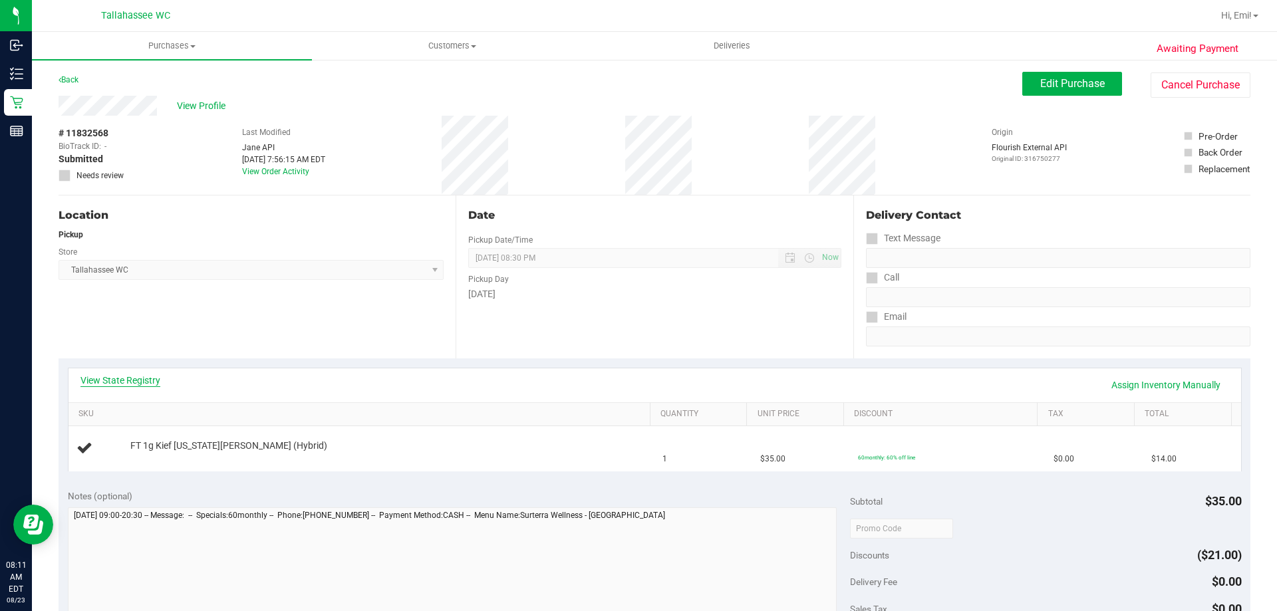
click at [117, 380] on link "View State Registry" at bounding box center [120, 380] width 80 height 13
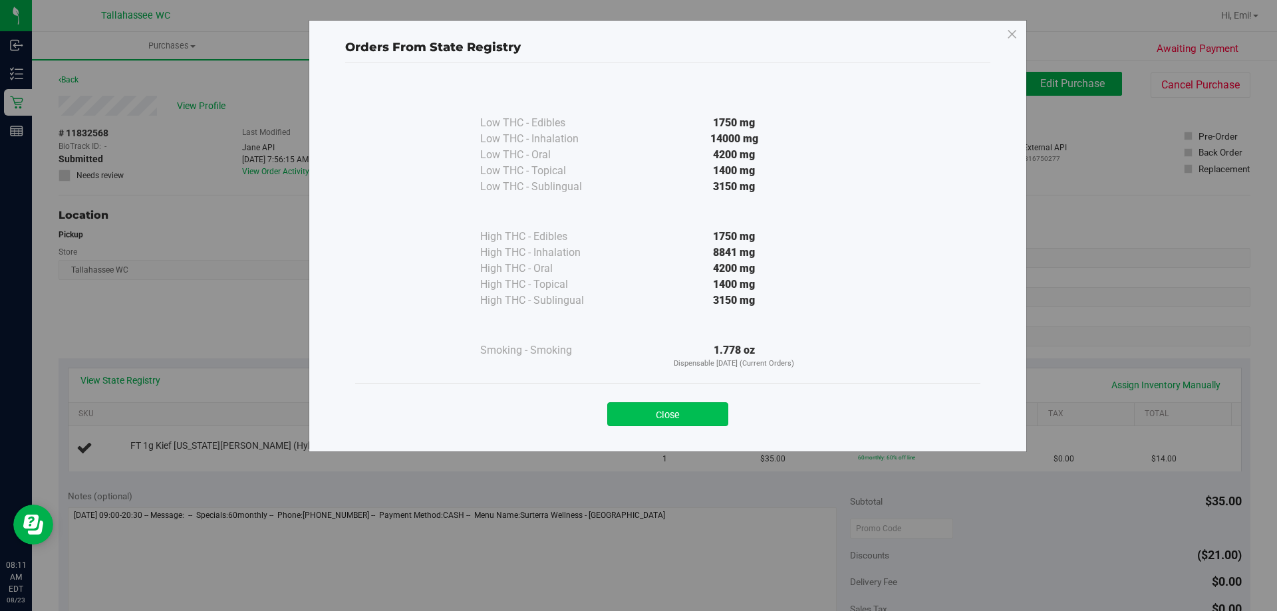
click at [675, 404] on button "Close" at bounding box center [667, 414] width 121 height 24
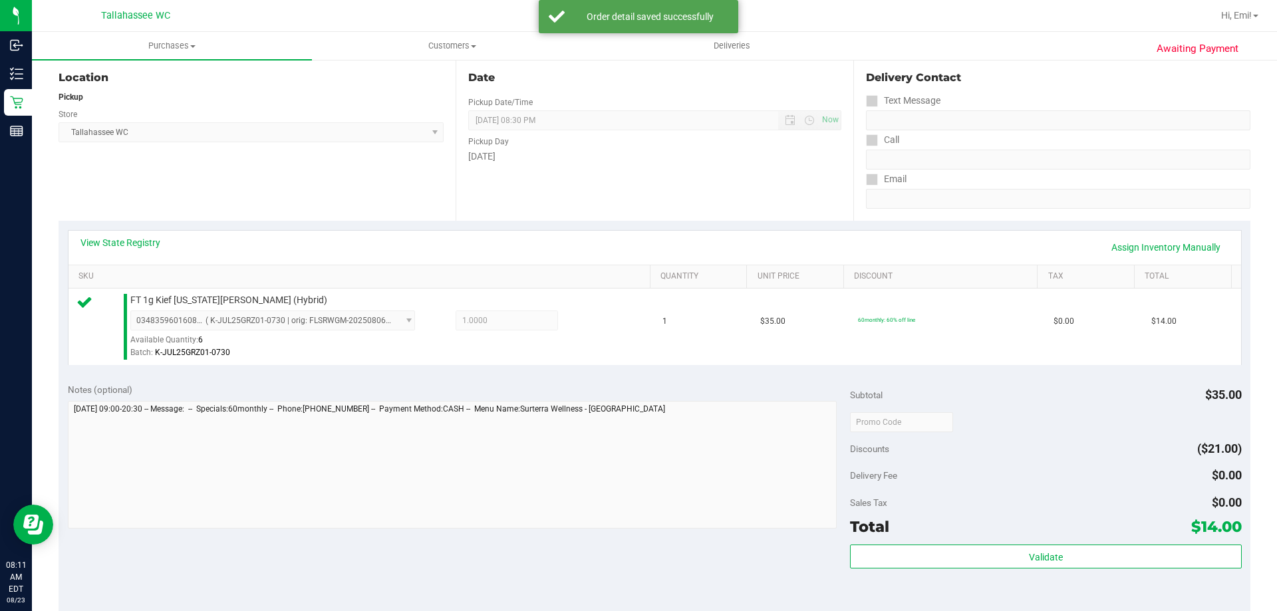
scroll to position [200, 0]
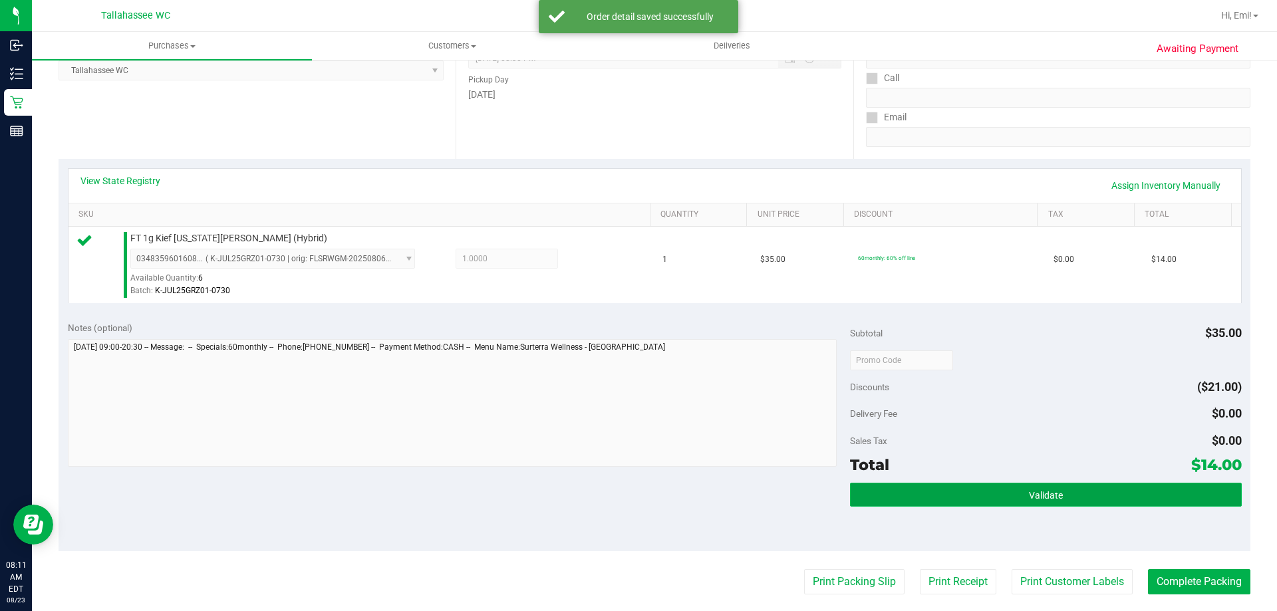
click at [913, 498] on button "Validate" at bounding box center [1045, 495] width 391 height 24
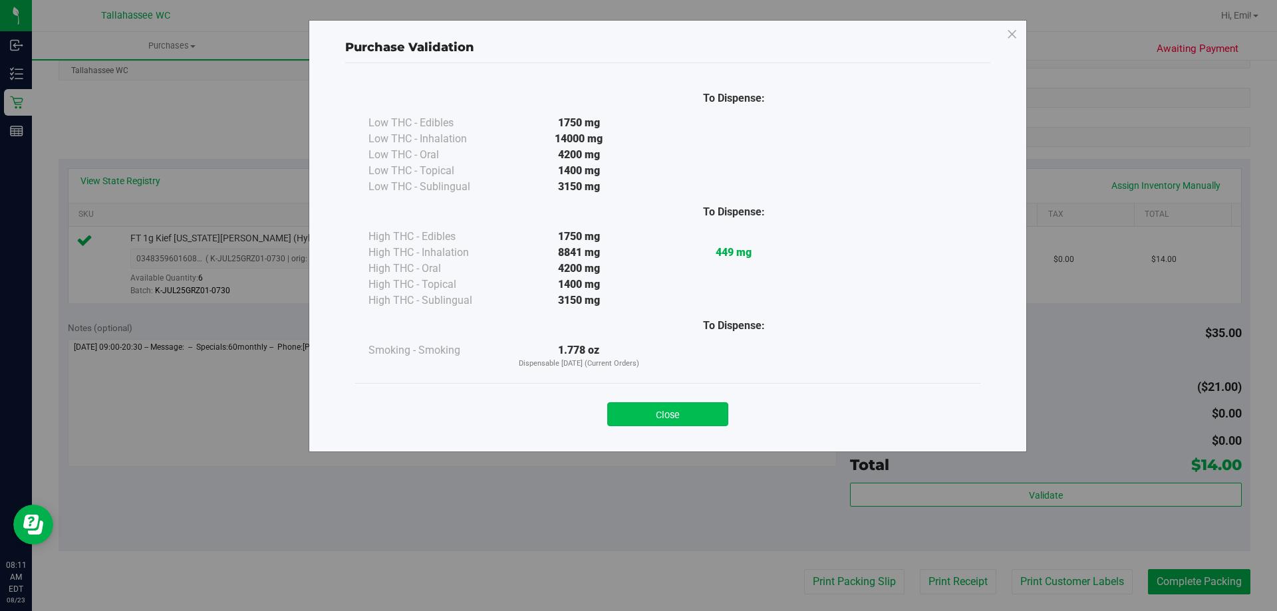
click at [655, 418] on button "Close" at bounding box center [667, 414] width 121 height 24
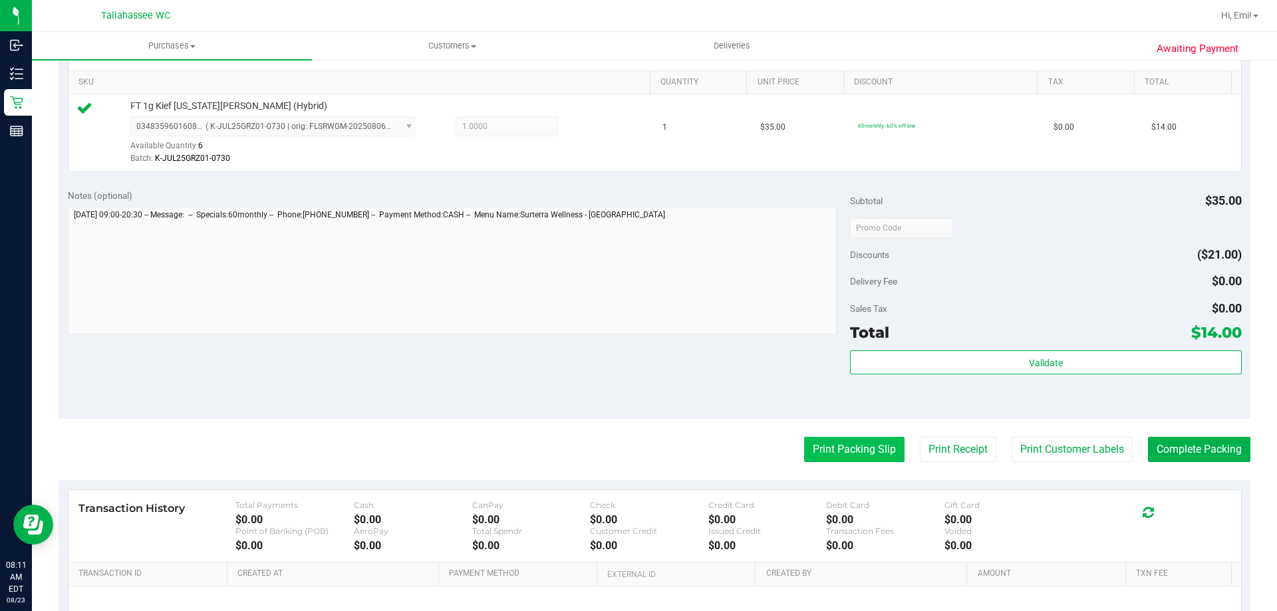
scroll to position [333, 0]
click at [858, 450] on button "Print Packing Slip" at bounding box center [854, 448] width 100 height 25
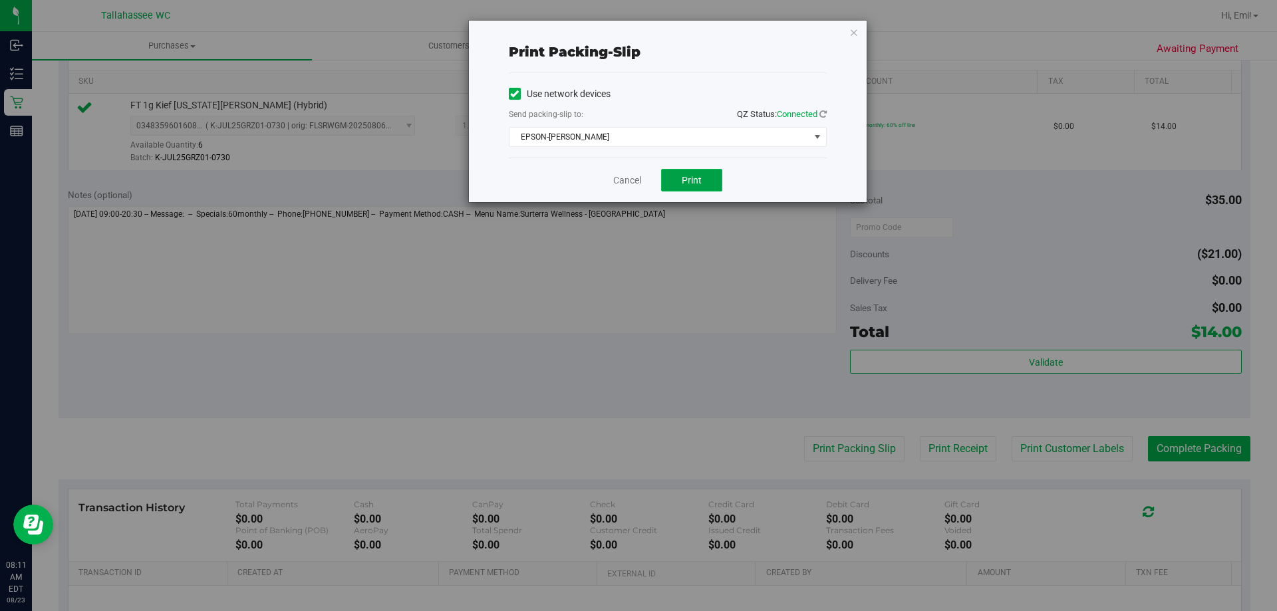
click at [685, 180] on span "Print" at bounding box center [692, 180] width 20 height 11
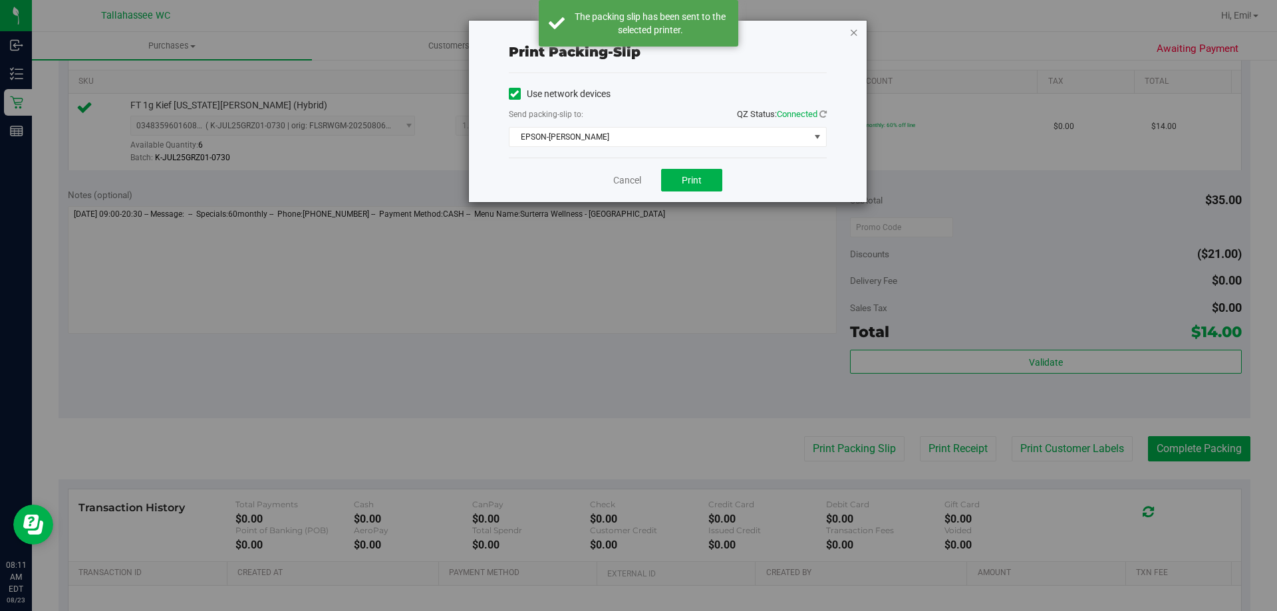
click at [854, 34] on icon "button" at bounding box center [854, 32] width 9 height 16
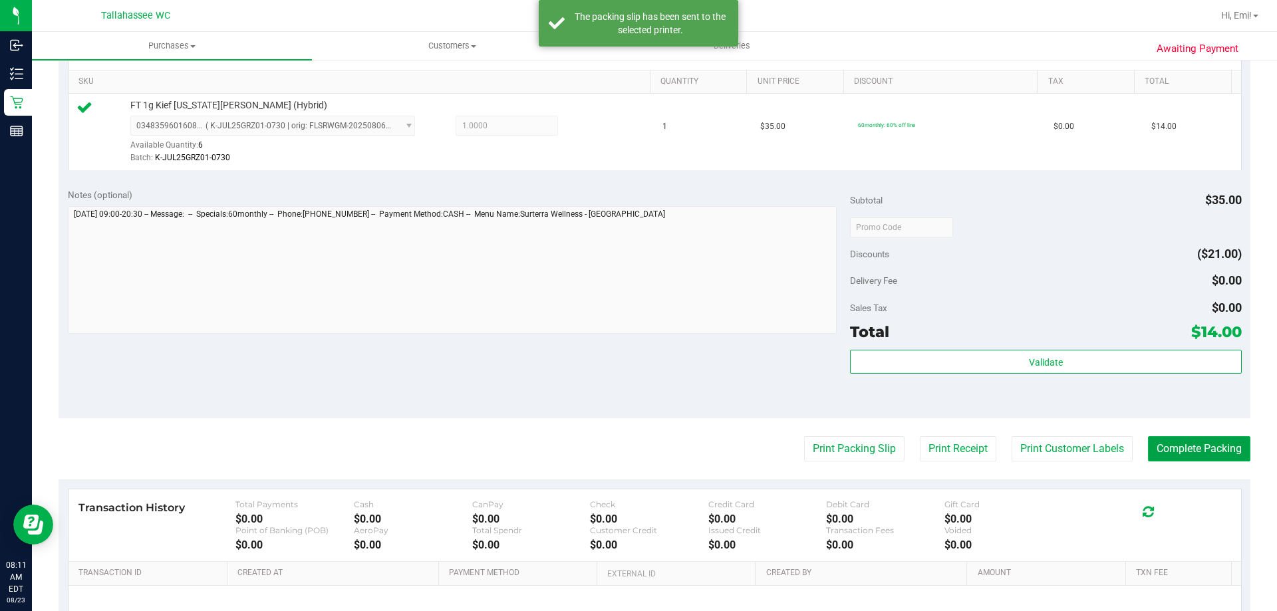
click at [1163, 441] on button "Complete Packing" at bounding box center [1199, 448] width 102 height 25
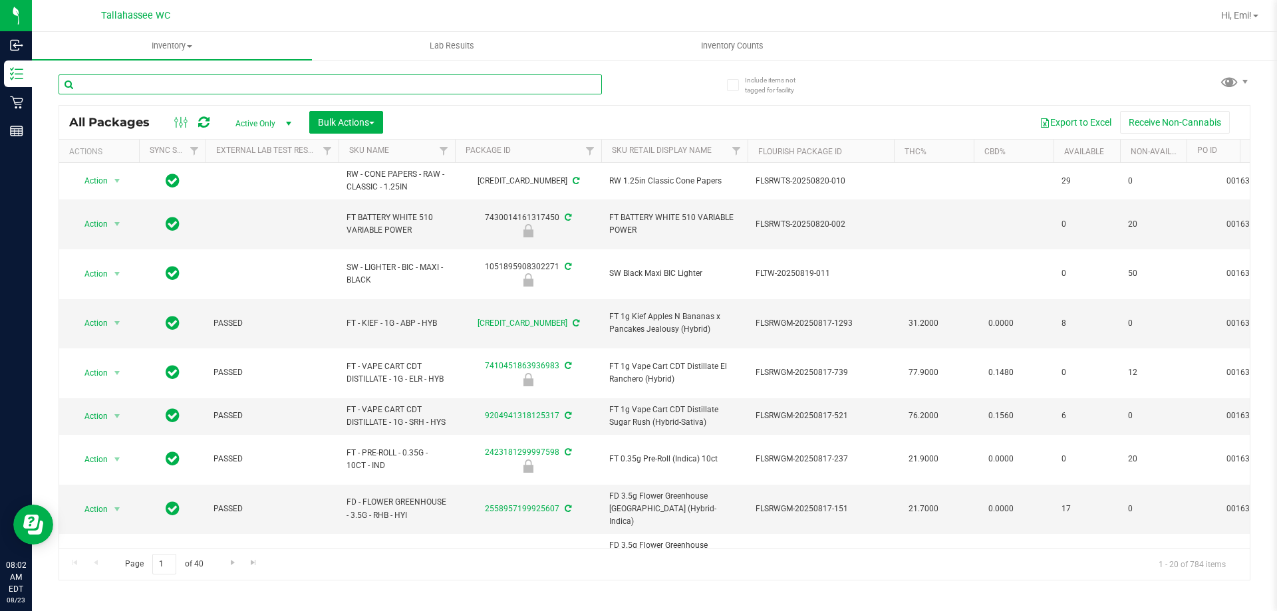
click at [482, 85] on input "text" at bounding box center [331, 85] width 544 height 20
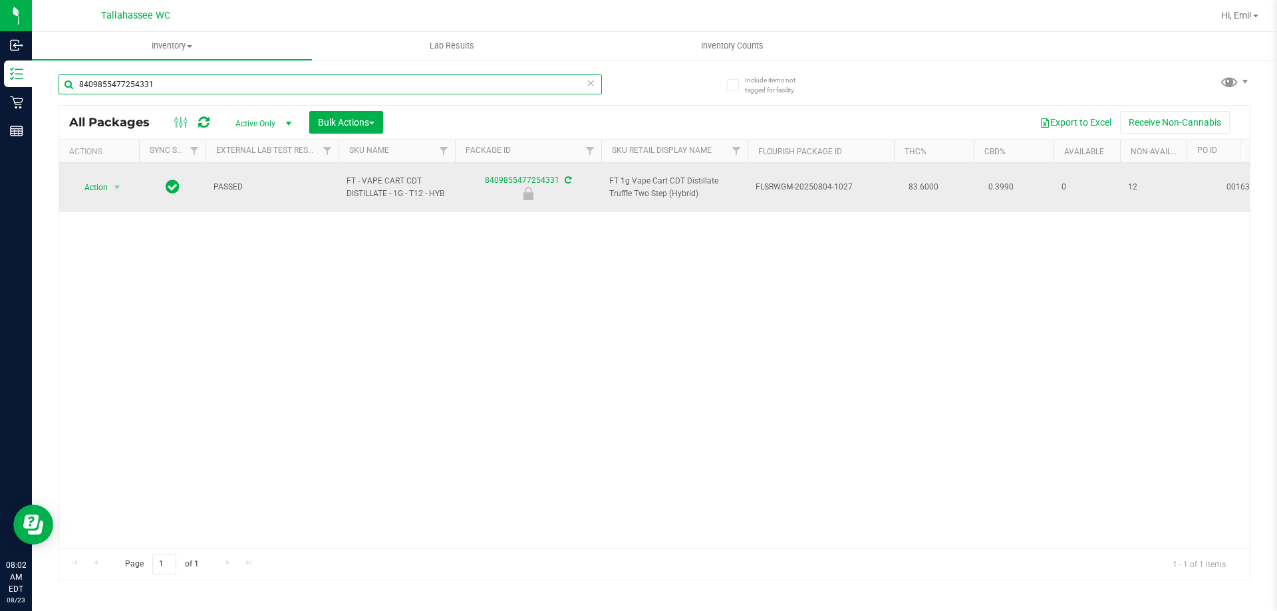
type input "8409855477254331"
click at [110, 180] on span "select" at bounding box center [117, 187] width 17 height 19
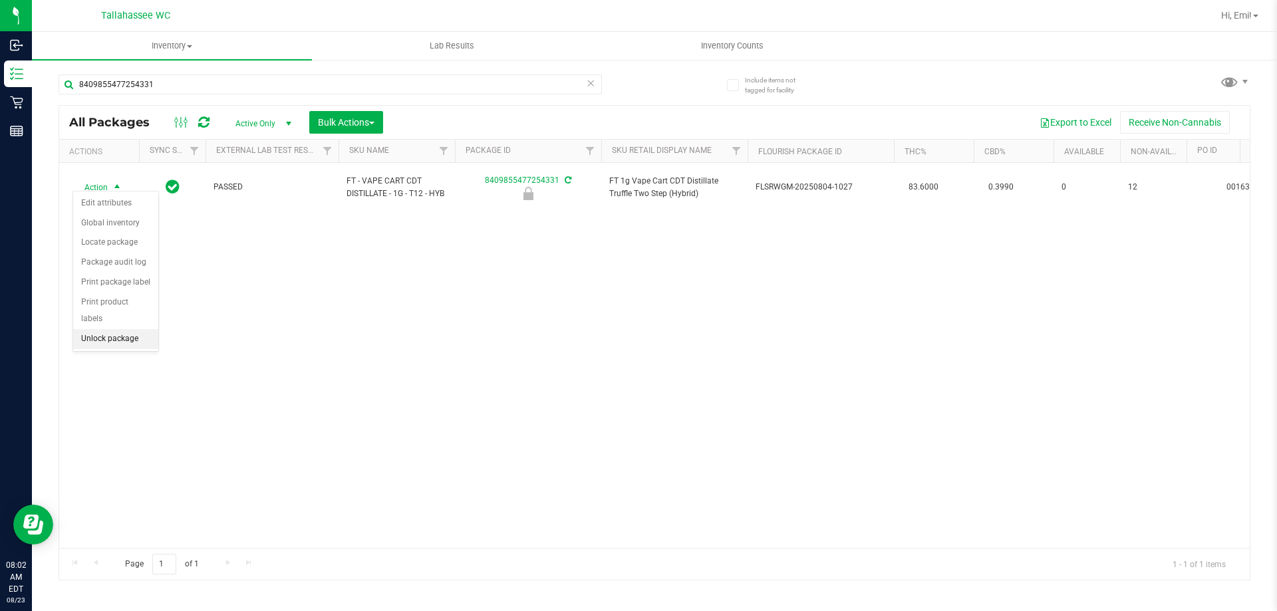
click at [143, 329] on li "Unlock package" at bounding box center [115, 339] width 85 height 20
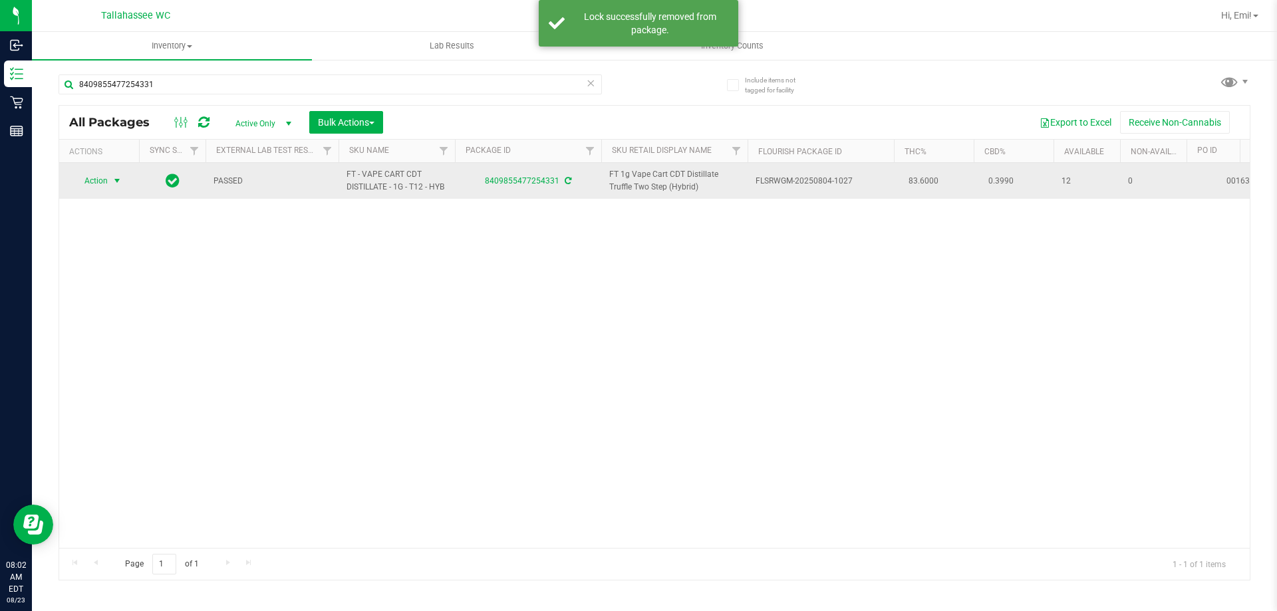
click at [122, 185] on span "select" at bounding box center [117, 181] width 11 height 11
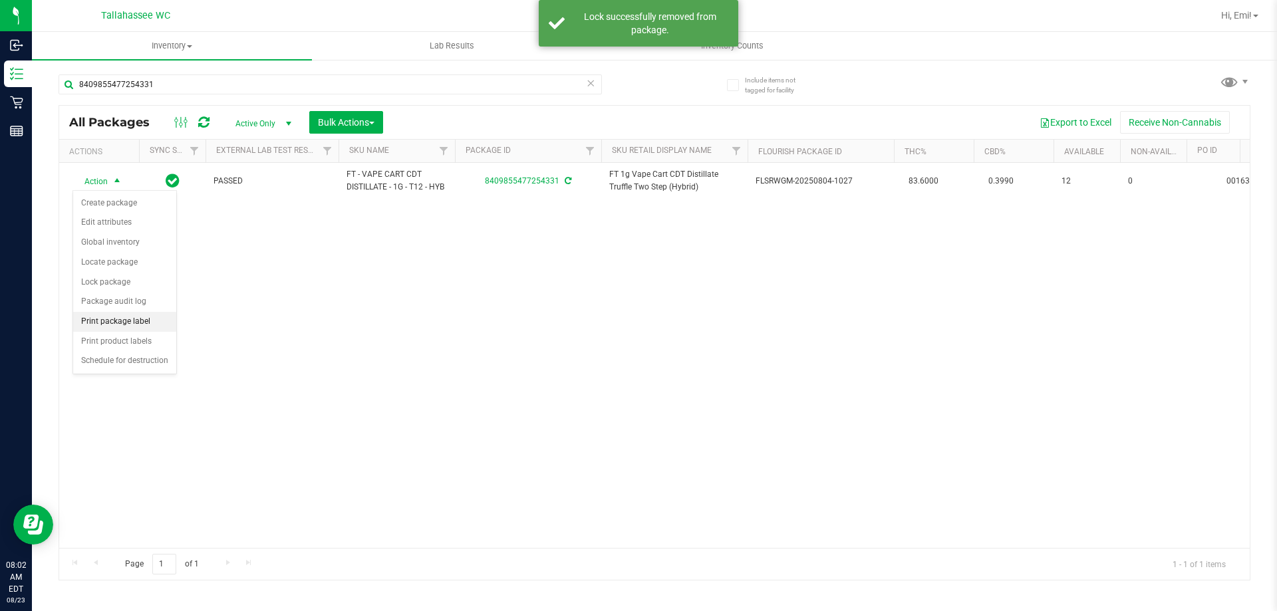
click at [160, 325] on li "Print package label" at bounding box center [124, 322] width 103 height 20
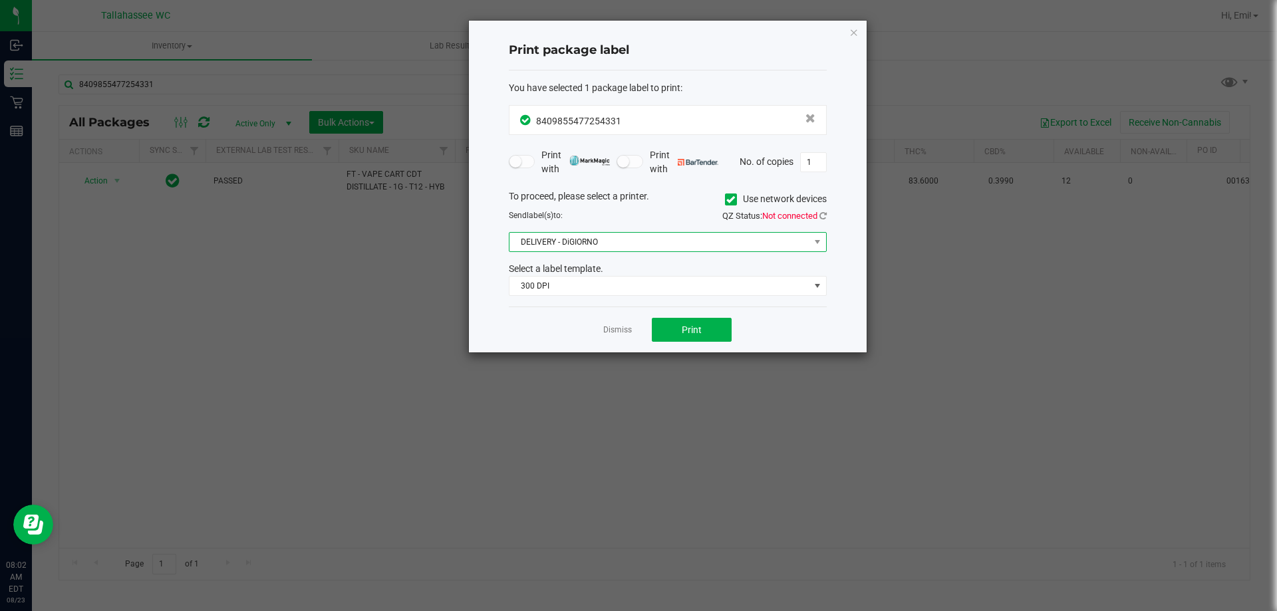
click at [585, 240] on span "DELIVERY - DiGIORNO" at bounding box center [660, 242] width 300 height 19
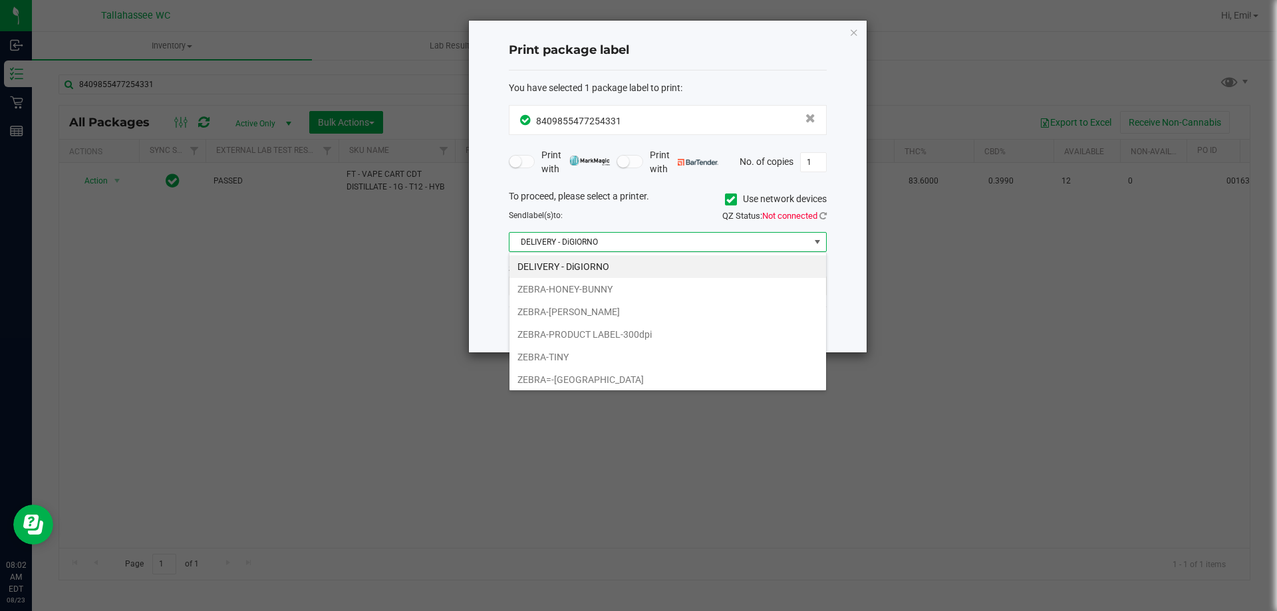
scroll to position [20, 318]
click at [591, 315] on li "ZEBRA-[PERSON_NAME]" at bounding box center [668, 312] width 317 height 23
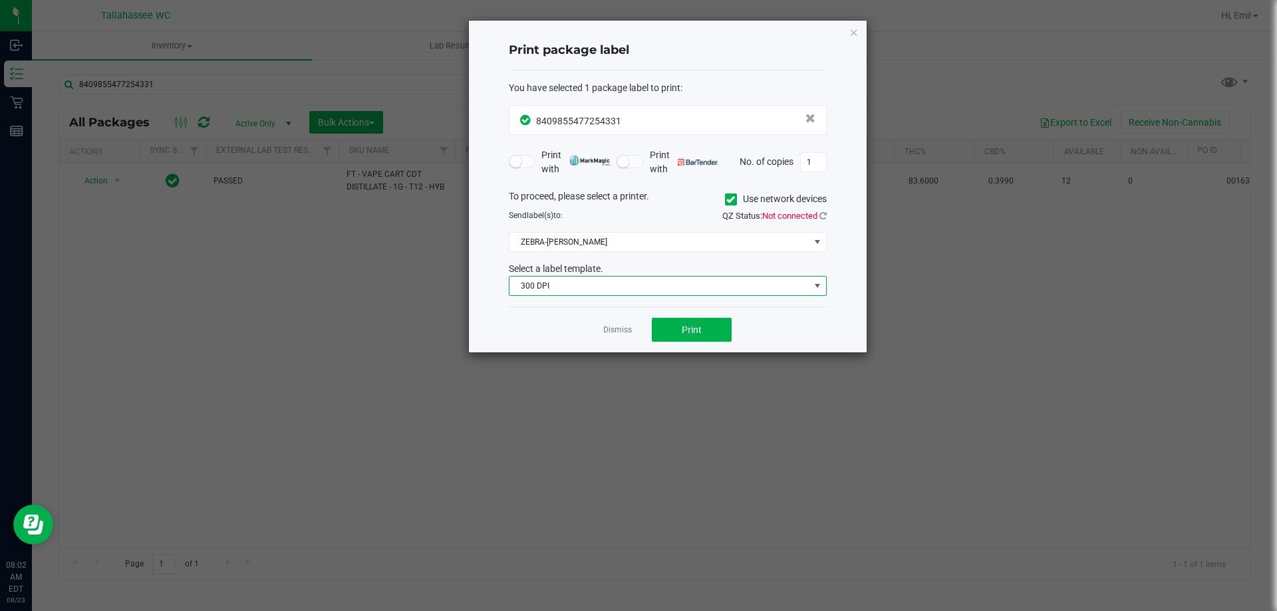
click at [581, 290] on span "300 DPI" at bounding box center [660, 286] width 300 height 19
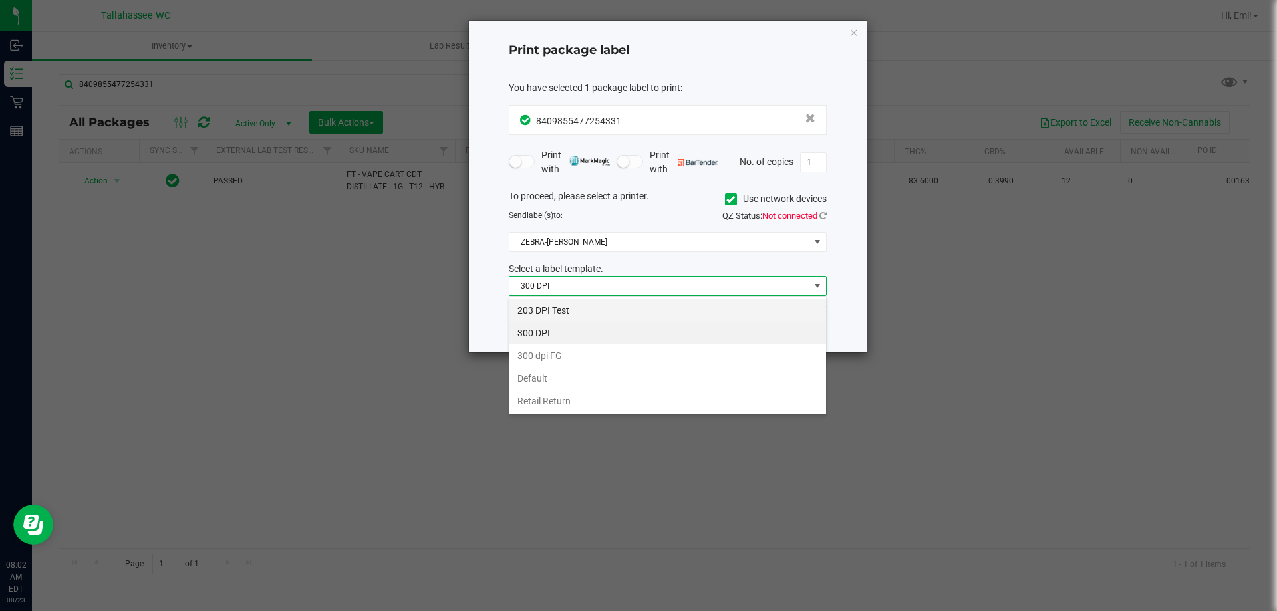
click at [581, 308] on li "203 DPI Test" at bounding box center [668, 310] width 317 height 23
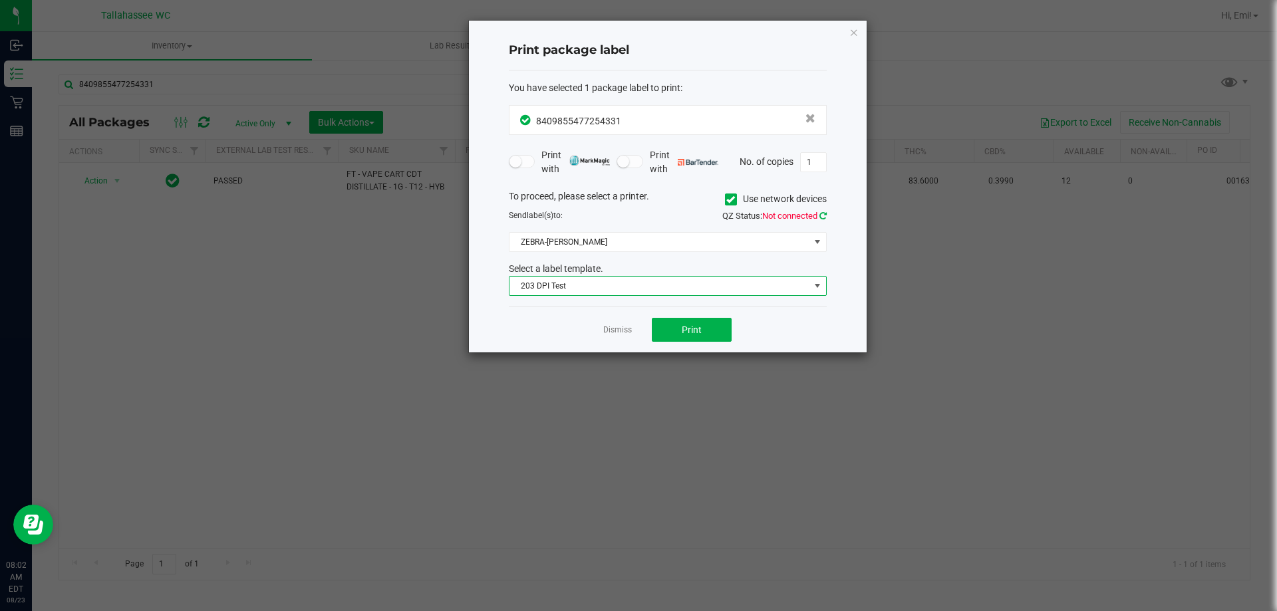
click at [822, 213] on icon at bounding box center [823, 216] width 7 height 9
click at [694, 331] on span "Print" at bounding box center [692, 330] width 20 height 11
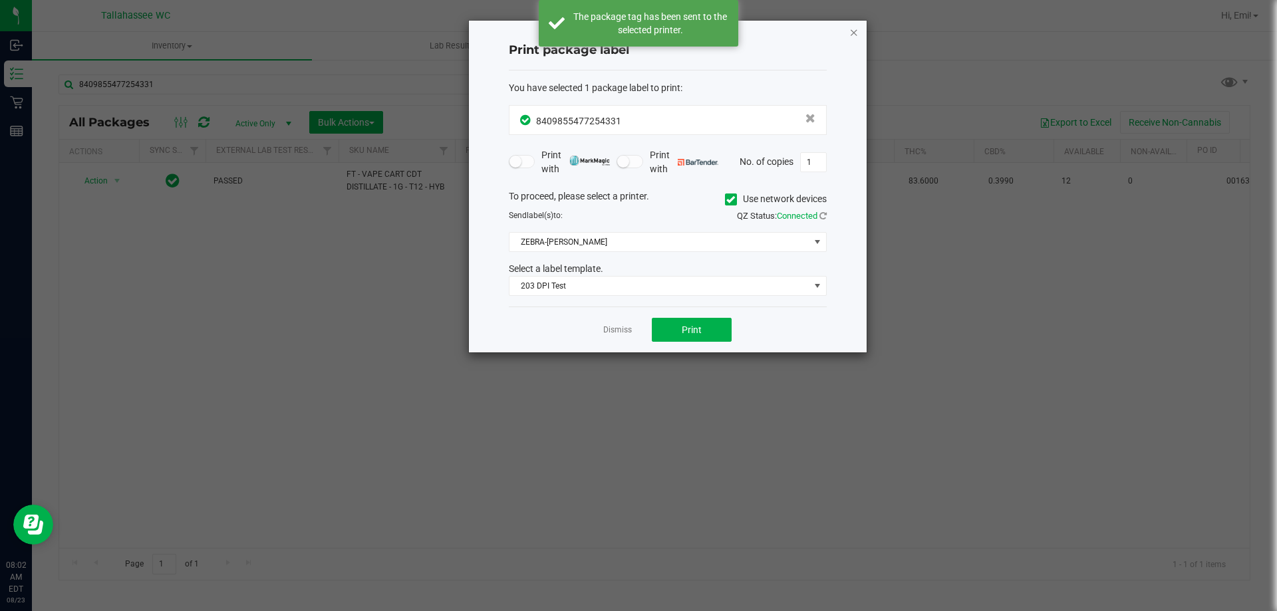
click at [850, 34] on icon "button" at bounding box center [854, 32] width 9 height 16
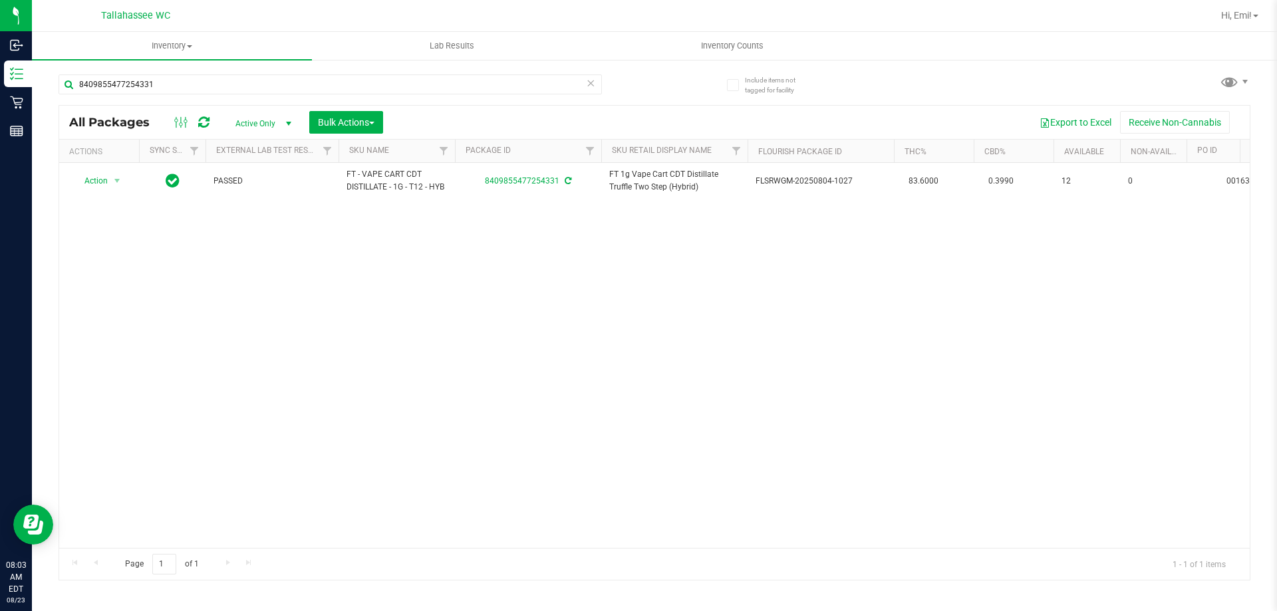
click at [593, 79] on icon at bounding box center [590, 83] width 9 height 16
